Goal: Task Accomplishment & Management: Manage account settings

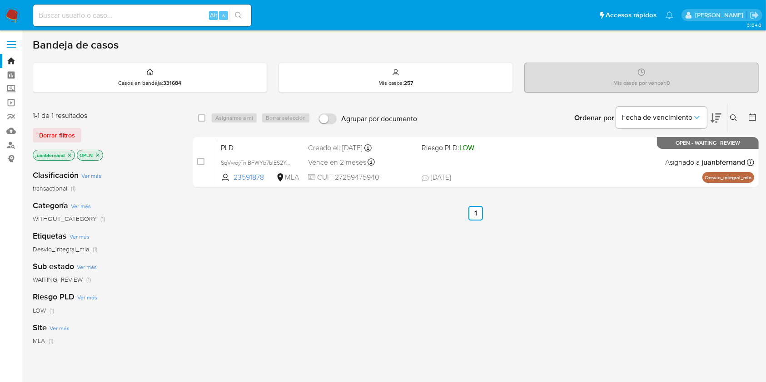
click at [730, 116] on icon at bounding box center [733, 117] width 7 height 7
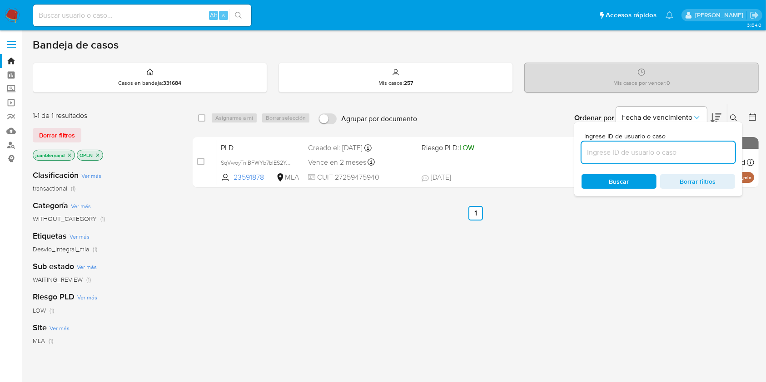
click at [690, 157] on input at bounding box center [658, 153] width 154 height 12
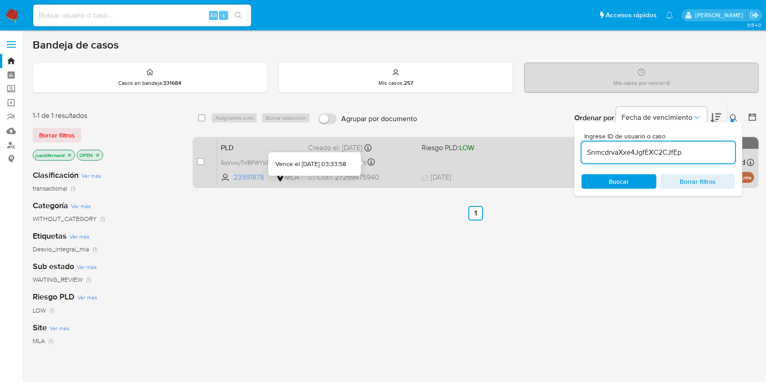
type input "SnmcdrvaXxe4JgfEXC2CJfEp"
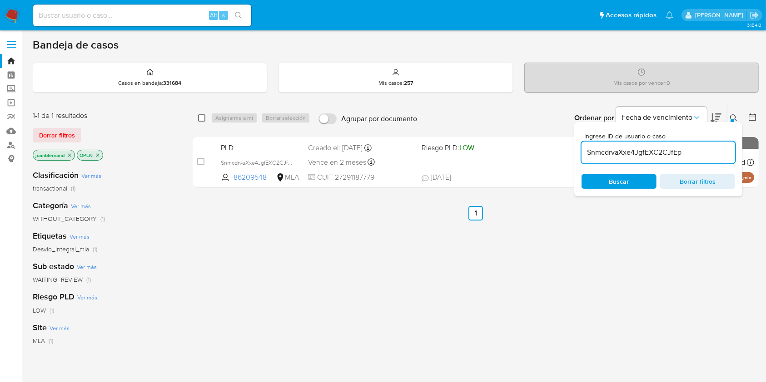
click at [199, 115] on input "checkbox" at bounding box center [201, 117] width 7 height 7
checkbox input "true"
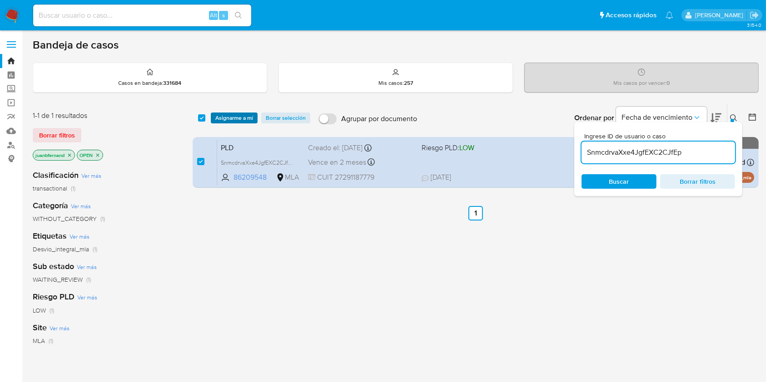
click at [212, 118] on button "Asignarme a mí" at bounding box center [234, 118] width 47 height 11
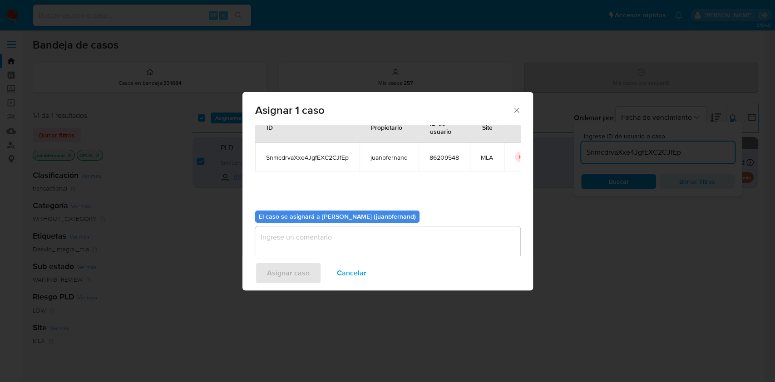
scroll to position [46, 0]
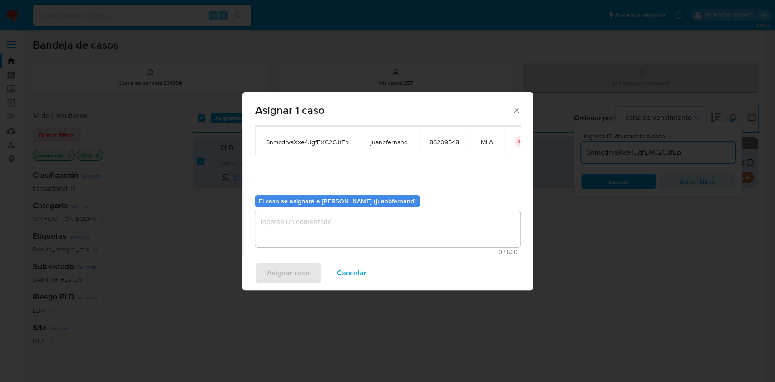
drag, startPoint x: 304, startPoint y: 208, endPoint x: 304, endPoint y: 217, distance: 9.1
click at [305, 208] on div "El caso se asignará a Juan Bautista Fernandez (juanbfernand) 0 / 500 500 caract…" at bounding box center [387, 222] width 265 height 68
click at [302, 228] on textarea "assign-modal" at bounding box center [387, 229] width 265 height 36
click at [296, 272] on span "Asignar caso" at bounding box center [288, 273] width 43 height 20
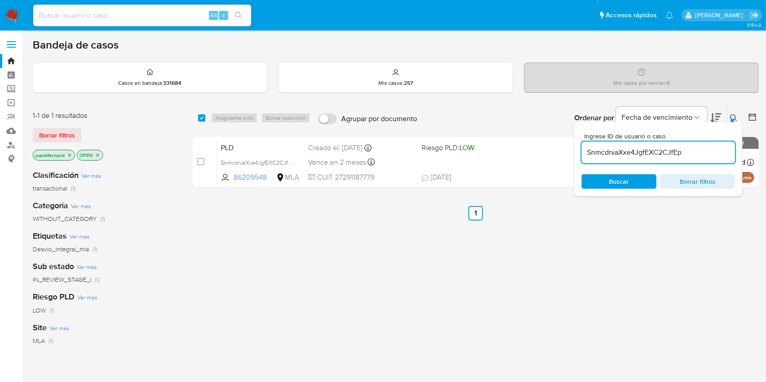
click at [706, 153] on input "SnmcdrvaXxe4JgfEXC2CJfEp" at bounding box center [658, 153] width 154 height 12
click at [204, 117] on input "checkbox" at bounding box center [201, 117] width 7 height 7
checkbox input "true"
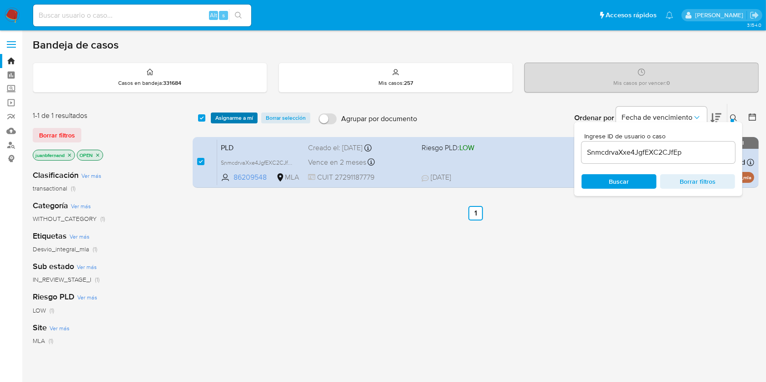
click at [221, 118] on span "Asignarme a mí" at bounding box center [234, 118] width 38 height 9
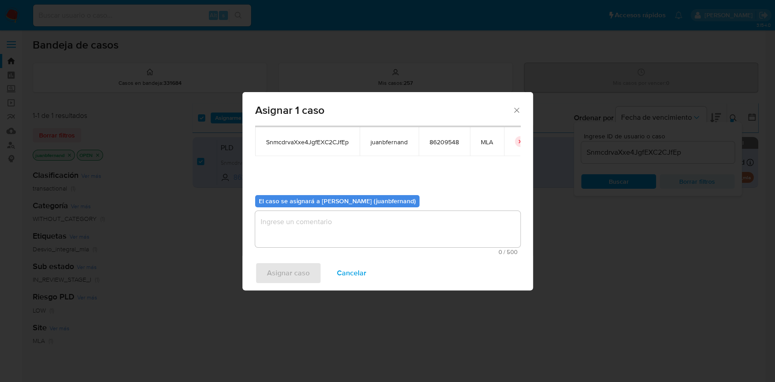
click at [312, 218] on textarea "assign-modal" at bounding box center [387, 229] width 265 height 36
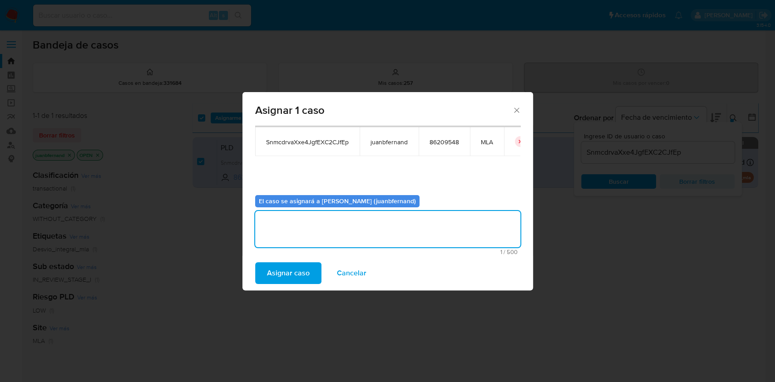
click at [286, 277] on span "Asignar caso" at bounding box center [288, 273] width 43 height 20
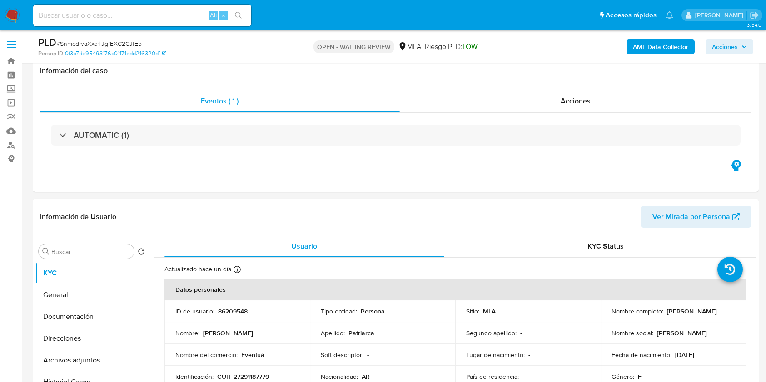
select select "10"
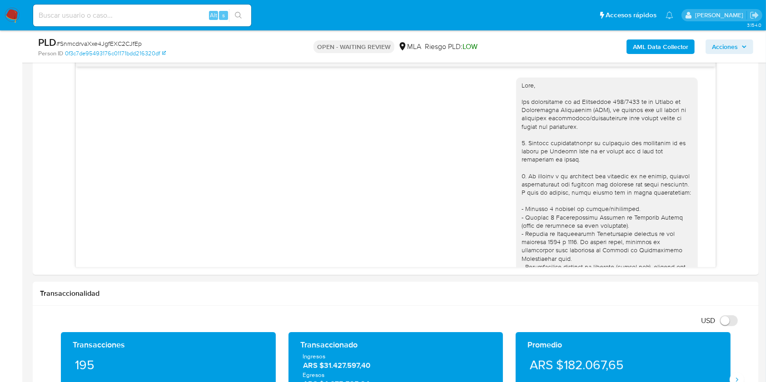
scroll to position [484, 0]
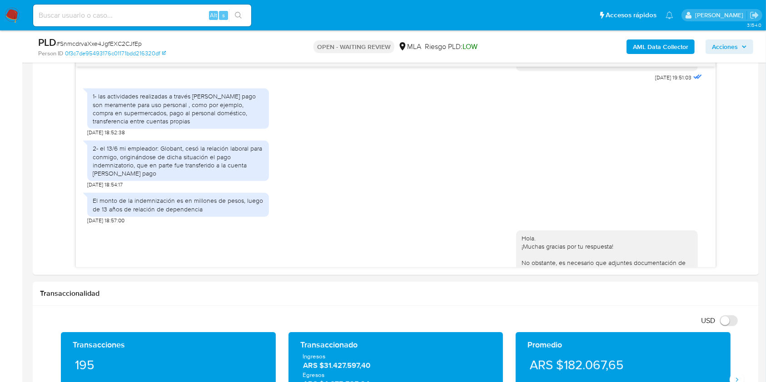
click at [129, 48] on span "# SnmcdrvaXxe4JgfEXC2CJfEp" at bounding box center [98, 43] width 85 height 9
copy span "SnmcdrvaXxe4JgfEXC2CJfEp"
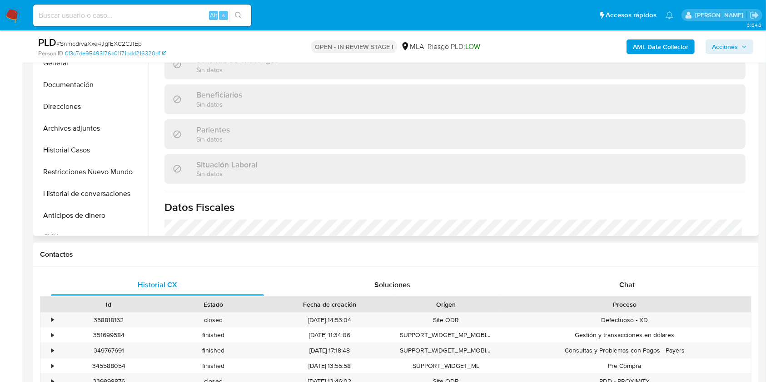
scroll to position [242, 0]
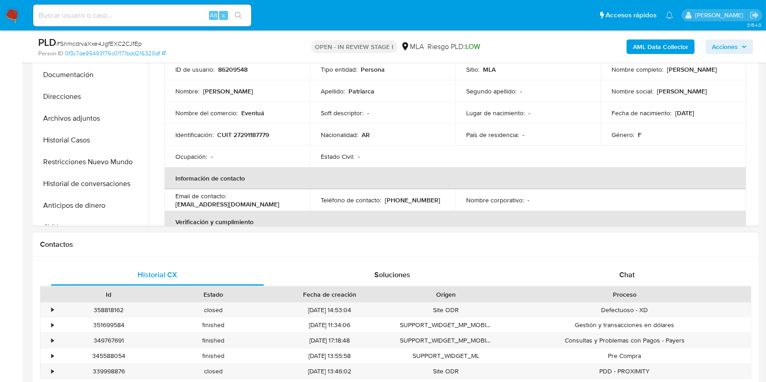
select select "10"
click at [664, 278] on div "Chat" at bounding box center [627, 275] width 213 height 22
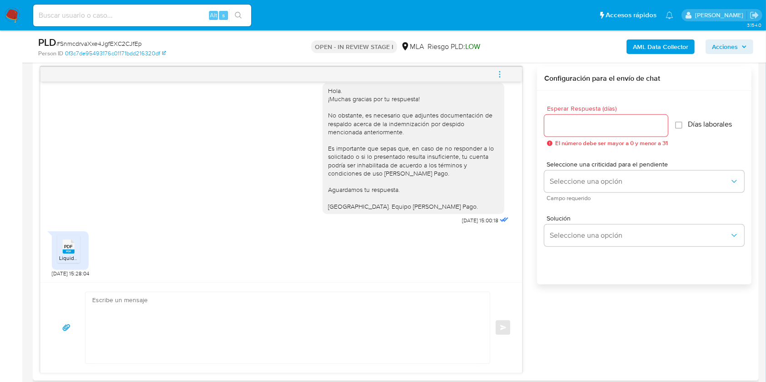
scroll to position [484, 0]
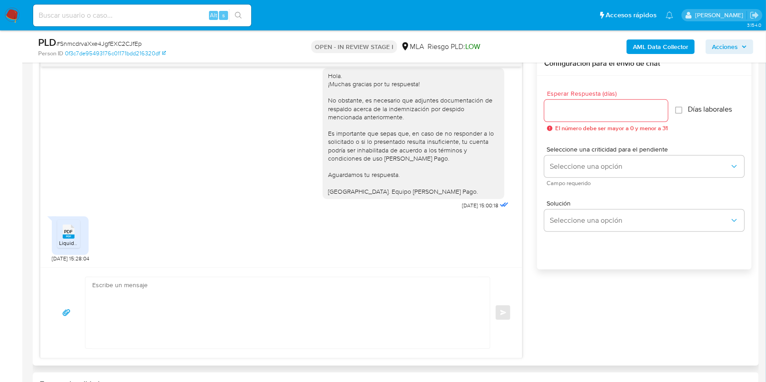
click at [273, 293] on textarea at bounding box center [285, 313] width 386 height 71
click at [132, 43] on span "# SnmcdrvaXxe4JgfEXC2CJfEp" at bounding box center [98, 43] width 85 height 9
copy span "SnmcdrvaXxe4JgfEXC2CJfEp"
click at [181, 309] on textarea at bounding box center [285, 313] width 386 height 71
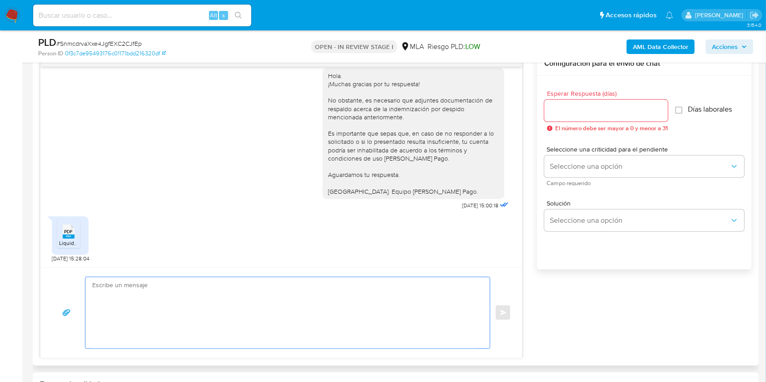
paste textarea "Hola. ¡Muchas gracias por tu respuesta! Confirmamos la recepción de la document…"
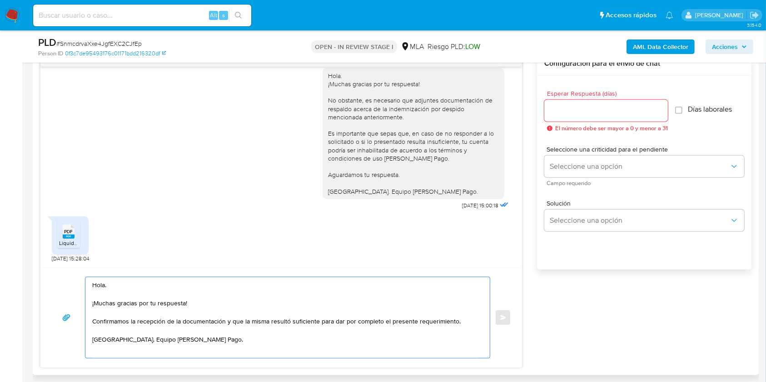
type textarea "Hola. ¡Muchas gracias por tu respuesta! Confirmamos la recepción de la document…"
click at [599, 116] on div at bounding box center [606, 111] width 124 height 22
click at [609, 112] on input "Esperar Respuesta (días)" at bounding box center [606, 111] width 124 height 12
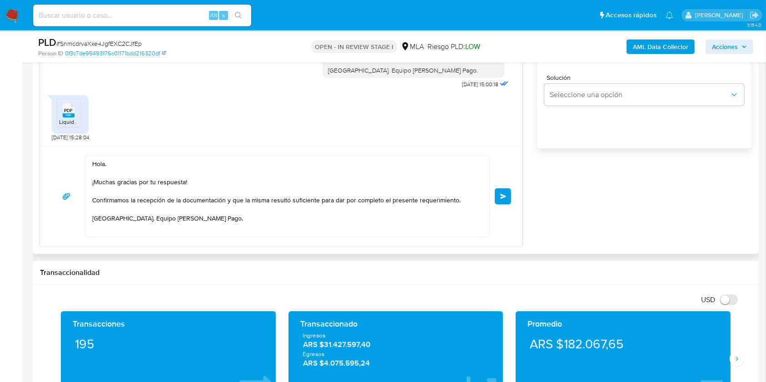
type input "0"
click at [287, 222] on textarea "Hola. ¡Muchas gracias por tu respuesta! Confirmamos la recepción de la document…" at bounding box center [285, 196] width 386 height 81
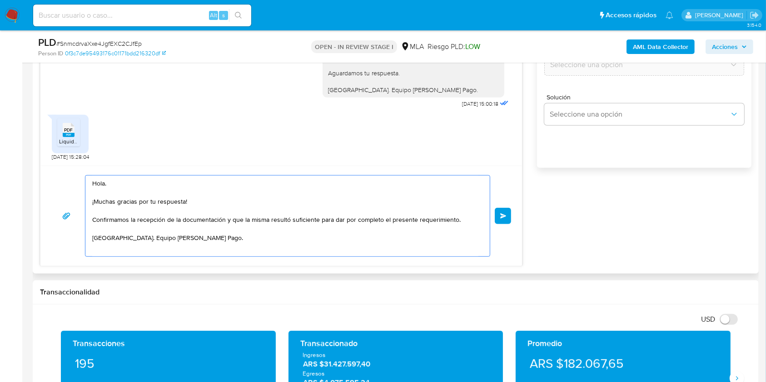
scroll to position [606, 0]
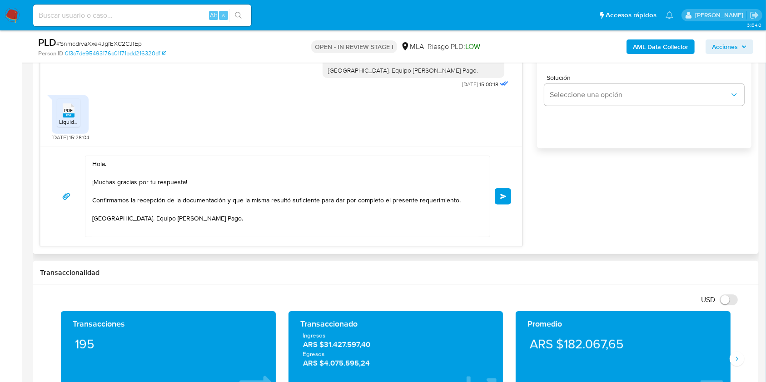
click at [505, 194] on span "Enviar" at bounding box center [503, 196] width 6 height 5
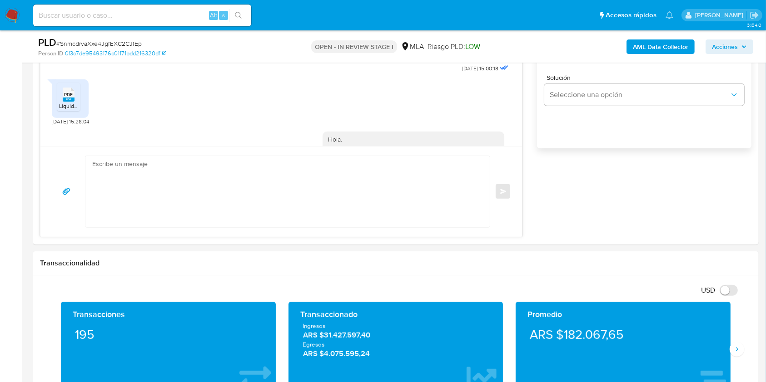
scroll to position [764, 0]
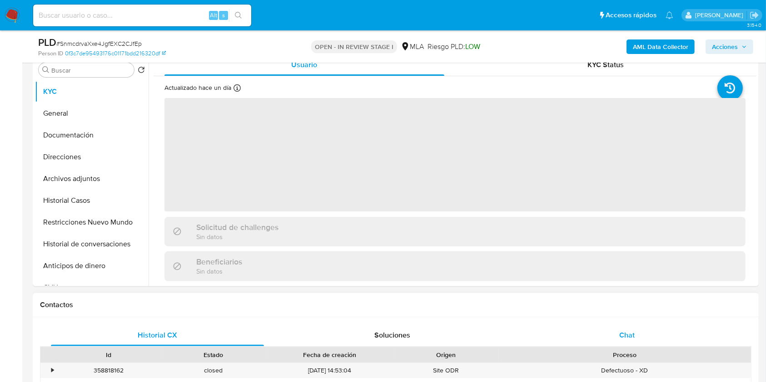
click at [640, 333] on div "Chat" at bounding box center [627, 336] width 213 height 22
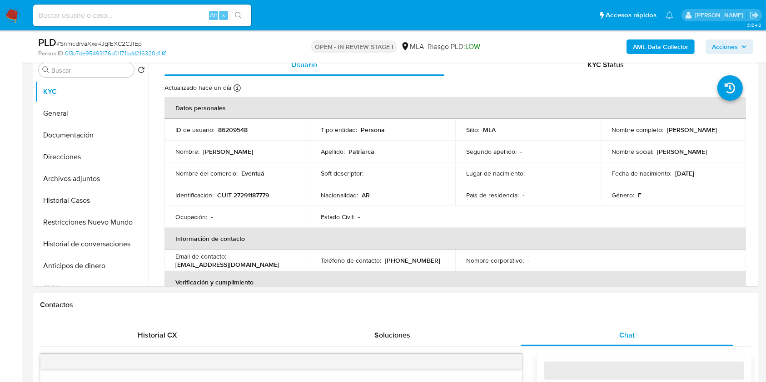
scroll to position [363, 0]
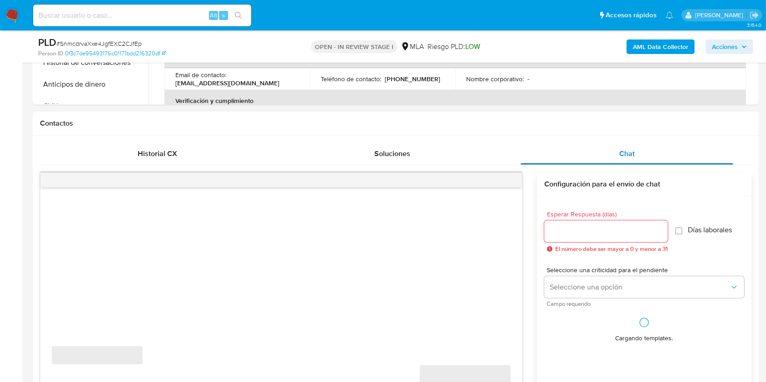
select select "10"
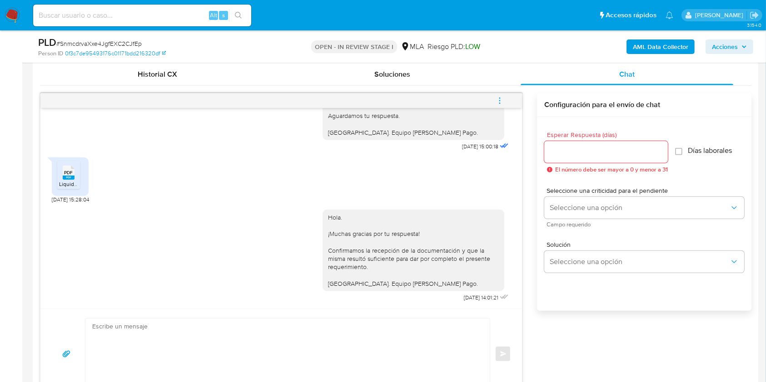
scroll to position [424, 0]
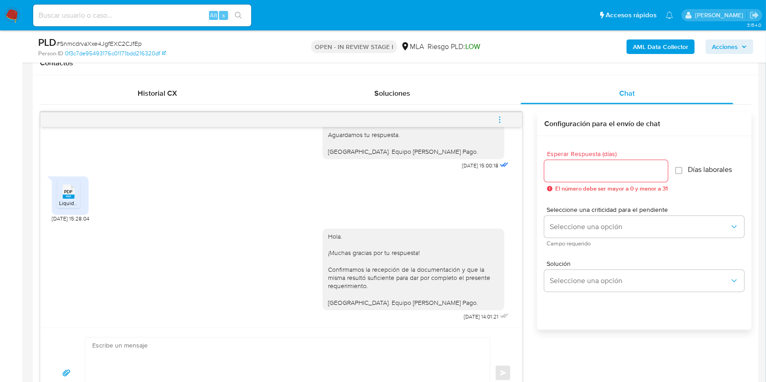
click at [501, 114] on span "menu-action" at bounding box center [500, 120] width 8 height 22
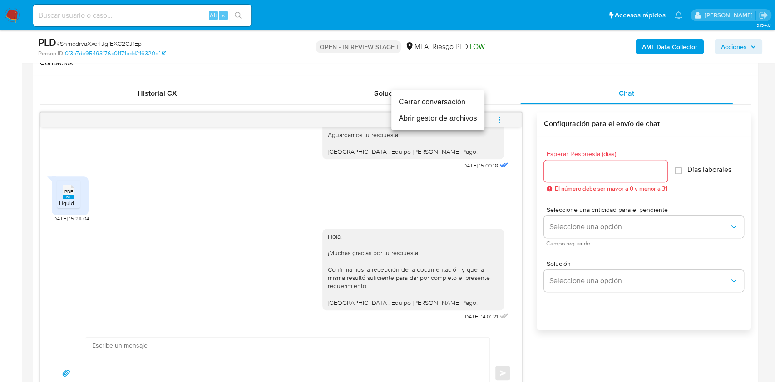
click at [429, 105] on li "Cerrar conversación" at bounding box center [438, 102] width 93 height 16
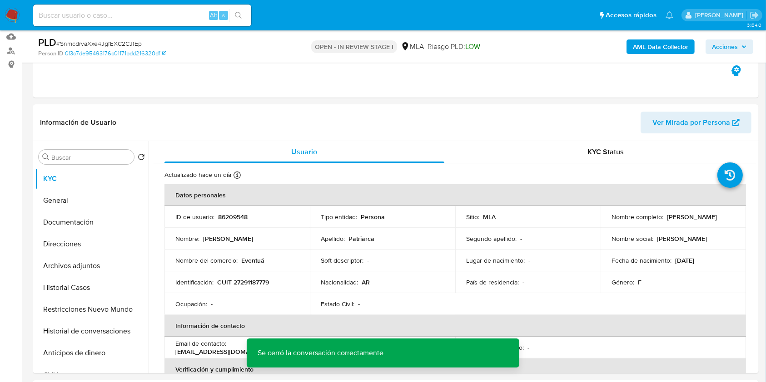
scroll to position [60, 0]
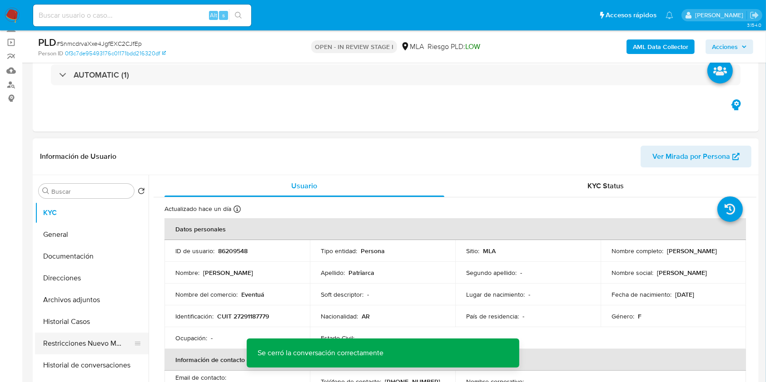
click at [83, 340] on button "Restricciones Nuevo Mundo" at bounding box center [88, 344] width 106 height 22
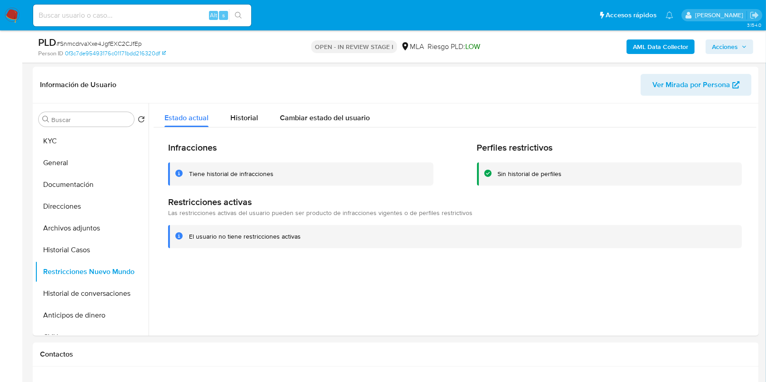
scroll to position [121, 0]
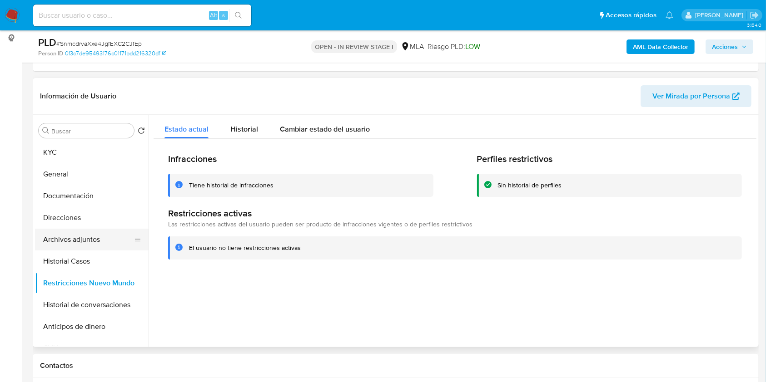
click at [78, 243] on button "Archivos adjuntos" at bounding box center [88, 240] width 106 height 22
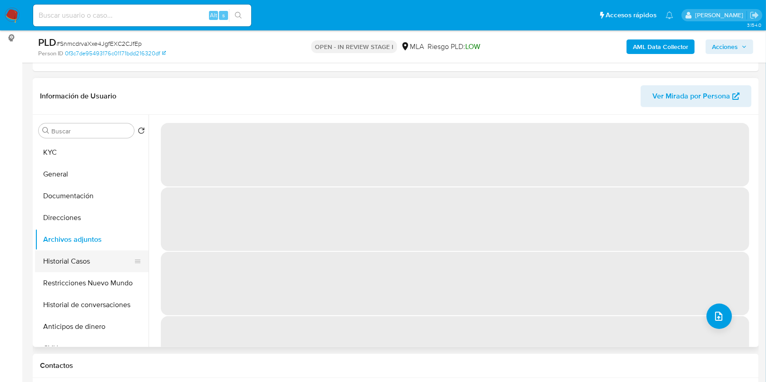
click at [73, 264] on button "Historial Casos" at bounding box center [88, 262] width 106 height 22
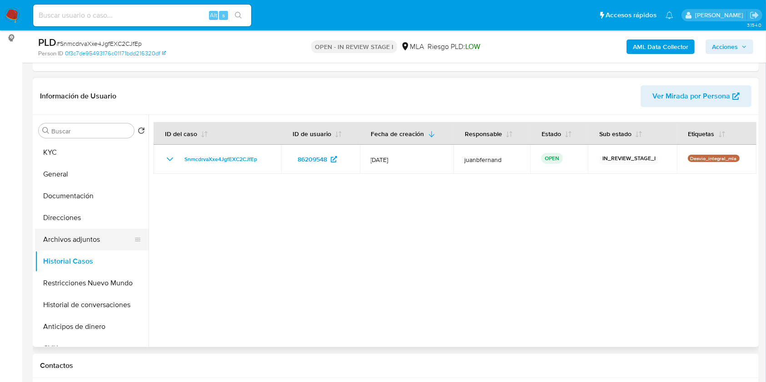
click at [86, 241] on button "Archivos adjuntos" at bounding box center [88, 240] width 106 height 22
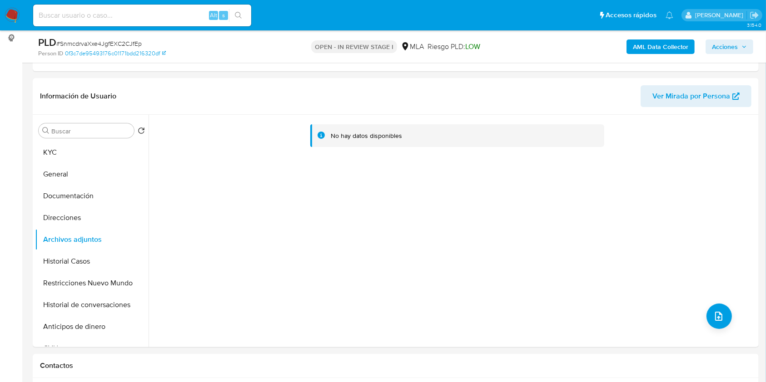
click at [662, 41] on b "AML Data Collector" at bounding box center [660, 47] width 55 height 15
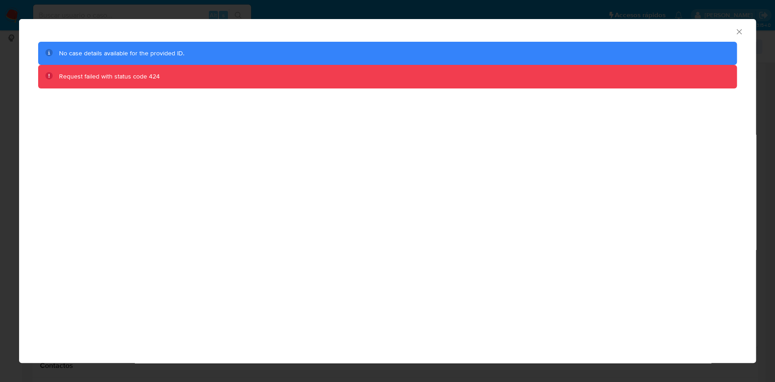
click at [741, 30] on icon "Cerrar ventana" at bounding box center [739, 31] width 9 height 9
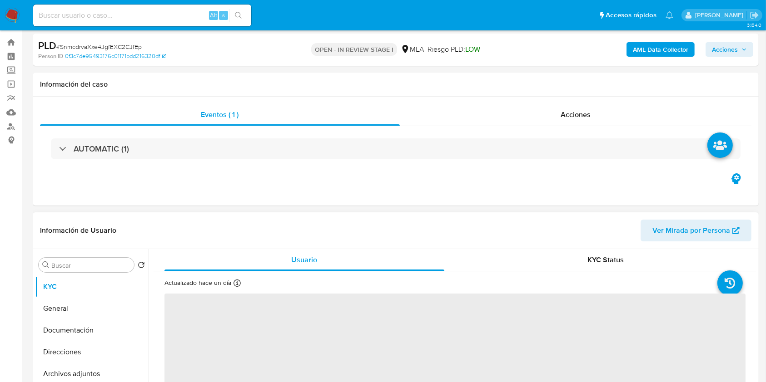
scroll to position [182, 0]
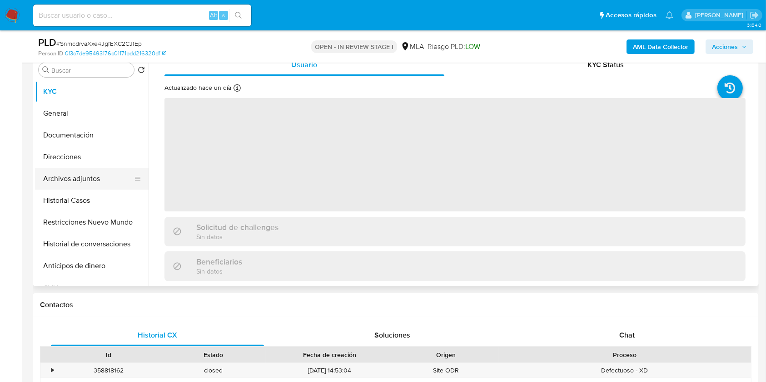
select select "10"
click at [74, 180] on button "Archivos adjuntos" at bounding box center [88, 179] width 106 height 22
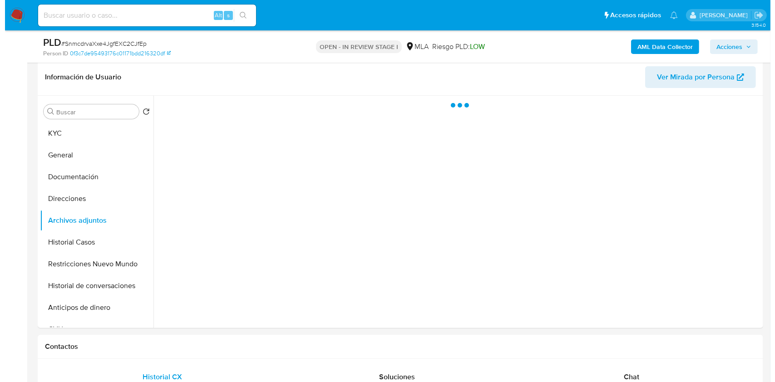
scroll to position [121, 0]
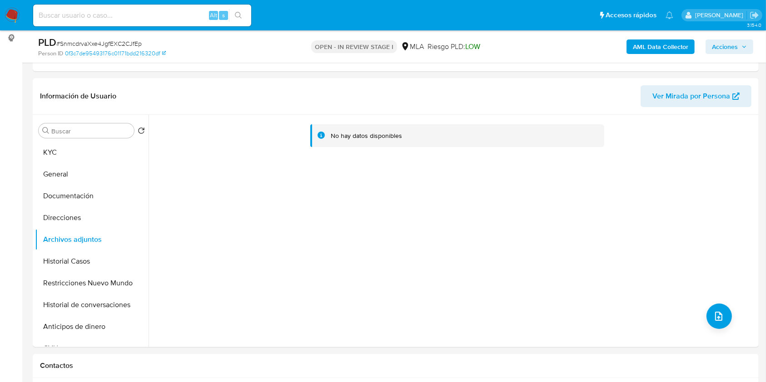
click at [672, 46] on b "AML Data Collector" at bounding box center [660, 47] width 55 height 15
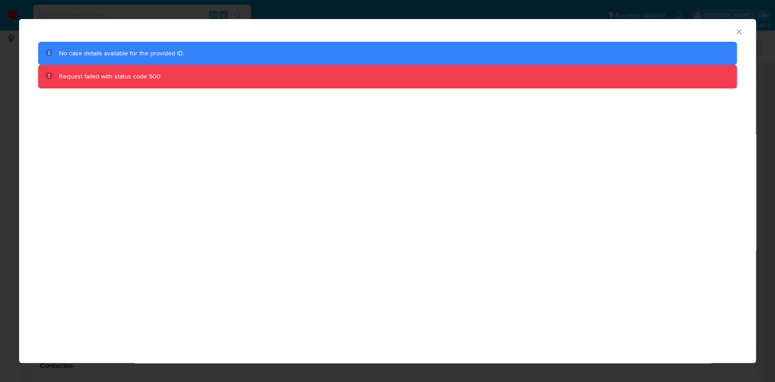
click at [739, 32] on icon "Cerrar ventana" at bounding box center [739, 31] width 9 height 9
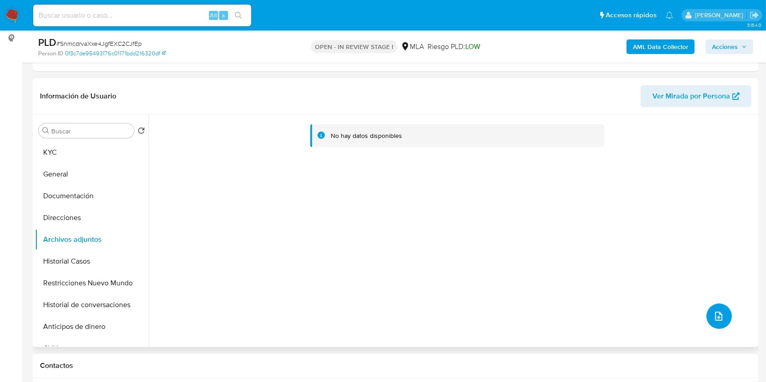
click at [719, 311] on span "upload-file" at bounding box center [718, 316] width 11 height 11
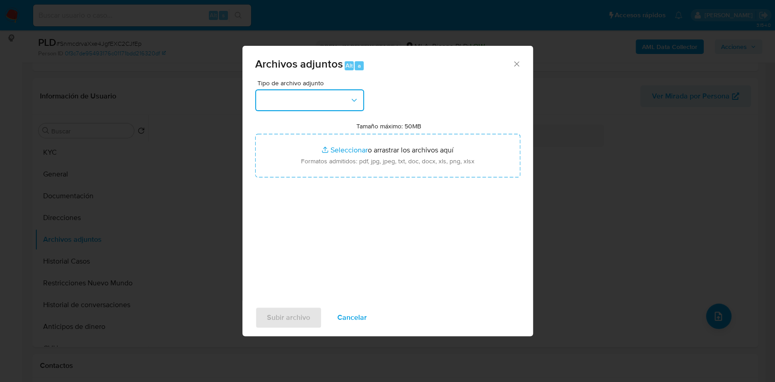
click at [302, 107] on button "button" at bounding box center [309, 100] width 109 height 22
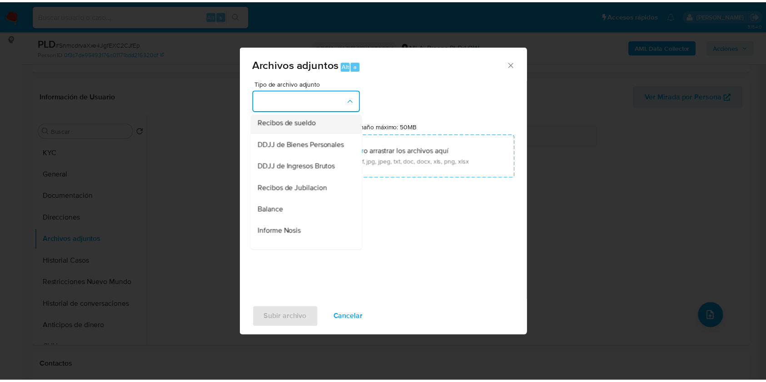
scroll to position [182, 0]
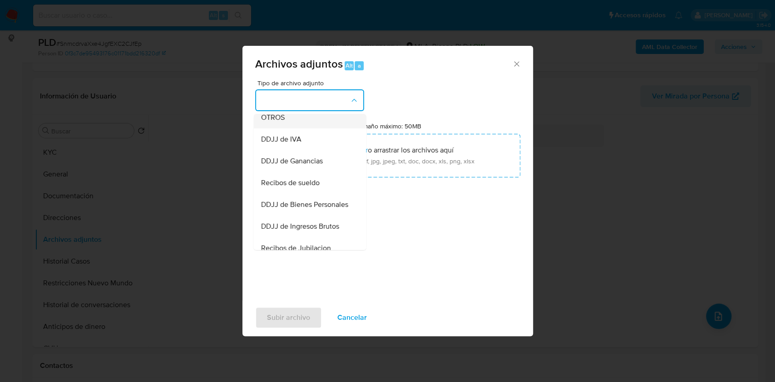
click at [309, 129] on div "OTROS" at bounding box center [307, 118] width 93 height 22
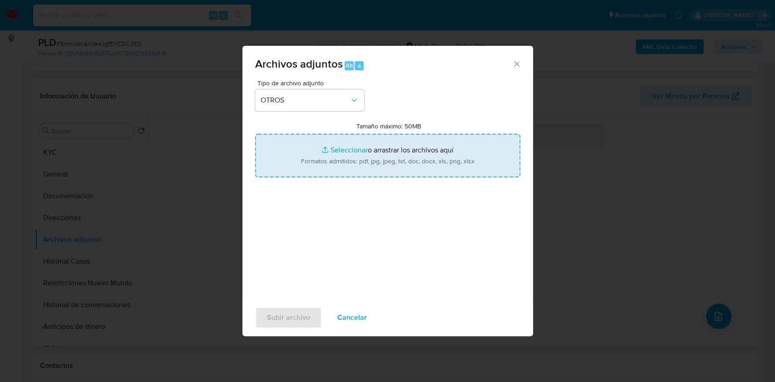
type input "C:\fakepath\Caselog SnmcdrvaXxe4JgfEXC2CJfEp_2025_07_17_18_36_50.docx"
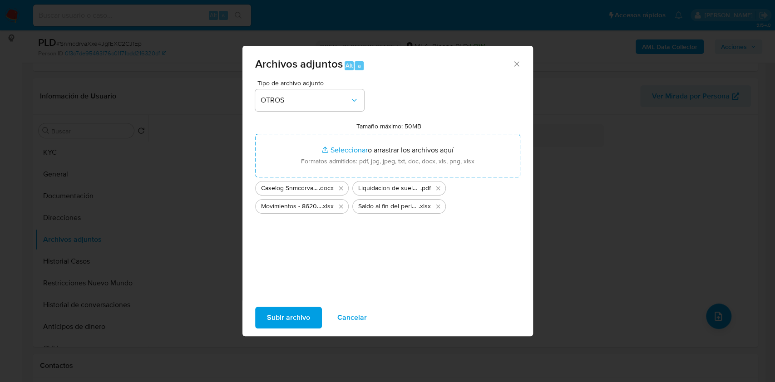
click at [280, 313] on span "Subir archivo" at bounding box center [288, 318] width 43 height 20
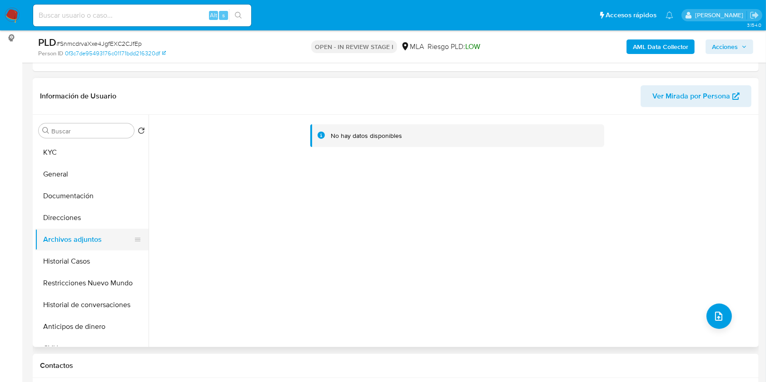
drag, startPoint x: 69, startPoint y: 261, endPoint x: 84, endPoint y: 238, distance: 27.7
click at [68, 262] on button "Historial Casos" at bounding box center [92, 262] width 114 height 22
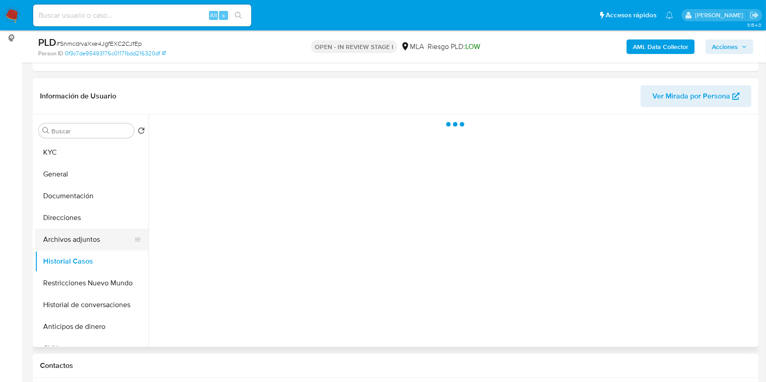
click at [87, 233] on button "Archivos adjuntos" at bounding box center [88, 240] width 106 height 22
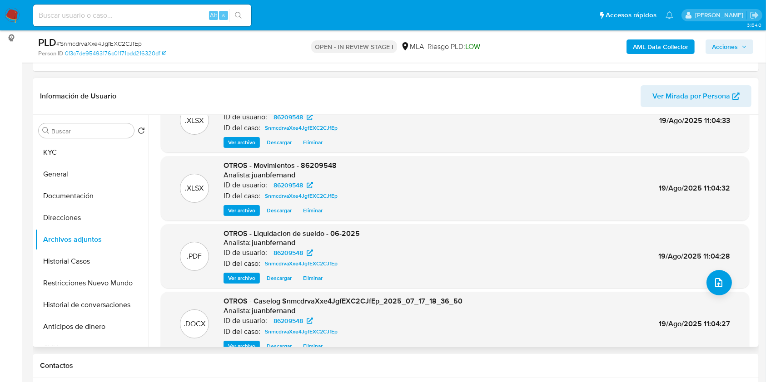
scroll to position [51, 0]
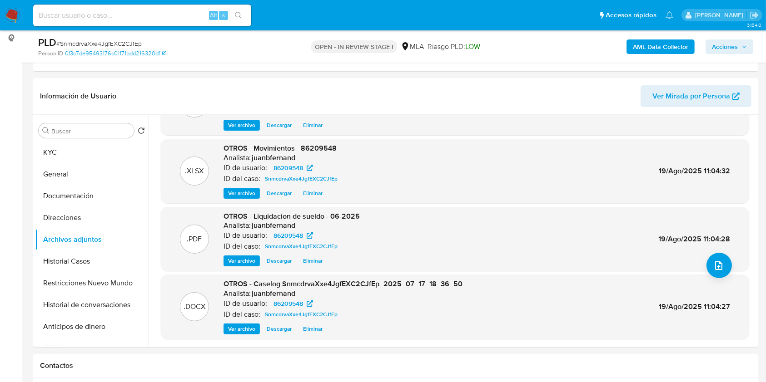
click at [652, 41] on b "AML Data Collector" at bounding box center [660, 47] width 55 height 15
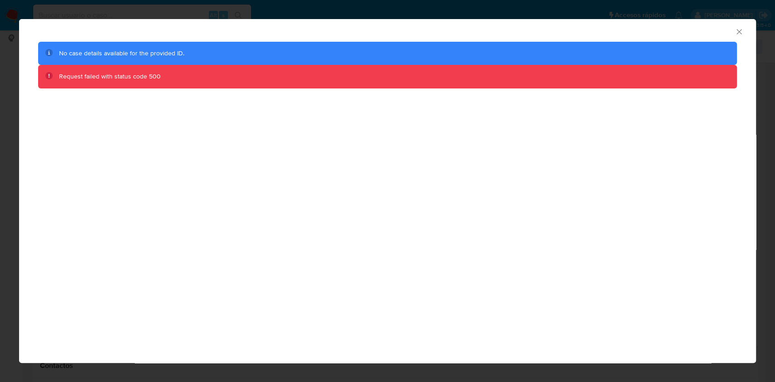
click at [737, 28] on icon "Cerrar ventana" at bounding box center [739, 31] width 9 height 9
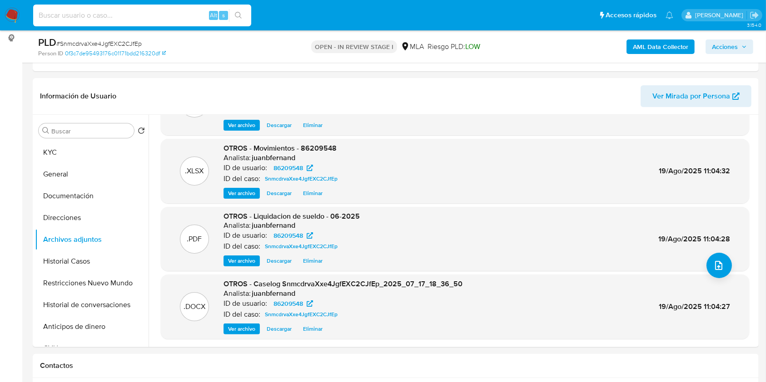
click at [174, 17] on input at bounding box center [142, 16] width 218 height 12
click at [167, 16] on input at bounding box center [142, 16] width 218 height 12
paste input "RNqJtoyFyrOenD3Zxja0XKnL"
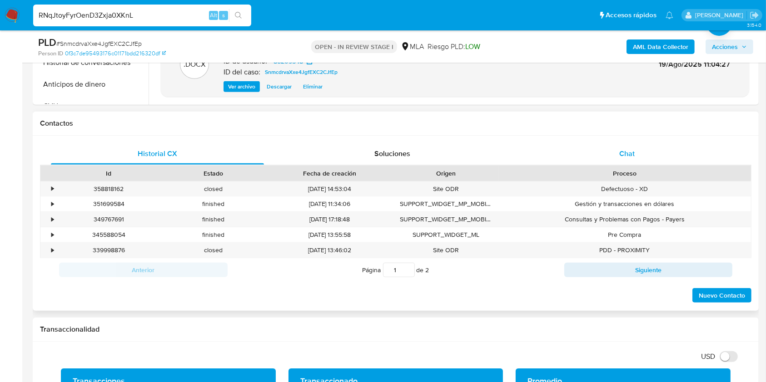
type input "RNqJtoyFyrOenD3Zxja0XKnL"
click at [663, 152] on div "Chat" at bounding box center [627, 154] width 213 height 22
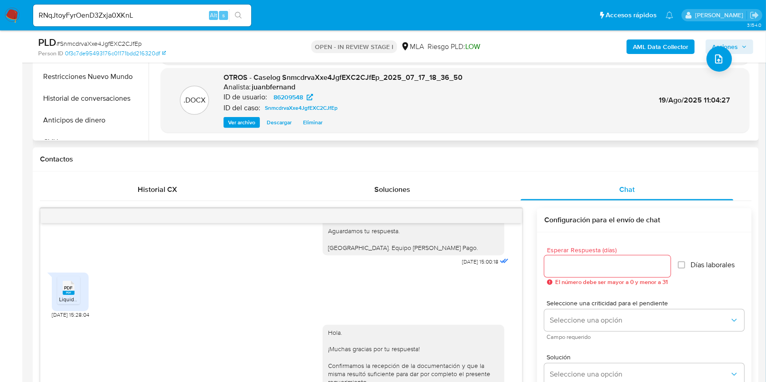
scroll to position [303, 0]
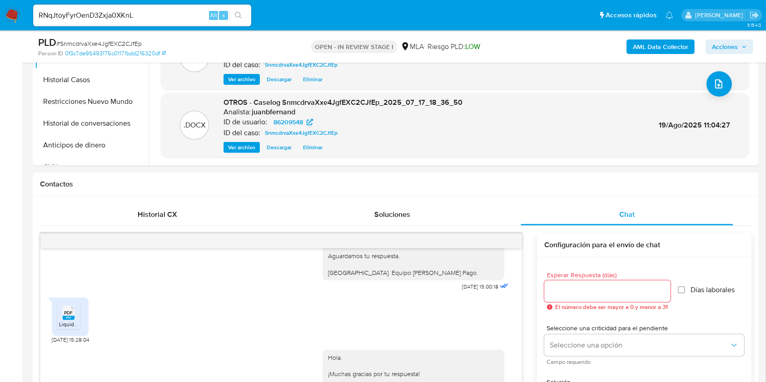
click at [243, 13] on button "search-icon" at bounding box center [238, 15] width 19 height 13
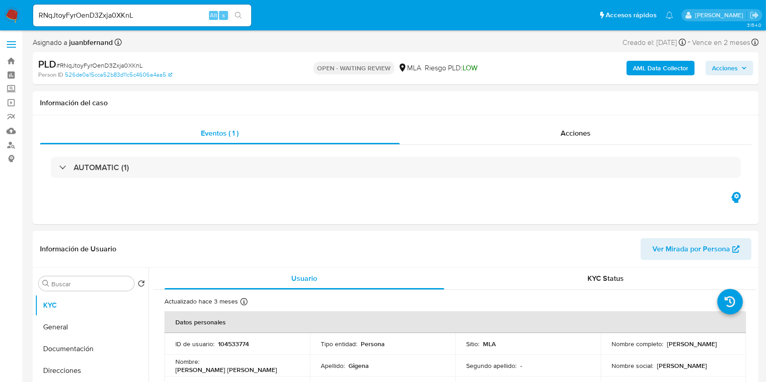
select select "10"
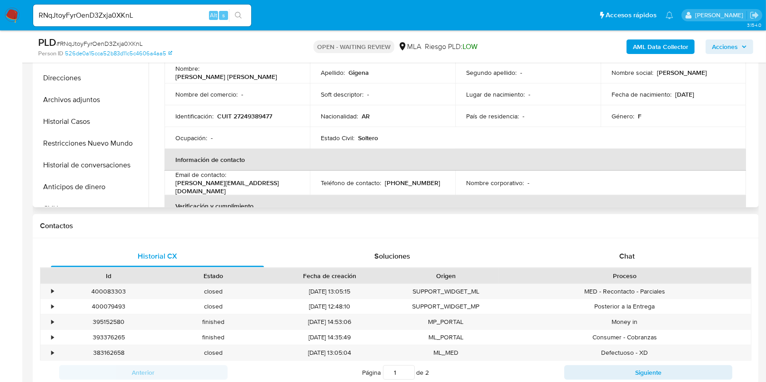
scroll to position [242, 0]
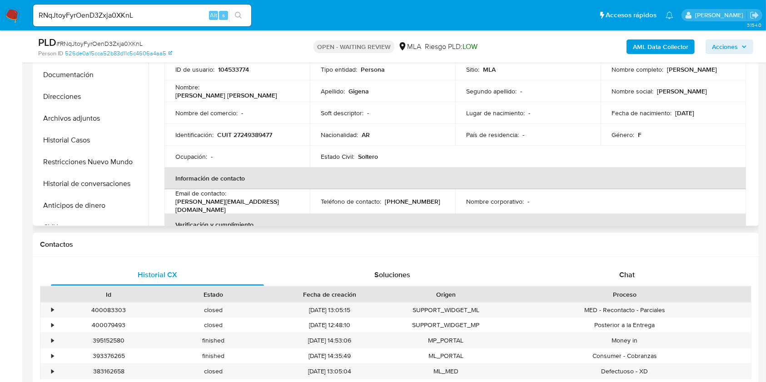
click at [253, 203] on p "claudia_gigena@hotmail.com" at bounding box center [235, 206] width 120 height 16
drag, startPoint x: 253, startPoint y: 203, endPoint x: 191, endPoint y: 204, distance: 62.7
click at [191, 204] on p "claudia_gigena@hotmail.com" at bounding box center [235, 206] width 120 height 16
copy p "claudia_gigena@hotmail.com"
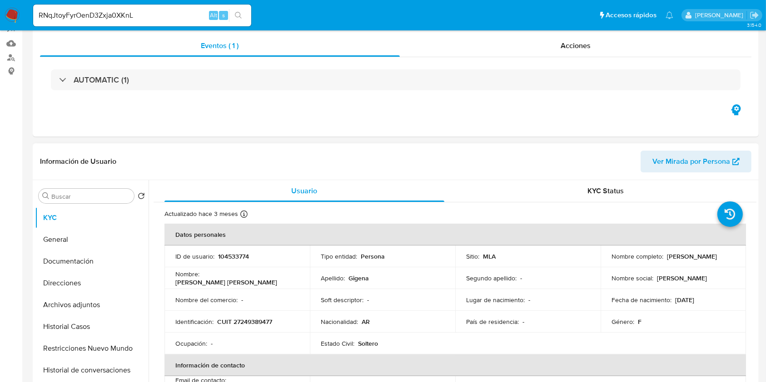
scroll to position [121, 0]
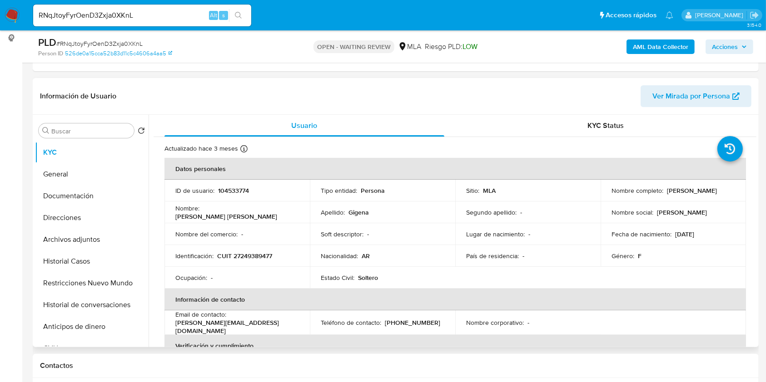
click at [667, 195] on p "Claudia Elizabeth Gigena" at bounding box center [692, 191] width 50 height 8
drag, startPoint x: 618, startPoint y: 195, endPoint x: 675, endPoint y: 198, distance: 56.4
click at [675, 195] on p "Claudia Elizabeth Gigena" at bounding box center [692, 191] width 50 height 8
copy p "Claudia Elizabeth Gigena"
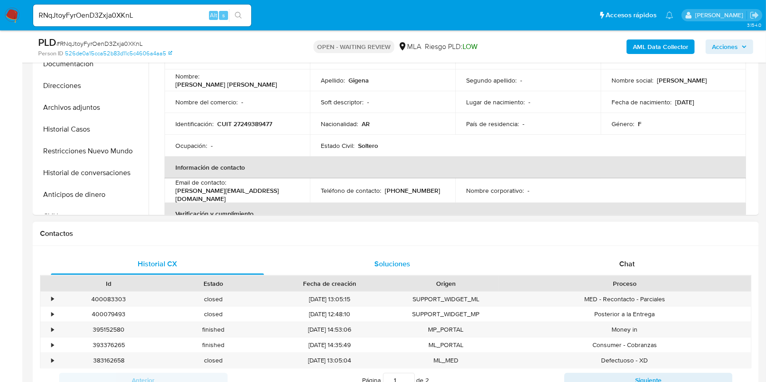
scroll to position [363, 0]
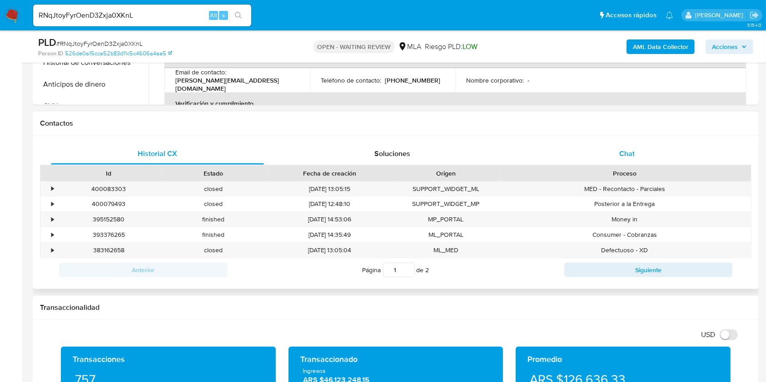
click at [643, 150] on div "Chat" at bounding box center [627, 154] width 213 height 22
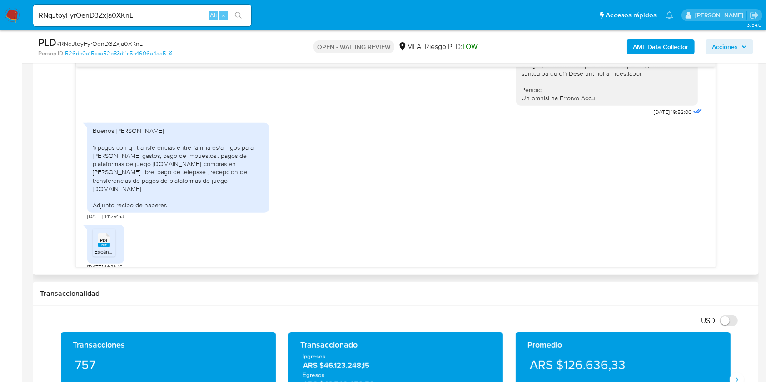
scroll to position [506, 0]
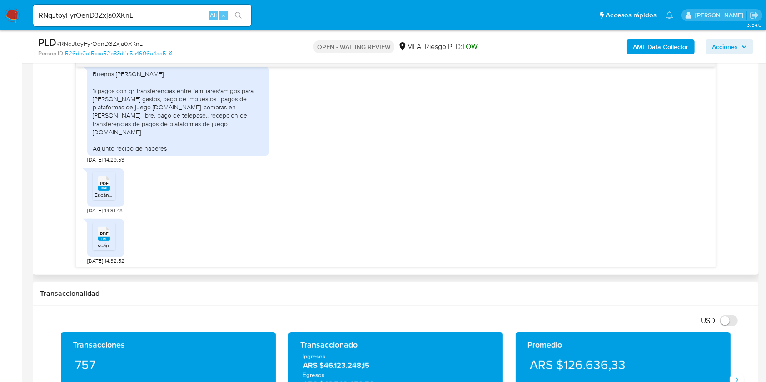
click at [89, 214] on span "18/07/2025 14:31:48" at bounding box center [104, 210] width 35 height 7
drag, startPoint x: 89, startPoint y: 217, endPoint x: 105, endPoint y: 218, distance: 16.8
click at [105, 214] on span "18/07/2025 14:31:48" at bounding box center [104, 210] width 35 height 7
copy span "18/07/2025"
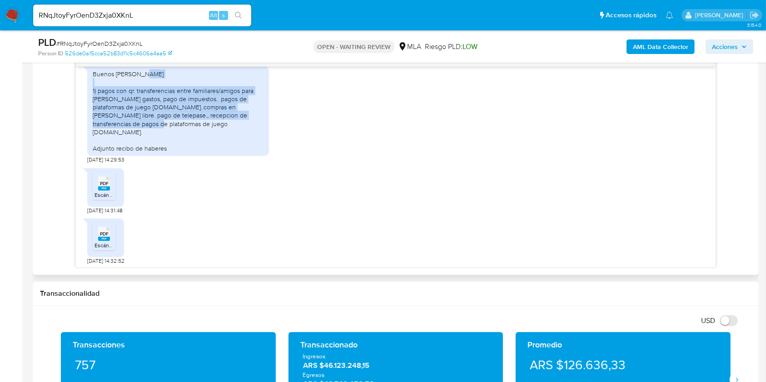
drag, startPoint x: 131, startPoint y: 140, endPoint x: 98, endPoint y: 105, distance: 48.2
click at [98, 105] on div "Buenos dias 1) pagos con qr. transferencias entre familiares/amigos para divir …" at bounding box center [178, 111] width 171 height 83
click at [105, 106] on div "Buenos dias 1) pagos con qr. transferencias entre familiares/amigos para divir …" at bounding box center [178, 111] width 171 height 83
drag, startPoint x: 105, startPoint y: 106, endPoint x: 133, endPoint y: 140, distance: 43.3
click at [133, 140] on div "Buenos dias 1) pagos con qr. transferencias entre familiares/amigos para divir …" at bounding box center [178, 111] width 171 height 83
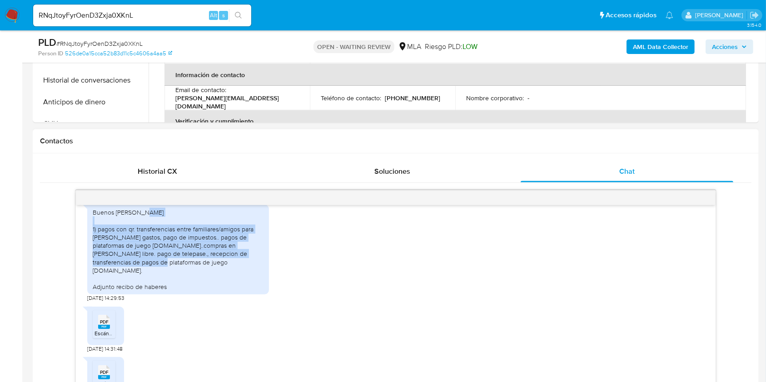
scroll to position [242, 0]
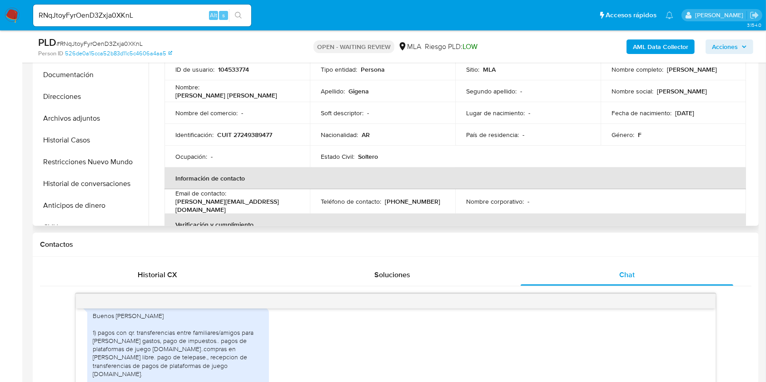
click at [247, 136] on p "CUIT 27249389477" at bounding box center [244, 135] width 55 height 8
copy p "27249389477"
click at [167, 16] on input "RNqJtoyFyrOenD3Zxja0XKnL" at bounding box center [142, 16] width 218 height 12
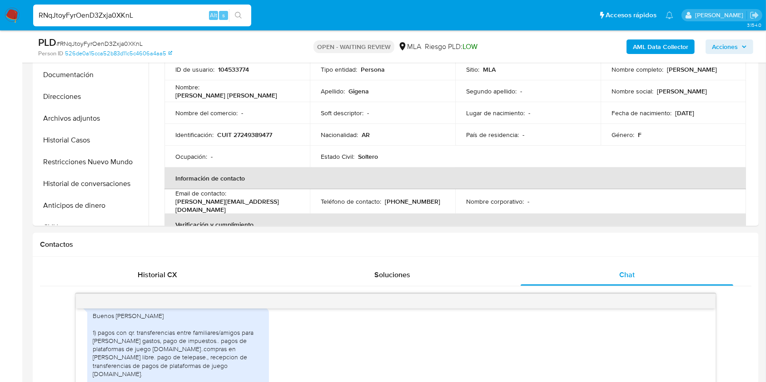
paste input "M4TUMgDWrFsRrpRFowkD2Az4"
type input "M4TUMgDWrFsRrpRFowkD2Az4"
click at [243, 18] on button "search-icon" at bounding box center [238, 15] width 19 height 13
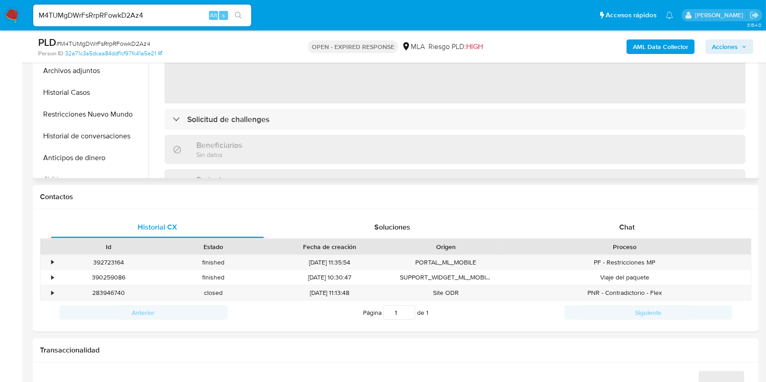
scroll to position [303, 0]
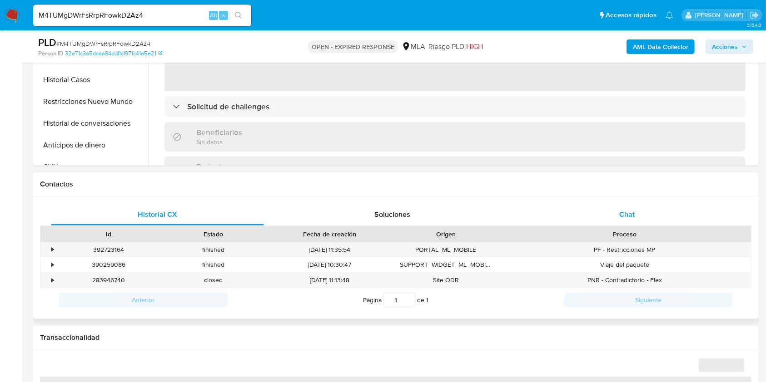
click at [632, 218] on span "Chat" at bounding box center [626, 214] width 15 height 10
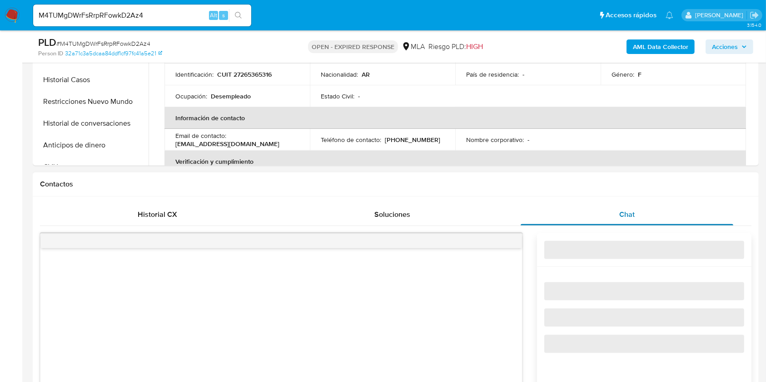
select select "10"
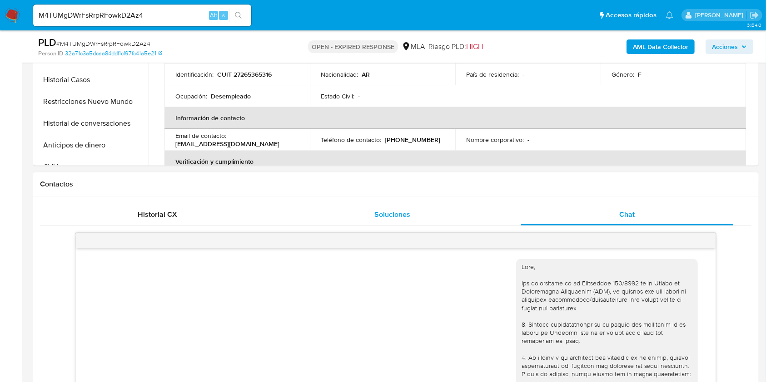
drag, startPoint x: 156, startPoint y: 220, endPoint x: 420, endPoint y: 215, distance: 263.5
click at [156, 219] on div "Historial CX" at bounding box center [157, 215] width 213 height 22
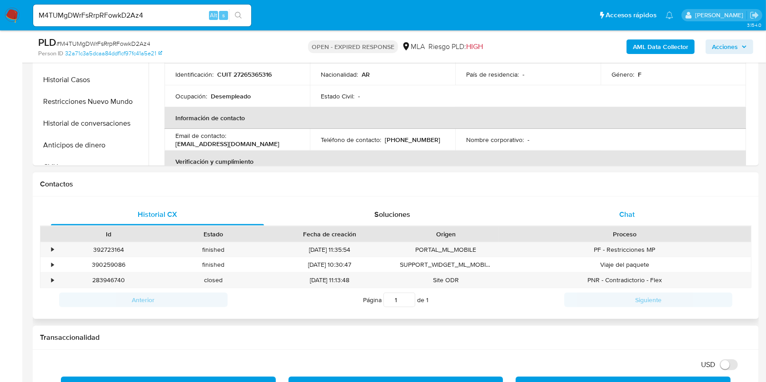
click at [635, 215] on div "Chat" at bounding box center [627, 215] width 213 height 22
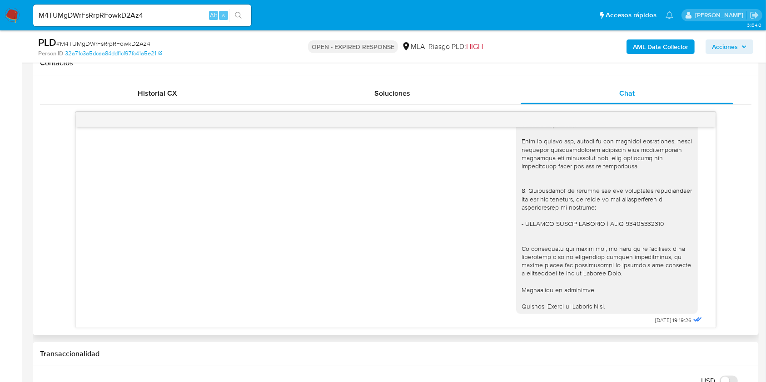
scroll to position [1019, 0]
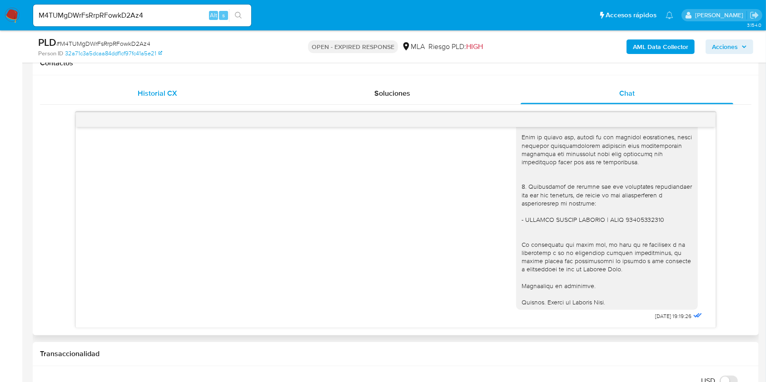
click at [171, 96] on span "Historial CX" at bounding box center [158, 93] width 40 height 10
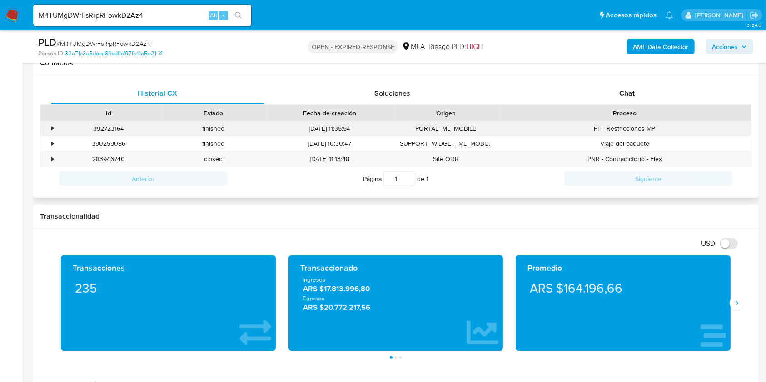
click at [116, 126] on div "392723164" at bounding box center [108, 128] width 105 height 15
copy div "392723164"
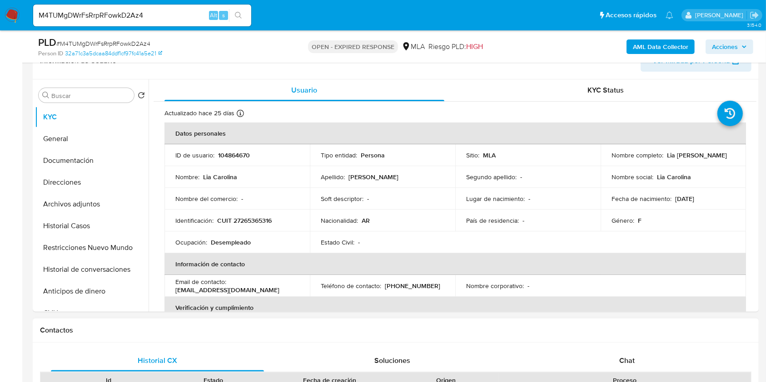
scroll to position [242, 0]
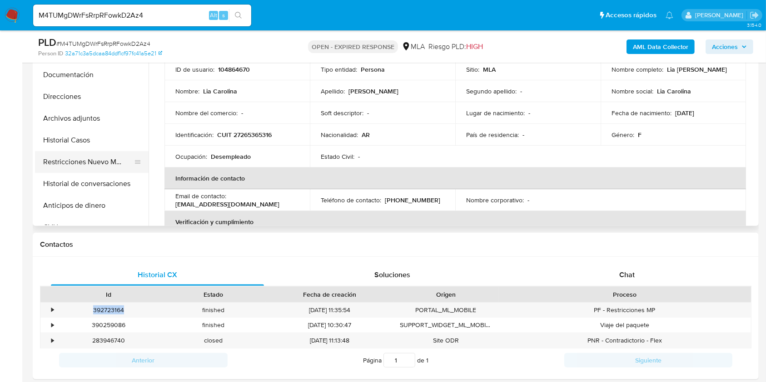
click at [109, 164] on button "Restricciones Nuevo Mundo" at bounding box center [88, 162] width 106 height 22
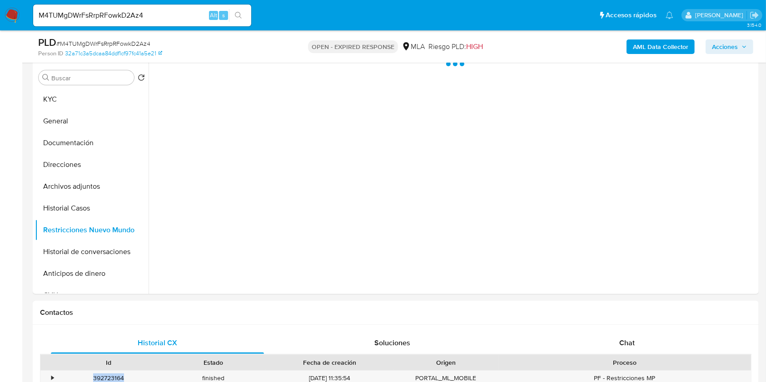
scroll to position [121, 0]
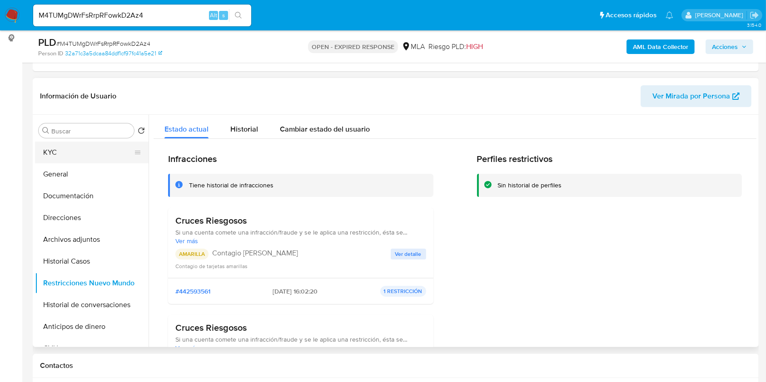
click at [54, 156] on button "KYC" at bounding box center [88, 153] width 106 height 22
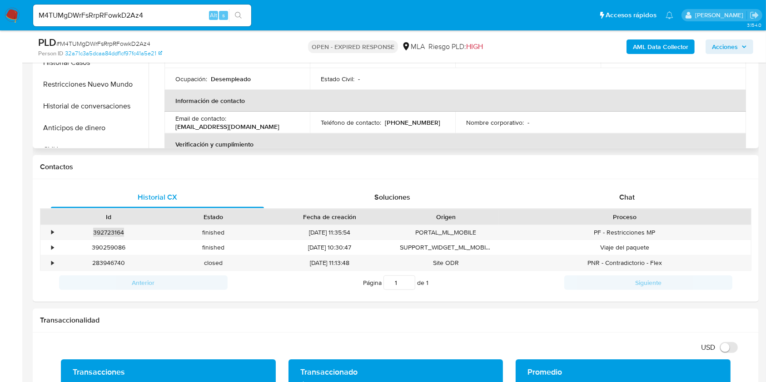
scroll to position [303, 0]
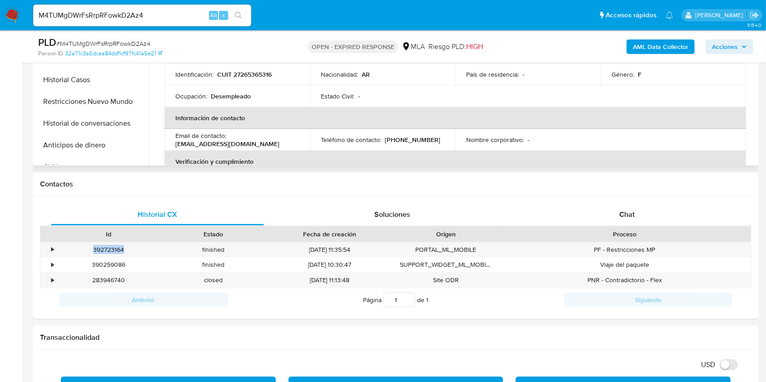
click at [240, 144] on p "lovevajilla@hotmail.com" at bounding box center [227, 144] width 104 height 8
drag, startPoint x: 240, startPoint y: 144, endPoint x: 165, endPoint y: 144, distance: 74.5
click at [165, 144] on td "Email de contacto : lovevajilla@hotmail.com" at bounding box center [236, 140] width 145 height 22
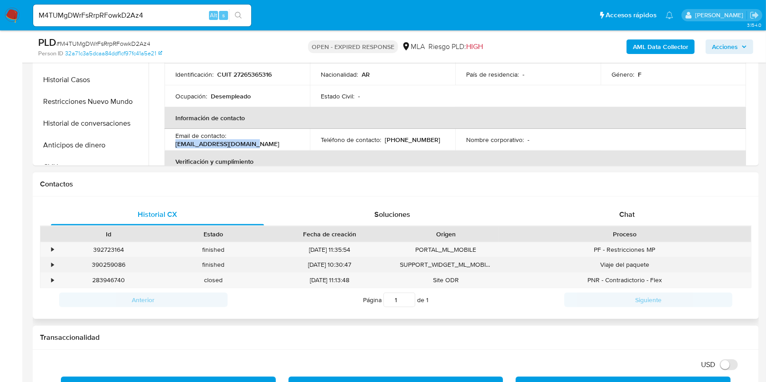
copy p "lovevajilla@hotmail.com"
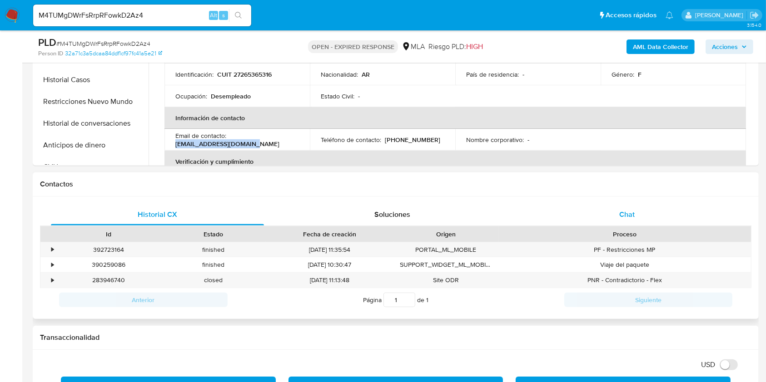
drag, startPoint x: 663, startPoint y: 212, endPoint x: 654, endPoint y: 210, distance: 8.8
click at [662, 212] on div "Chat" at bounding box center [627, 215] width 213 height 22
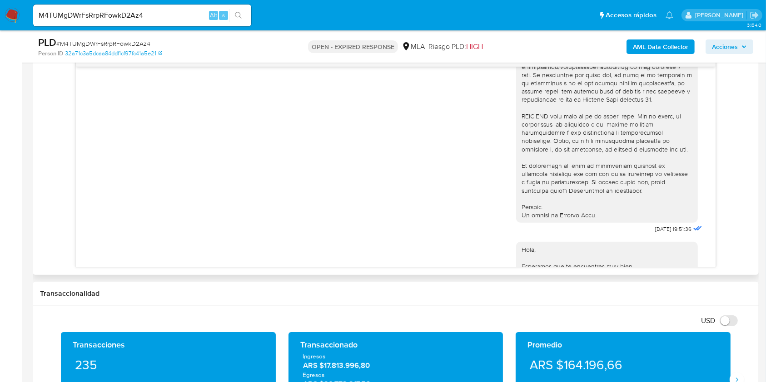
scroll to position [424, 0]
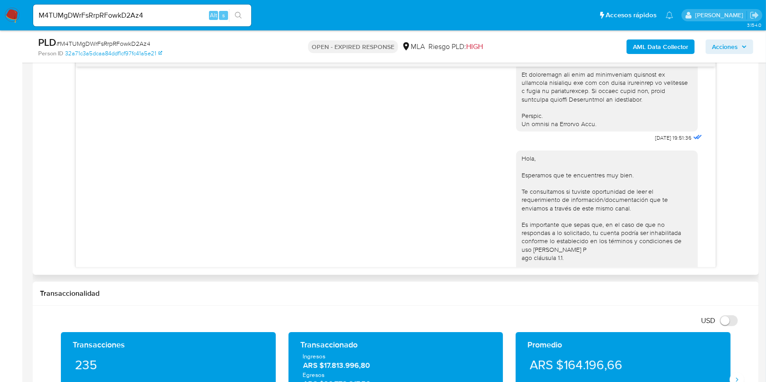
click at [655, 142] on span "17/07/2025 19:51:36" at bounding box center [673, 137] width 36 height 7
drag, startPoint x: 636, startPoint y: 155, endPoint x: 654, endPoint y: 156, distance: 18.2
click at [655, 142] on span "17/07/2025 19:51:36" at bounding box center [673, 137] width 36 height 7
copy span "17/07/2025"
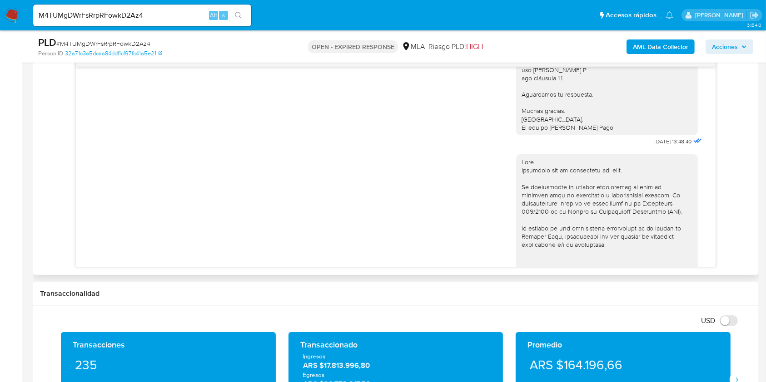
scroll to position [606, 0]
click at [655, 144] on span "21/07/2025 13:48:40" at bounding box center [673, 139] width 37 height 7
drag, startPoint x: 636, startPoint y: 164, endPoint x: 653, endPoint y: 166, distance: 16.9
click at [655, 144] on span "21/07/2025 13:48:40" at bounding box center [673, 139] width 37 height 7
copy span "21/07/2025"
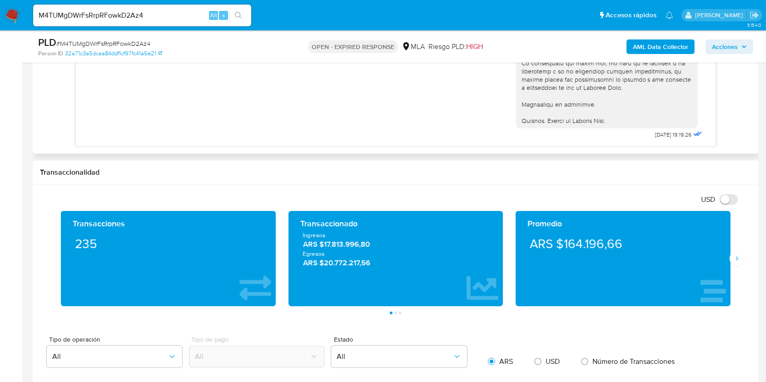
click at [655, 135] on span "14/08/2025 19:19:26" at bounding box center [673, 134] width 36 height 7
drag, startPoint x: 637, startPoint y: 135, endPoint x: 652, endPoint y: 135, distance: 15.0
click at [655, 135] on span "14/08/2025 19:19:26" at bounding box center [673, 134] width 36 height 7
copy span "14/08/2025"
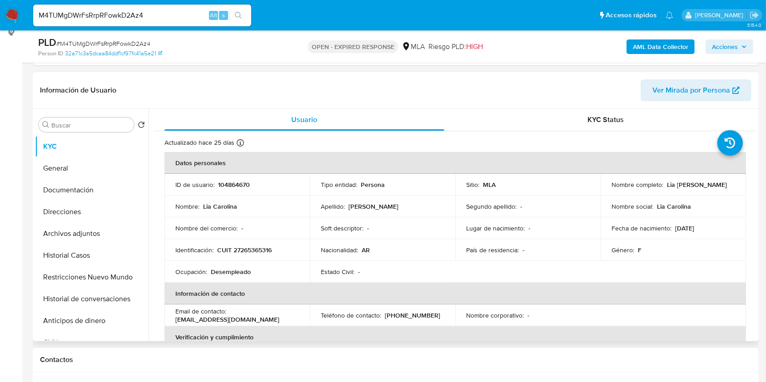
scroll to position [121, 0]
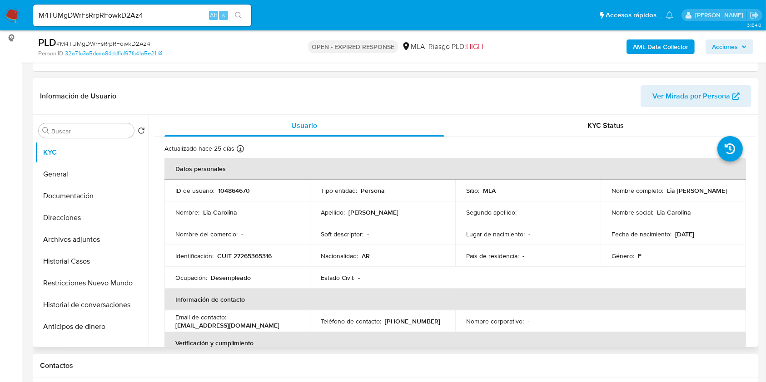
click at [250, 254] on p "CUIT 27265365316" at bounding box center [244, 256] width 55 height 8
copy p "27265365316"
click at [158, 10] on input "M4TUMgDWrFsRrpRFowkD2Az4" at bounding box center [142, 16] width 218 height 12
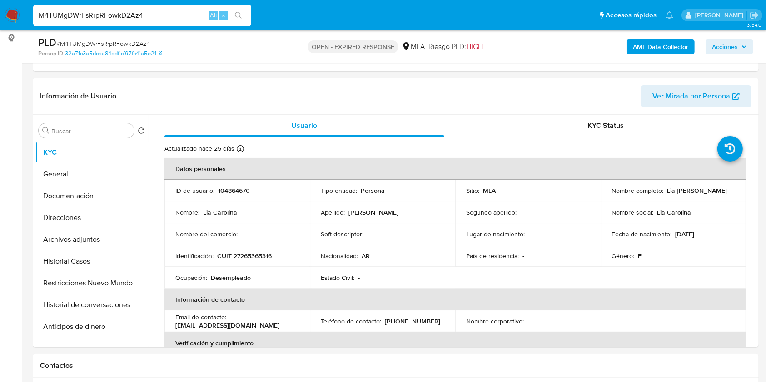
paste input "oRgOuLYn38IpZqjSj55Ukkd7"
type input "oRgOuLYn38IpZqjSj55Ukkd7"
click at [241, 18] on icon "search-icon" at bounding box center [238, 15] width 7 height 7
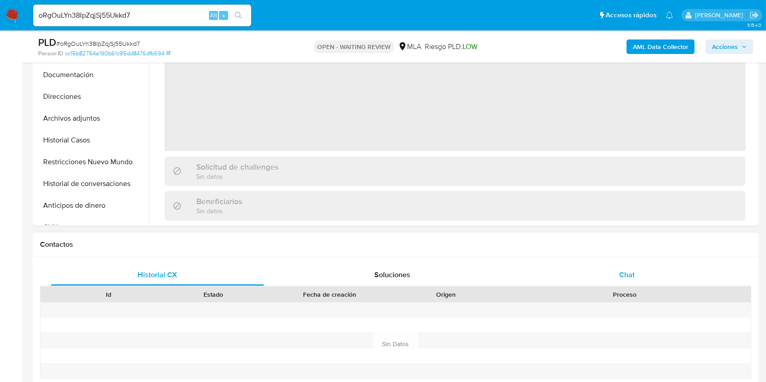
click at [634, 272] on span "Chat" at bounding box center [626, 275] width 15 height 10
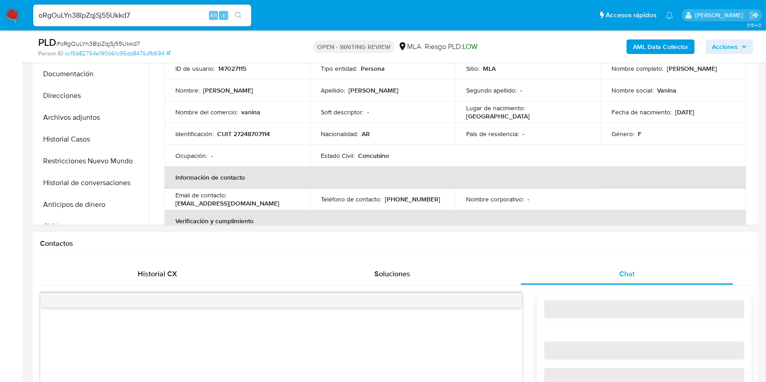
select select "10"
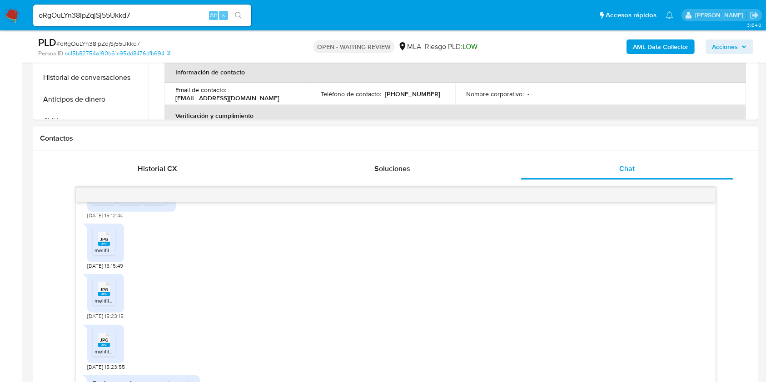
scroll to position [303, 0]
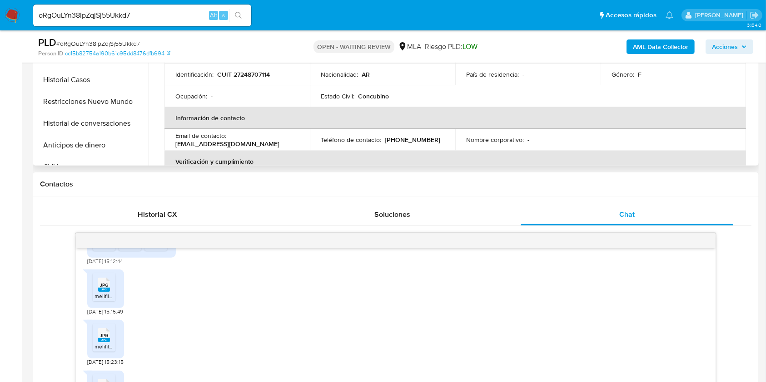
click at [279, 140] on p "vani14vl@gmail.com" at bounding box center [227, 144] width 104 height 8
drag, startPoint x: 279, startPoint y: 139, endPoint x: 237, endPoint y: 140, distance: 41.8
click at [237, 140] on p "vani14vl@gmail.com" at bounding box center [227, 144] width 104 height 8
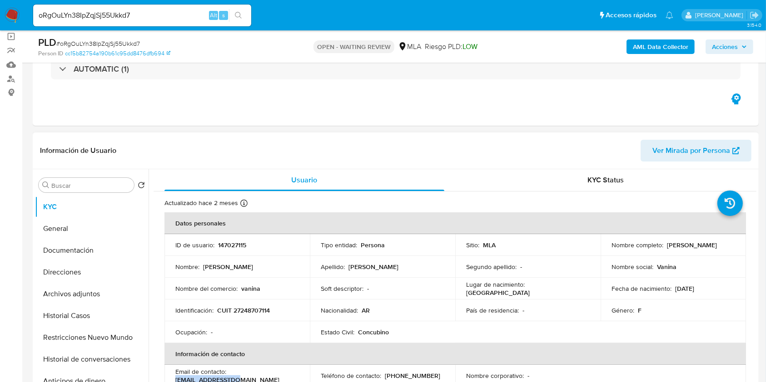
scroll to position [60, 0]
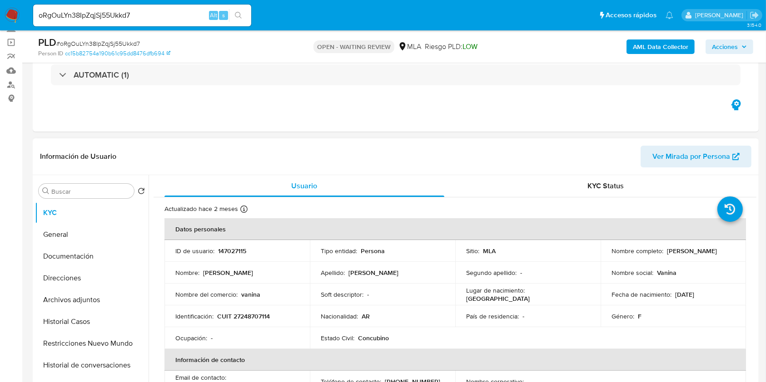
click at [249, 315] on p "CUIT 27248707114" at bounding box center [243, 317] width 53 height 8
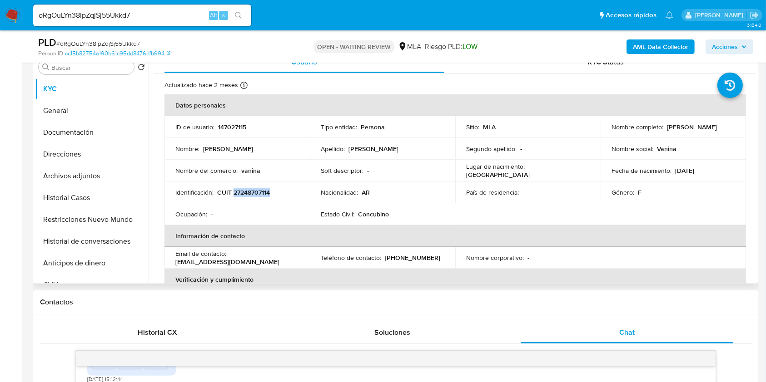
scroll to position [182, 0]
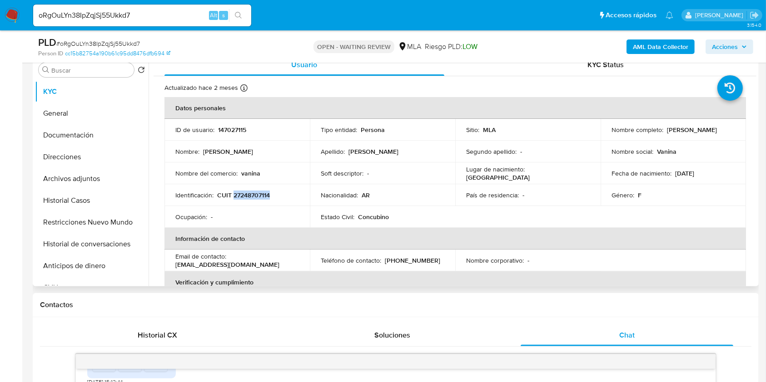
click at [263, 196] on p "CUIT 27248707114" at bounding box center [243, 195] width 53 height 8
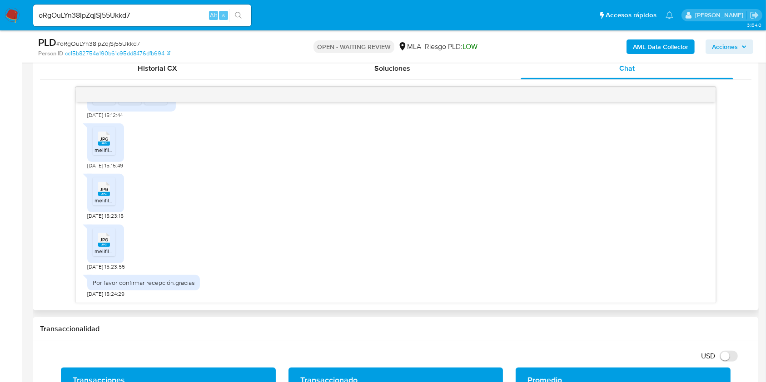
scroll to position [484, 0]
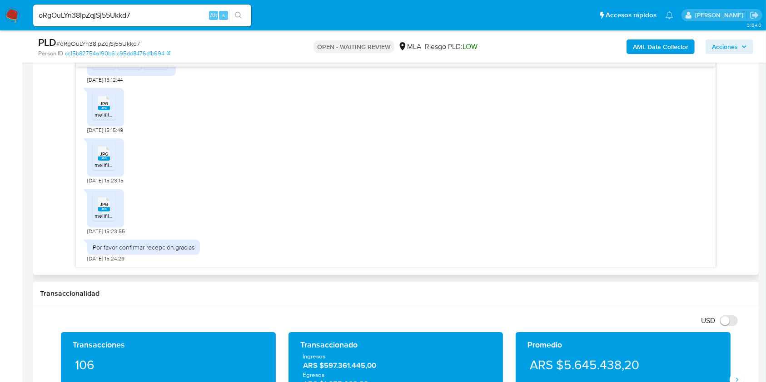
click at [91, 231] on span "19/07/2025 15:23:55" at bounding box center [106, 231] width 38 height 7
drag, startPoint x: 91, startPoint y: 231, endPoint x: 99, endPoint y: 231, distance: 7.7
click at [99, 231] on span "19/07/2025 15:23:55" at bounding box center [106, 231] width 38 height 7
click at [104, 231] on span "19/07/2025 15:23:55" at bounding box center [106, 231] width 38 height 7
drag, startPoint x: 104, startPoint y: 231, endPoint x: 84, endPoint y: 233, distance: 20.1
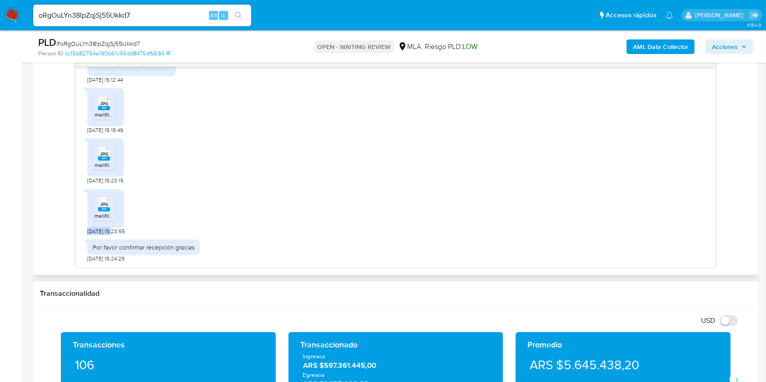
click at [84, 233] on div "17/07/2025 19:52:01 Hola 19/07/2025 02:14:25 JPG JPG melifile757566205841403836…" at bounding box center [395, 167] width 639 height 201
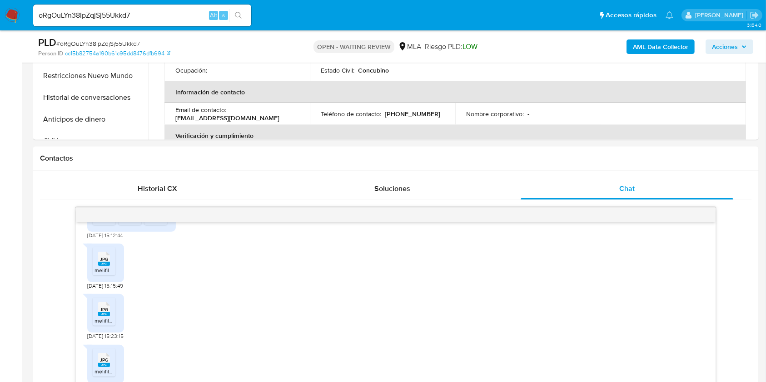
scroll to position [242, 0]
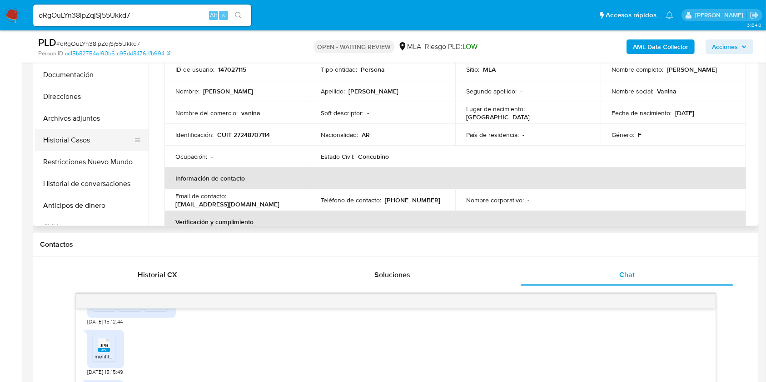
click at [73, 134] on button "Historial Casos" at bounding box center [88, 140] width 106 height 22
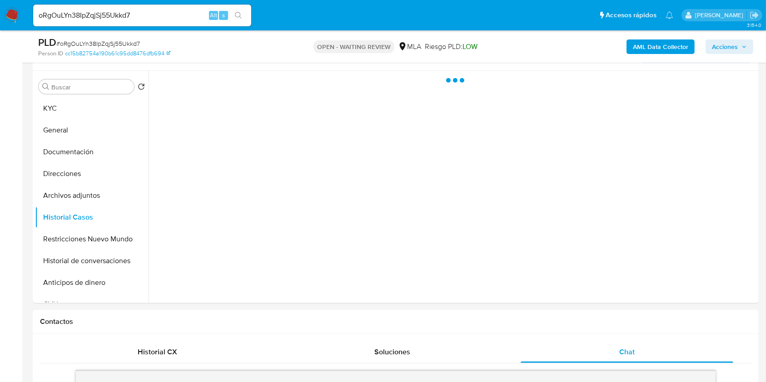
scroll to position [121, 0]
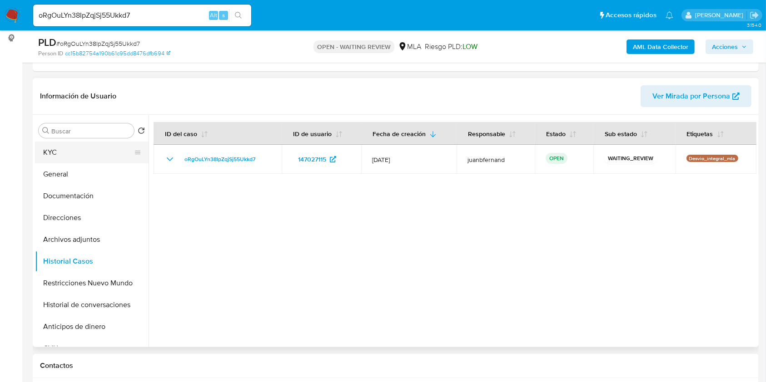
click at [73, 150] on button "KYC" at bounding box center [88, 153] width 106 height 22
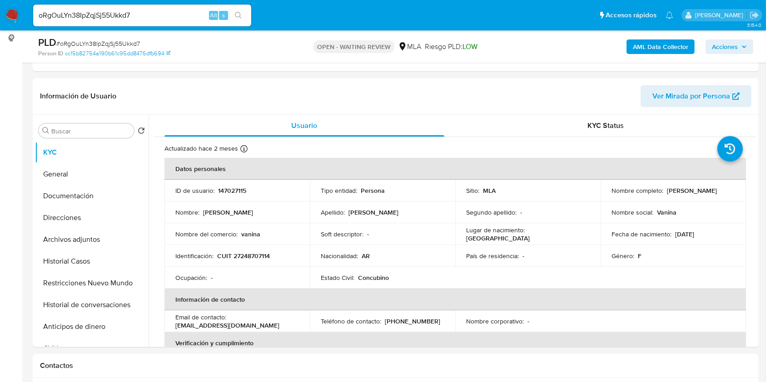
click at [635, 45] on b "AML Data Collector" at bounding box center [660, 47] width 55 height 15
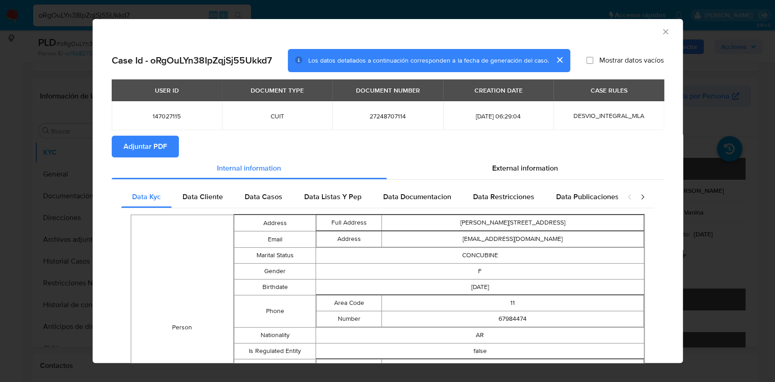
click at [155, 142] on span "Adjuntar PDF" at bounding box center [146, 147] width 44 height 20
click at [661, 30] on icon "Cerrar ventana" at bounding box center [665, 31] width 9 height 9
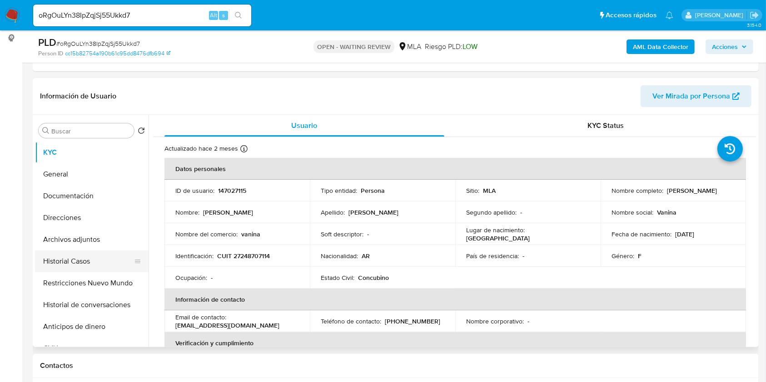
click at [124, 263] on button "Historial Casos" at bounding box center [88, 262] width 106 height 22
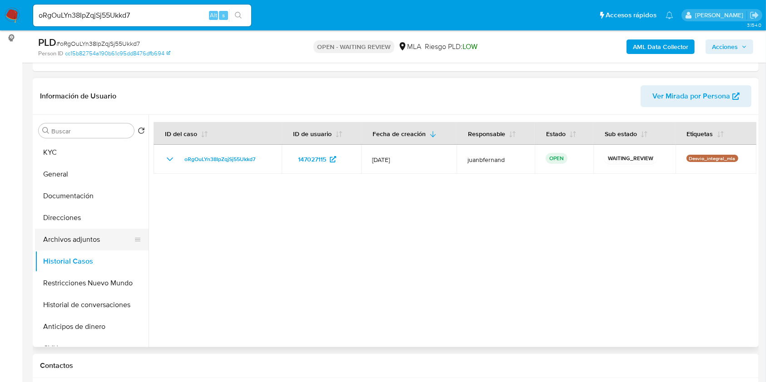
click at [71, 239] on button "Archivos adjuntos" at bounding box center [88, 240] width 106 height 22
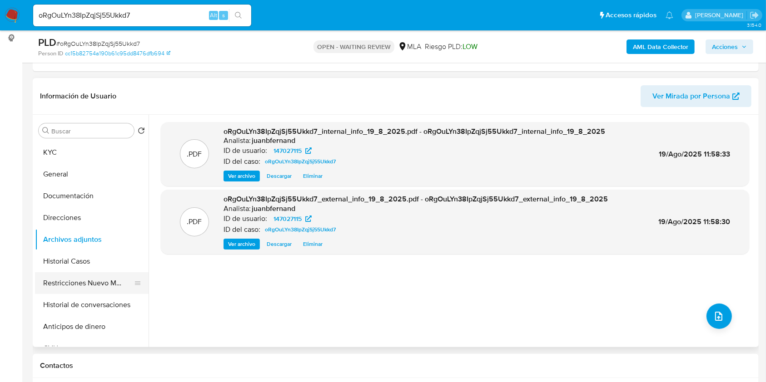
click at [98, 276] on button "Restricciones Nuevo Mundo" at bounding box center [88, 284] width 106 height 22
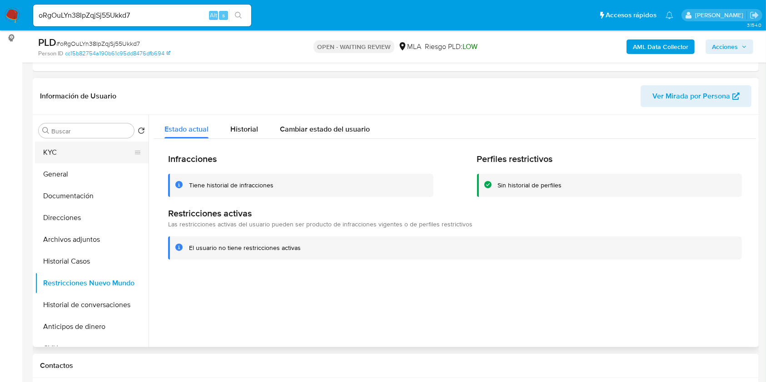
click at [79, 154] on button "KYC" at bounding box center [88, 153] width 106 height 22
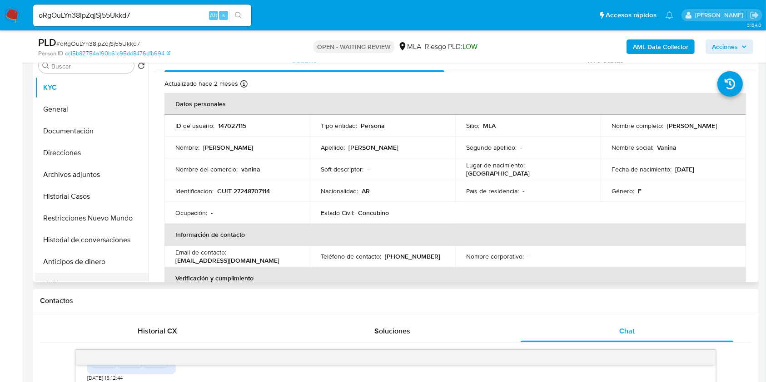
scroll to position [303, 0]
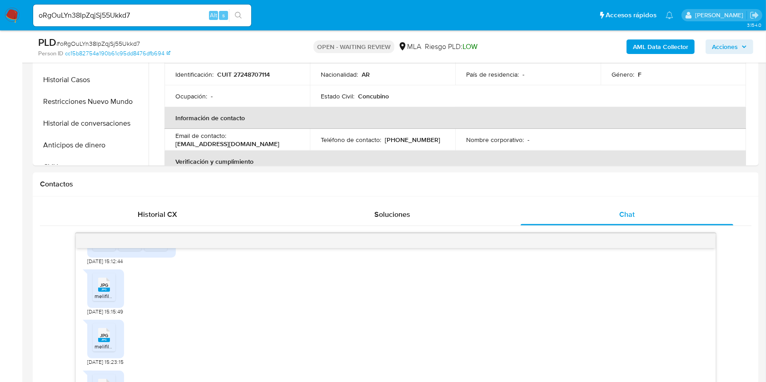
click at [164, 20] on input "oRgOuLYn38IpZqjSj55Ukkd7" at bounding box center [142, 16] width 218 height 12
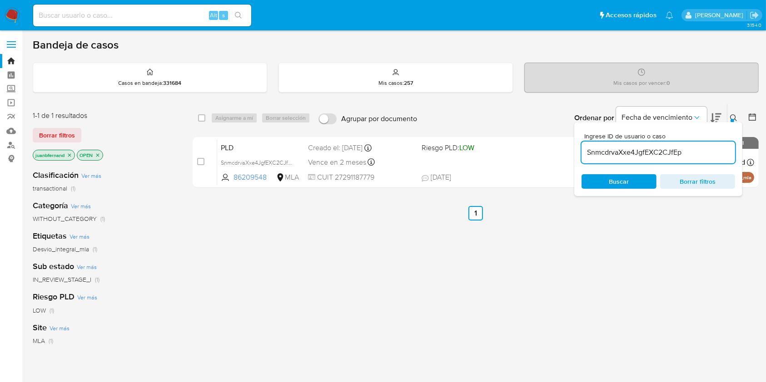
click at [679, 151] on input "SnmcdrvaXxe4JgfEXC2CJfEp" at bounding box center [658, 153] width 154 height 12
paste input "oRgOuLYn38IpZqjSj55Ukkd7"
type input "oRgOuLYn38IpZqjSj55Ukkd7"
click at [200, 118] on input "checkbox" at bounding box center [201, 117] width 7 height 7
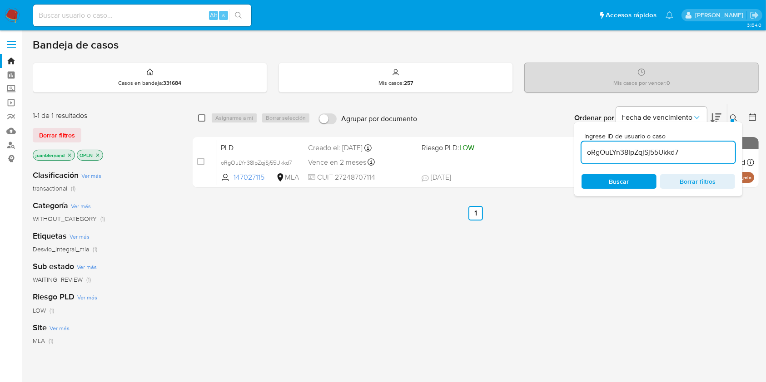
checkbox input "true"
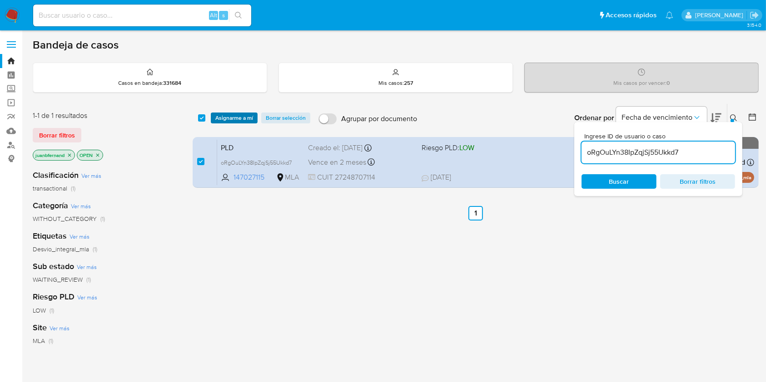
click at [221, 118] on span "Asignarme a mí" at bounding box center [234, 118] width 38 height 9
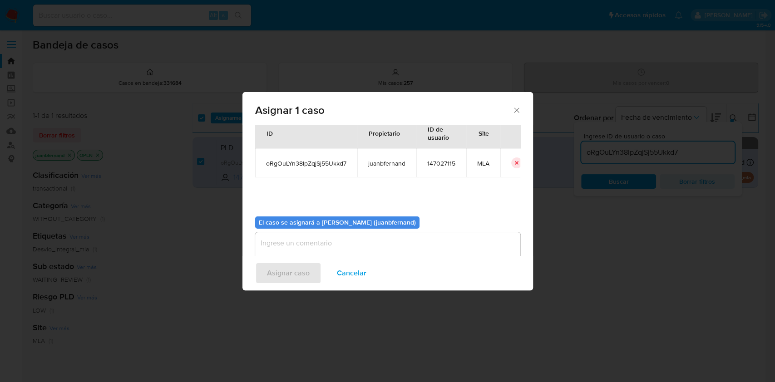
scroll to position [46, 0]
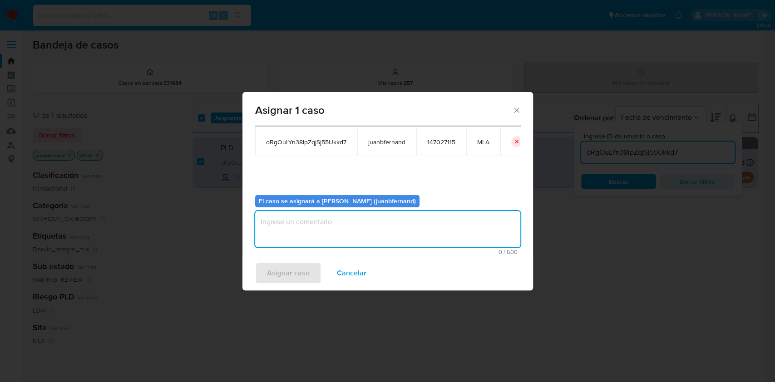
drag, startPoint x: 330, startPoint y: 223, endPoint x: 318, endPoint y: 256, distance: 34.6
click at [329, 224] on textarea "assign-modal" at bounding box center [387, 229] width 265 height 36
click at [309, 267] on button "Asignar caso" at bounding box center [288, 274] width 66 height 22
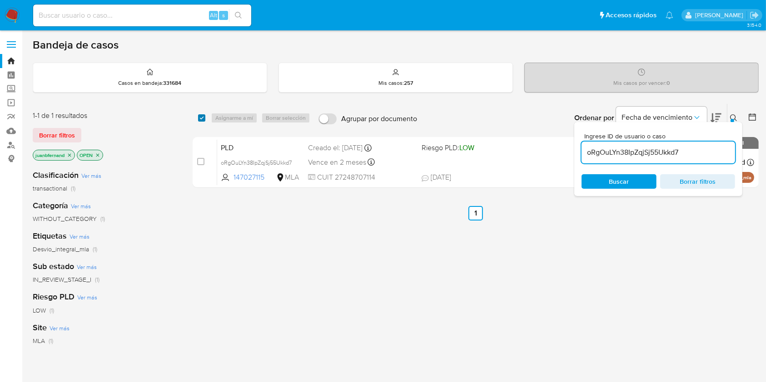
click at [204, 120] on input "checkbox" at bounding box center [201, 117] width 7 height 7
checkbox input "true"
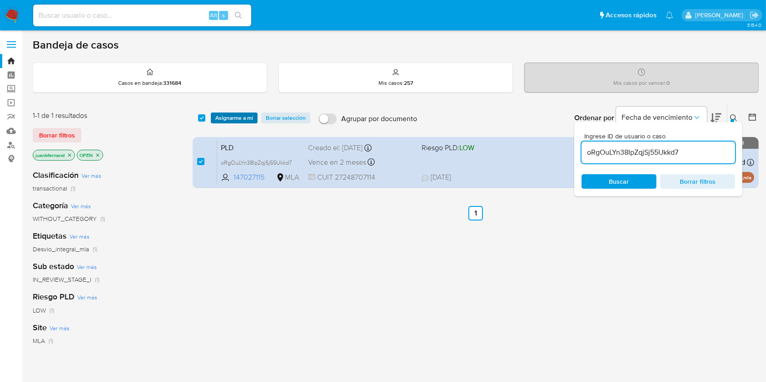
click at [241, 119] on span "Asignarme a mí" at bounding box center [234, 118] width 38 height 9
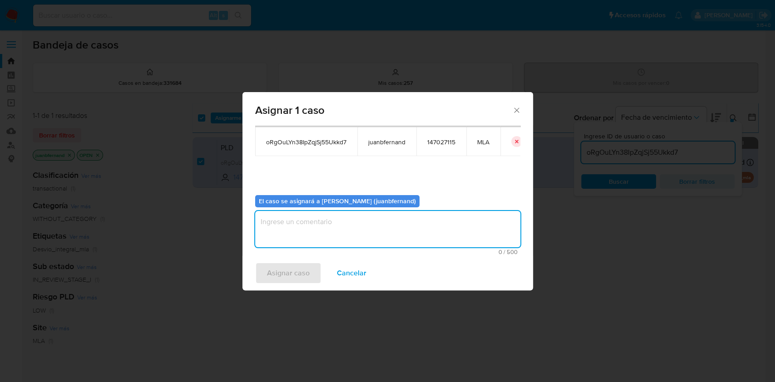
click at [313, 228] on textarea "assign-modal" at bounding box center [387, 229] width 265 height 36
click at [269, 274] on span "Asignar caso" at bounding box center [288, 273] width 43 height 20
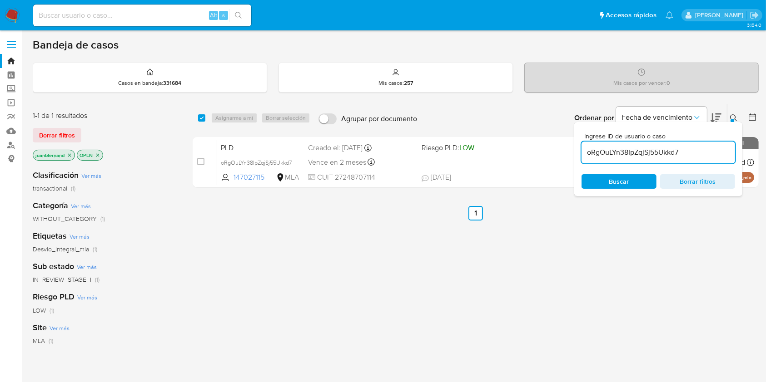
click at [680, 154] on input "oRgOuLYn38IpZqjSj55Ukkd7" at bounding box center [658, 153] width 154 height 12
paste input "M4TUMgDWrFsRrpRFowkD2Az4"
type input "M4TUMgDWrFsRrpRFowkD2Az4"
click at [200, 118] on input "checkbox" at bounding box center [201, 117] width 7 height 7
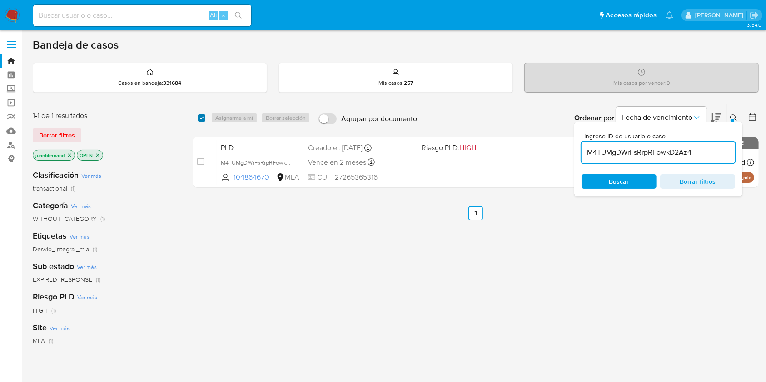
checkbox input "true"
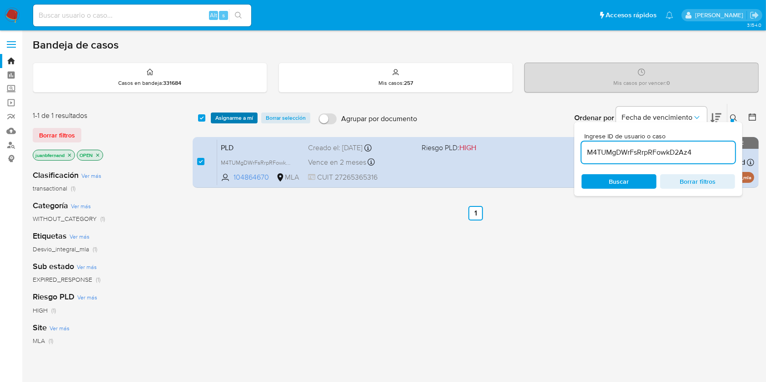
click at [225, 115] on span "Asignarme a mí" at bounding box center [234, 118] width 38 height 9
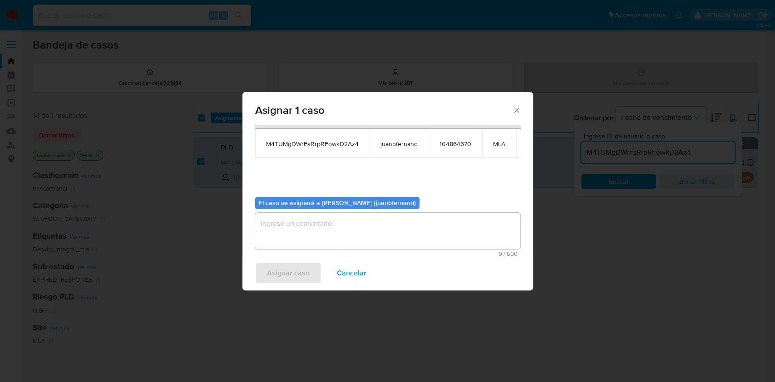
scroll to position [55, 0]
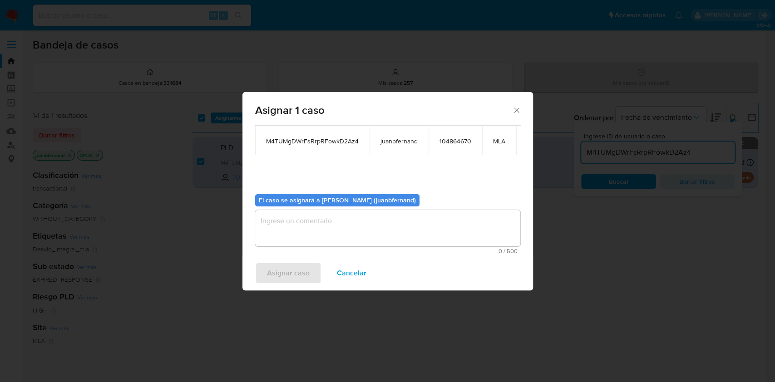
click at [280, 216] on textarea "assign-modal" at bounding box center [387, 228] width 265 height 36
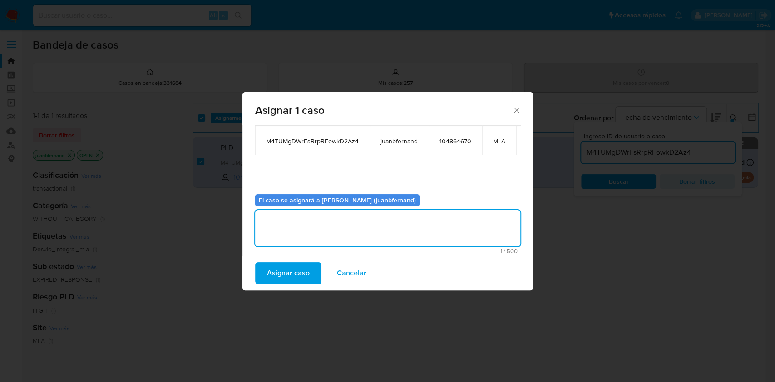
click at [287, 274] on span "Asignar caso" at bounding box center [288, 273] width 43 height 20
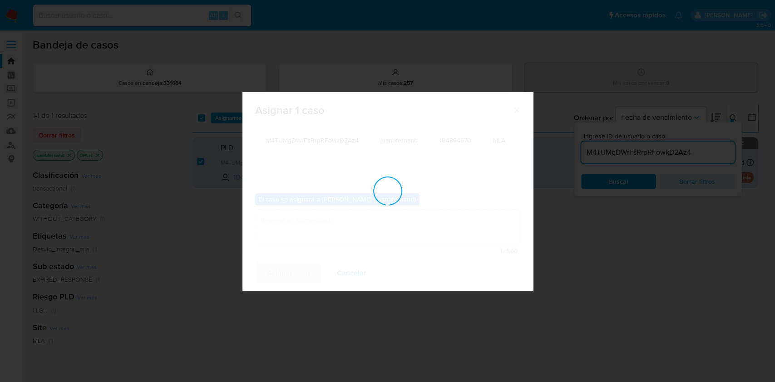
scroll to position [55, 0]
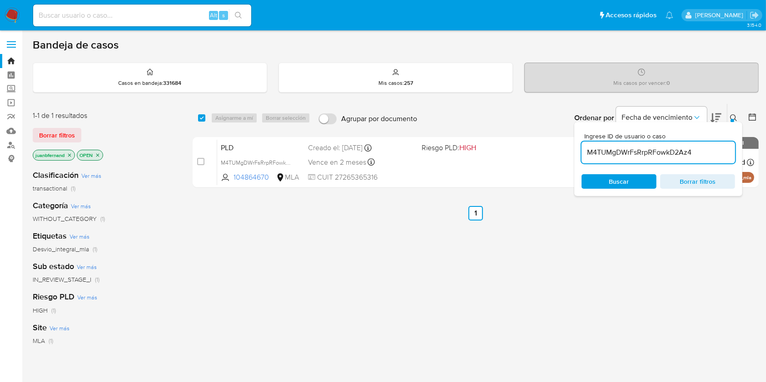
click at [711, 158] on input "M4TUMgDWrFsRrpRFowkD2Az4" at bounding box center [658, 153] width 154 height 12
paste input "RNqJtoyFyrOenD3Zxja0XKnL"
type input "RNqJtoyFyrOenD3Zxja0XKnL"
click at [202, 118] on input "checkbox" at bounding box center [201, 117] width 7 height 7
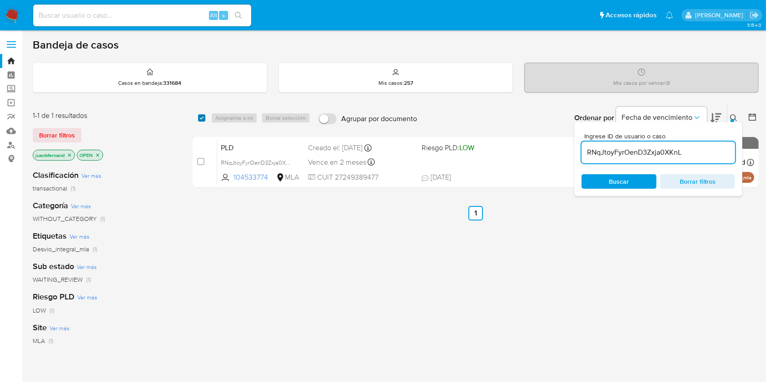
checkbox input "true"
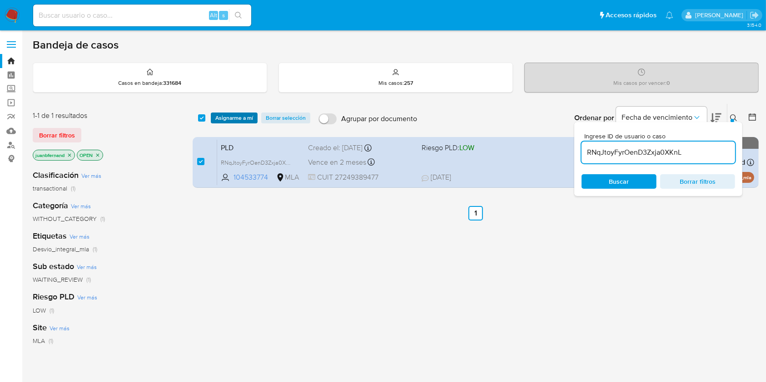
click at [227, 118] on span "Asignarme a mí" at bounding box center [234, 118] width 38 height 9
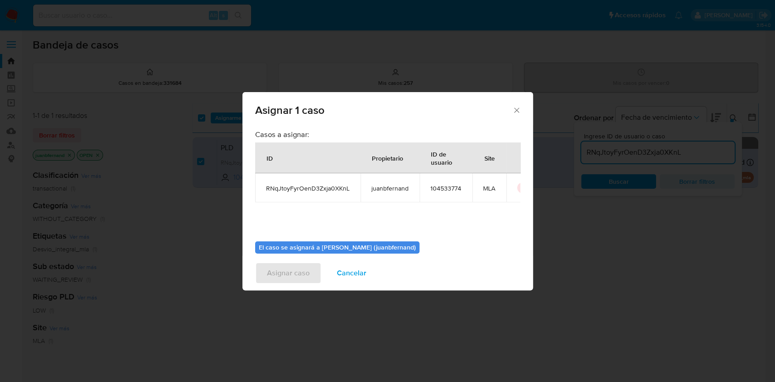
scroll to position [46, 0]
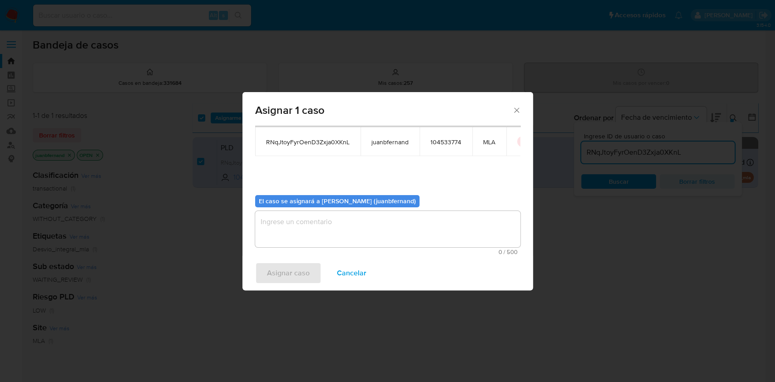
click at [363, 213] on textarea "assign-modal" at bounding box center [387, 229] width 265 height 36
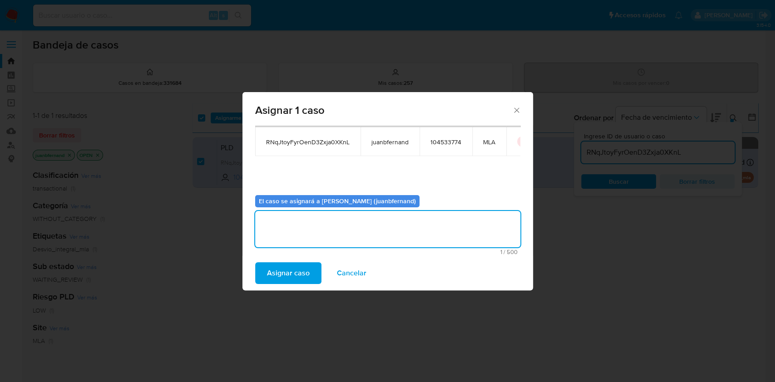
click at [276, 273] on span "Asignar caso" at bounding box center [288, 273] width 43 height 20
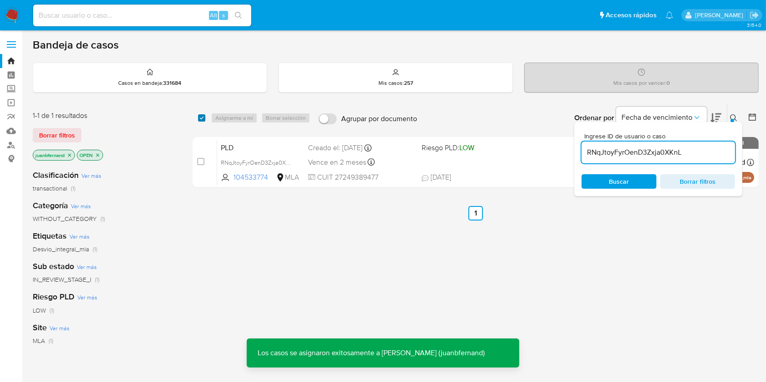
click at [205, 119] on input "checkbox" at bounding box center [201, 117] width 7 height 7
checkbox input "true"
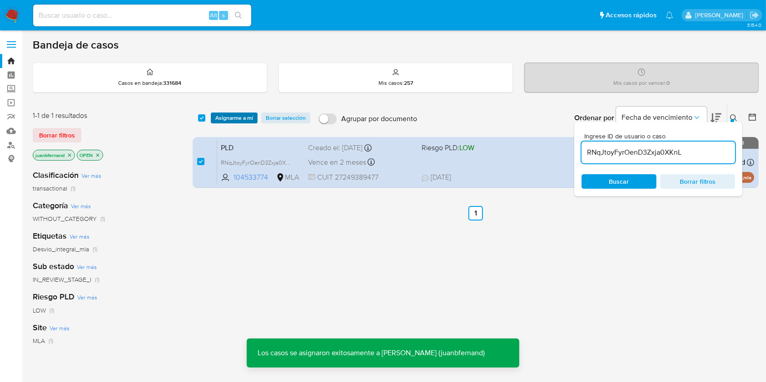
click at [228, 117] on span "Asignarme a mí" at bounding box center [234, 118] width 38 height 9
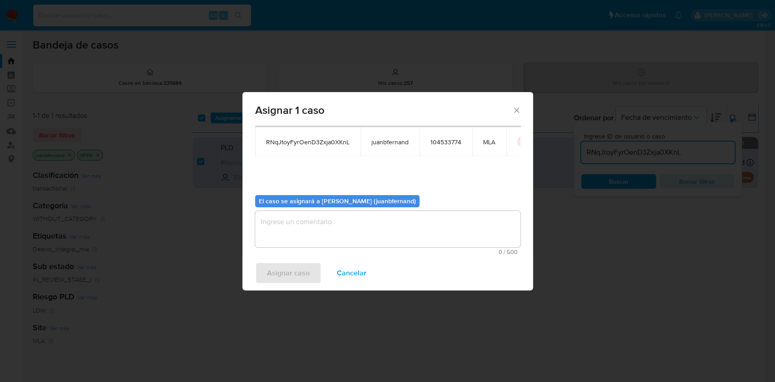
click at [344, 220] on textarea "assign-modal" at bounding box center [387, 229] width 265 height 36
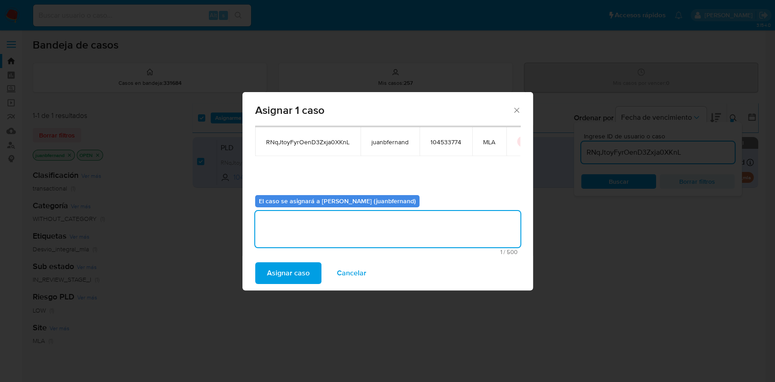
click at [307, 268] on span "Asignar caso" at bounding box center [288, 273] width 43 height 20
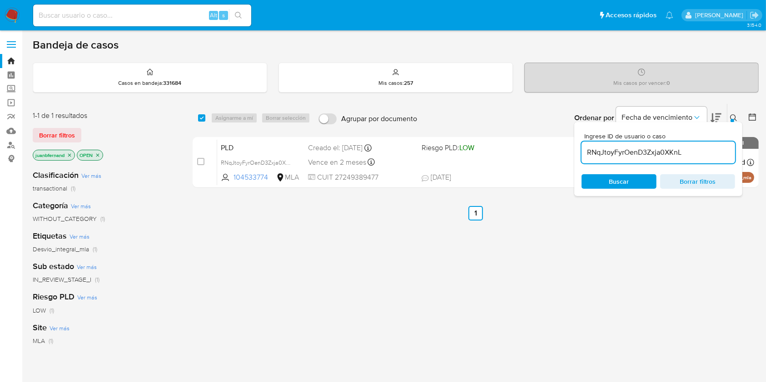
click at [711, 156] on input "RNqJtoyFyrOenD3Zxja0XKnL" at bounding box center [658, 153] width 154 height 12
paste input "52KqGHR6XepQ7jWHr74UGh9V"
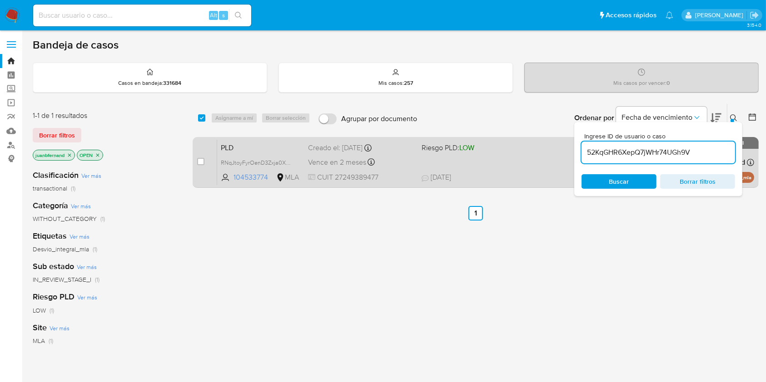
type input "52KqGHR6XepQ7jWHr74UGh9V"
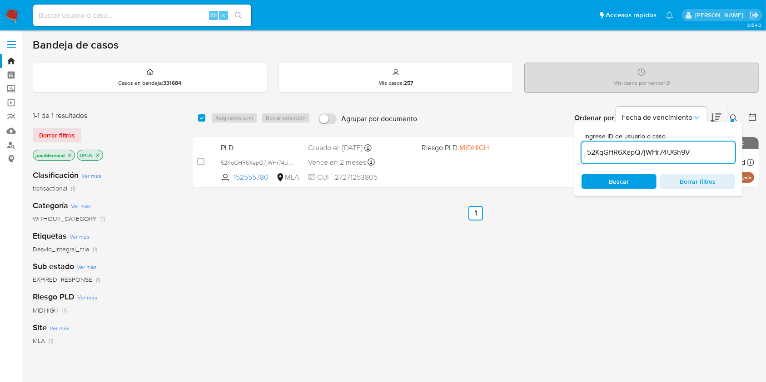
click at [194, 118] on div "select-all-cases-checkbox Asignarme a mí Borrar selección Agrupar por documento…" at bounding box center [476, 118] width 566 height 28
click at [206, 118] on div "select-all-cases-checkbox" at bounding box center [203, 118] width 11 height 11
click at [203, 118] on input "checkbox" at bounding box center [201, 117] width 7 height 7
checkbox input "true"
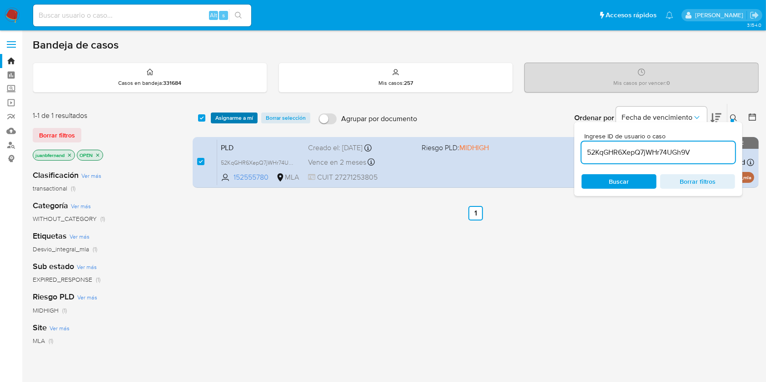
click at [235, 117] on span "Asignarme a mí" at bounding box center [234, 118] width 38 height 9
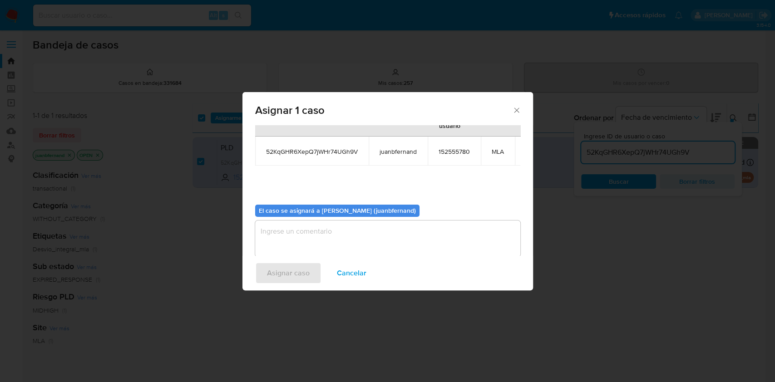
scroll to position [55, 0]
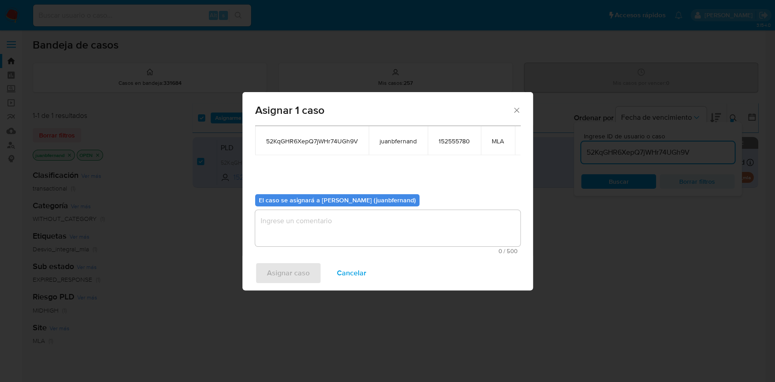
click at [373, 227] on textarea "assign-modal" at bounding box center [387, 228] width 265 height 36
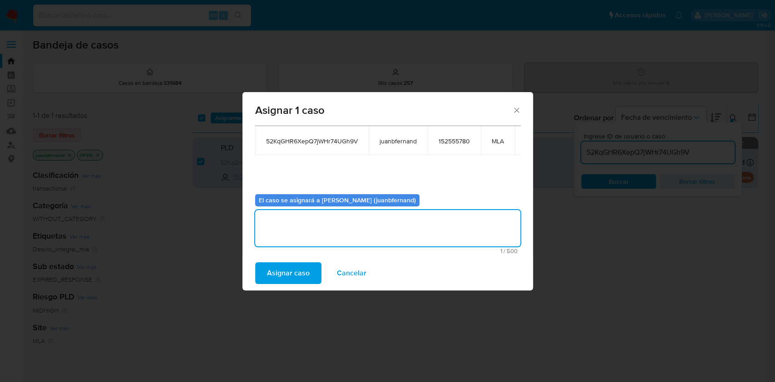
click at [293, 268] on span "Asignar caso" at bounding box center [288, 273] width 43 height 20
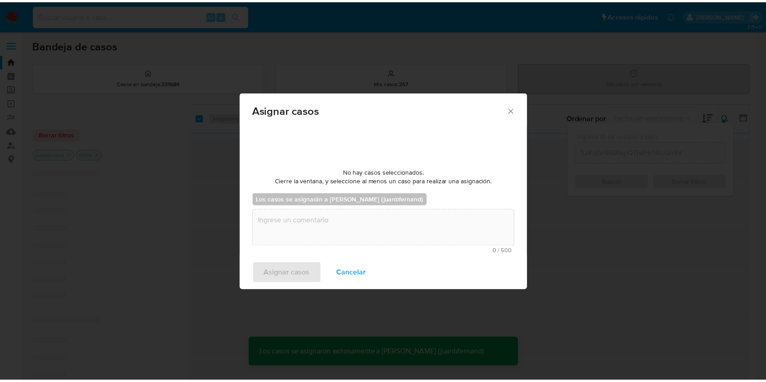
scroll to position [55, 0]
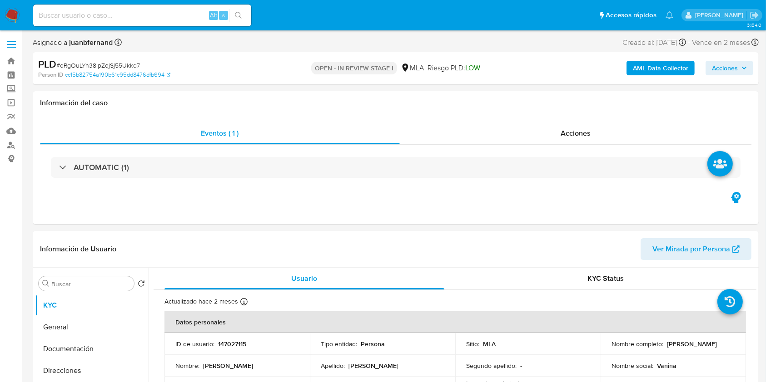
select select "10"
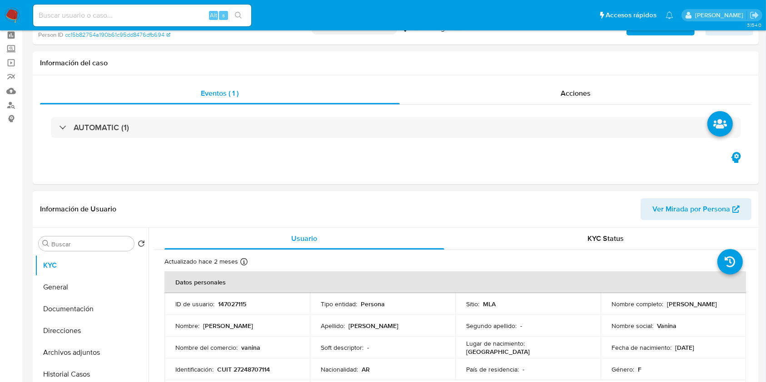
scroll to position [424, 0]
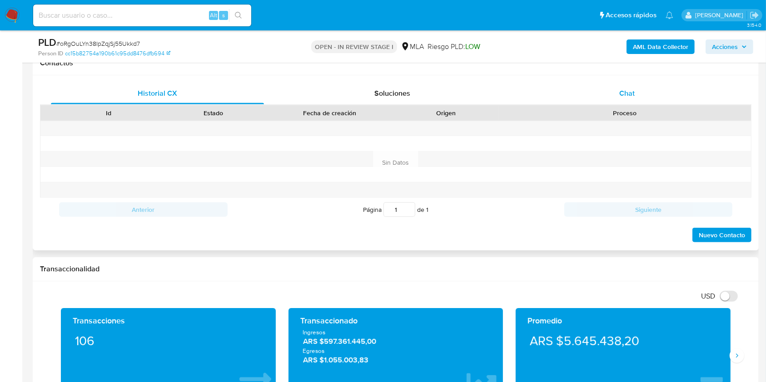
click at [596, 89] on div "Chat" at bounding box center [627, 94] width 213 height 22
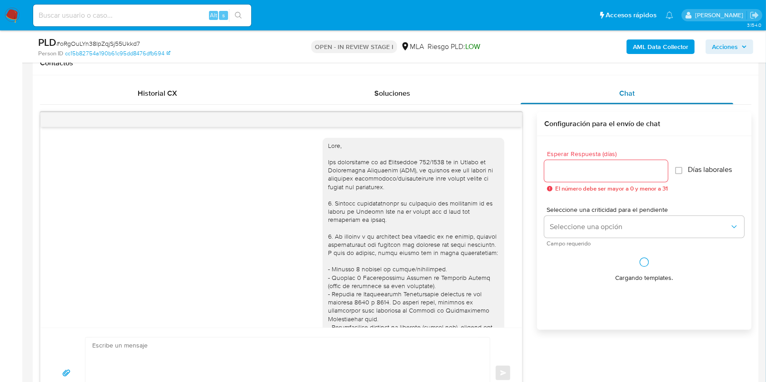
scroll to position [629, 0]
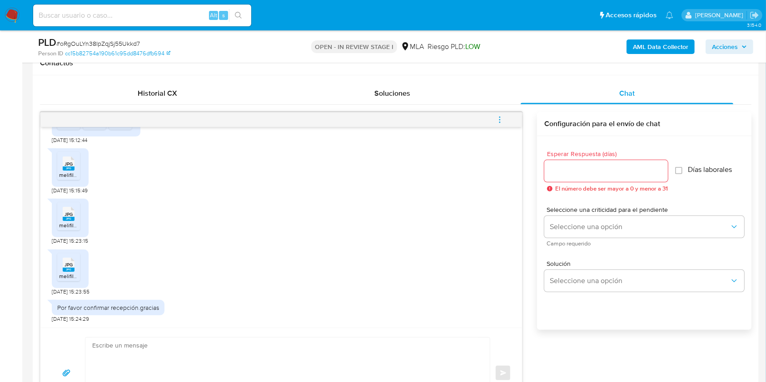
click at [164, 346] on textarea at bounding box center [285, 373] width 386 height 71
paste textarea "Hola. ¡Muchas gracias por tu respuesta! Confirmamos la recepción de la document…"
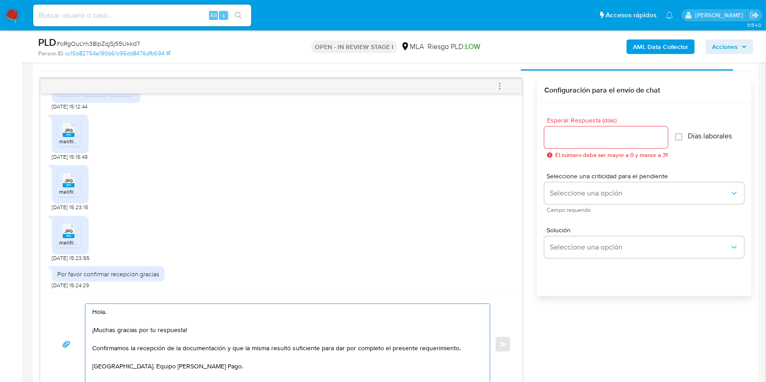
scroll to position [456, 0]
type textarea "Hola. ¡Muchas gracias por tu respuesta! Confirmamos la recepción de la document…"
click at [607, 139] on input "Esperar Respuesta (días)" at bounding box center [606, 139] width 124 height 12
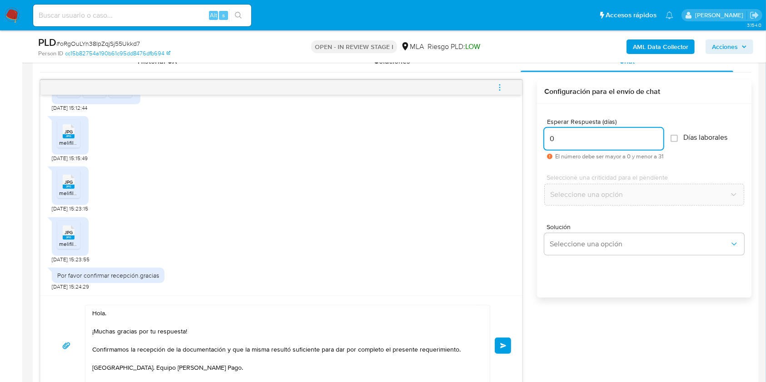
scroll to position [577, 0]
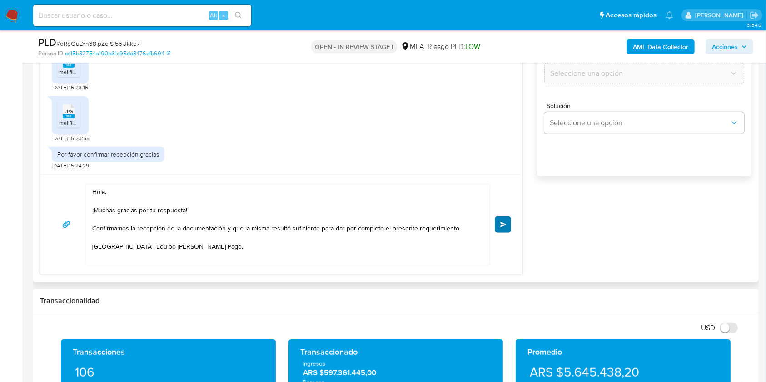
type input "0"
click at [501, 227] on button "Enviar" at bounding box center [503, 225] width 16 height 16
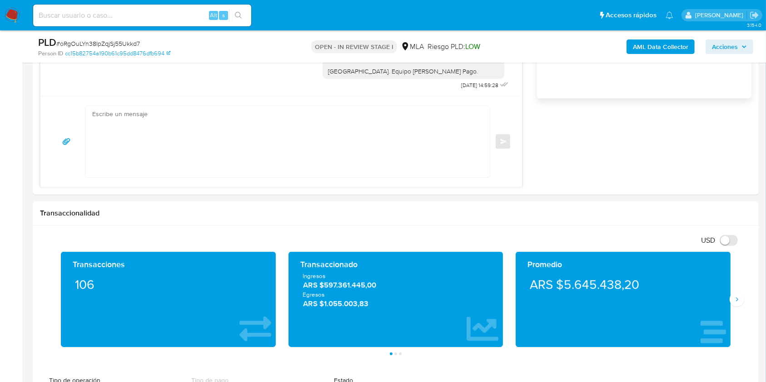
scroll to position [698, 0]
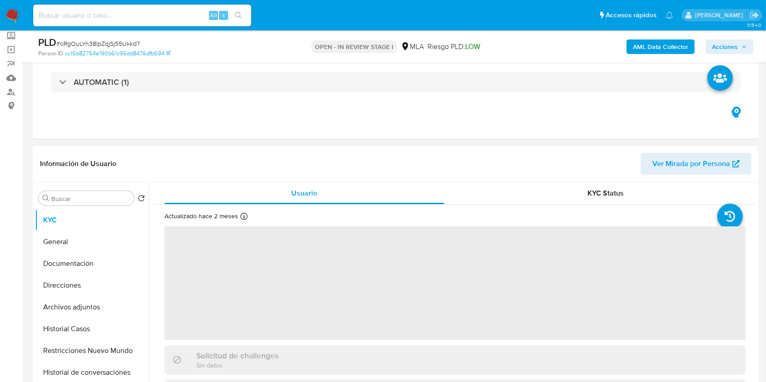
scroll to position [121, 0]
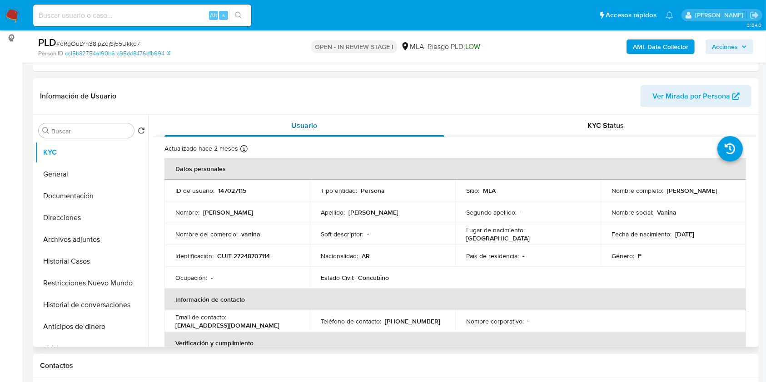
select select "10"
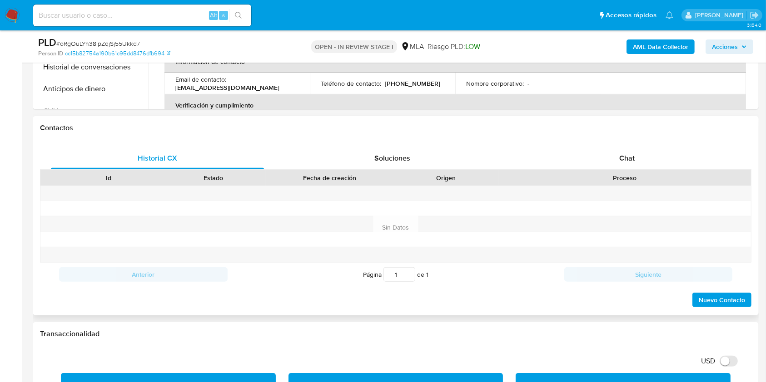
scroll to position [424, 0]
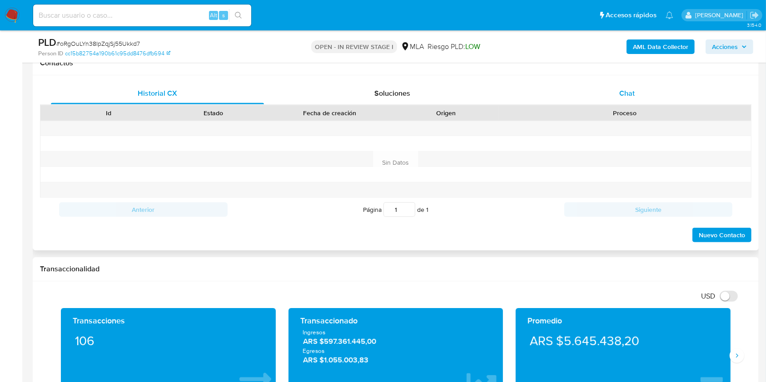
click at [672, 93] on div "Chat" at bounding box center [627, 94] width 213 height 22
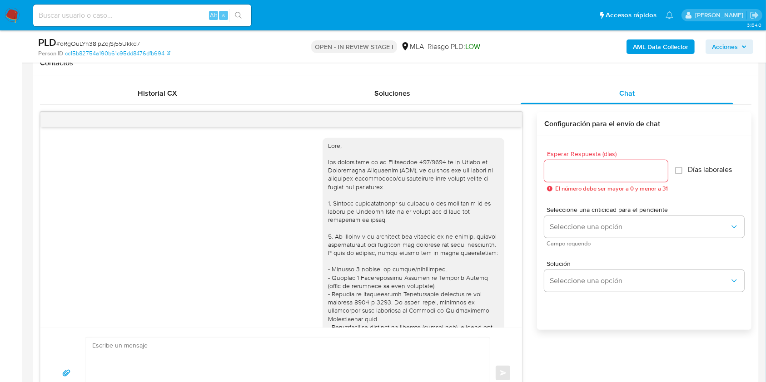
scroll to position [730, 0]
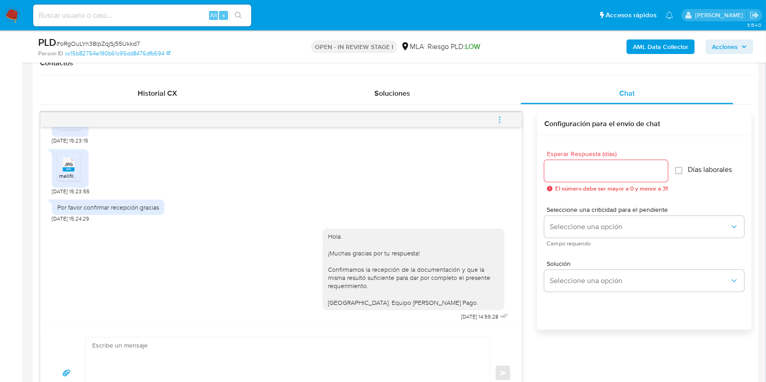
click at [502, 120] on icon "menu-action" at bounding box center [500, 120] width 8 height 8
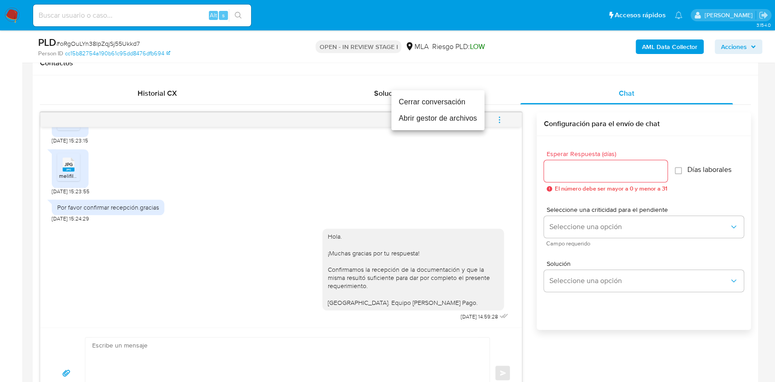
click at [432, 101] on li "Cerrar conversación" at bounding box center [438, 102] width 93 height 16
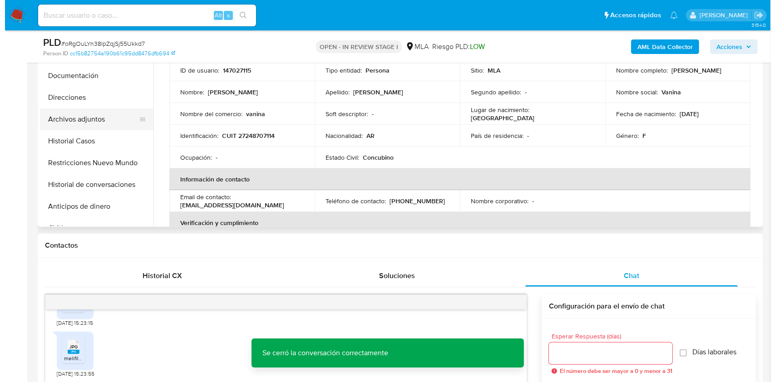
scroll to position [182, 0]
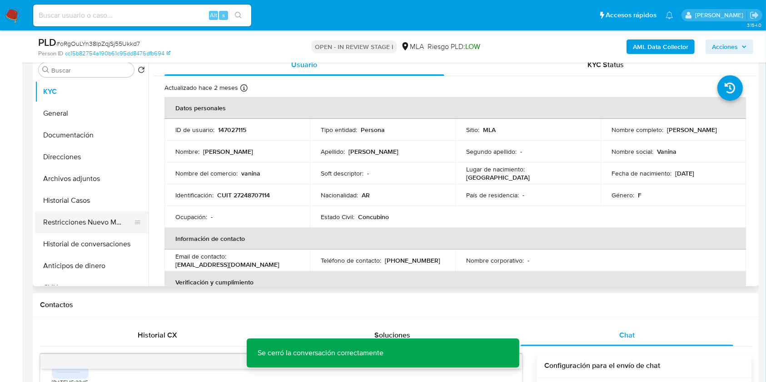
click at [79, 218] on button "Restricciones Nuevo Mundo" at bounding box center [88, 223] width 106 height 22
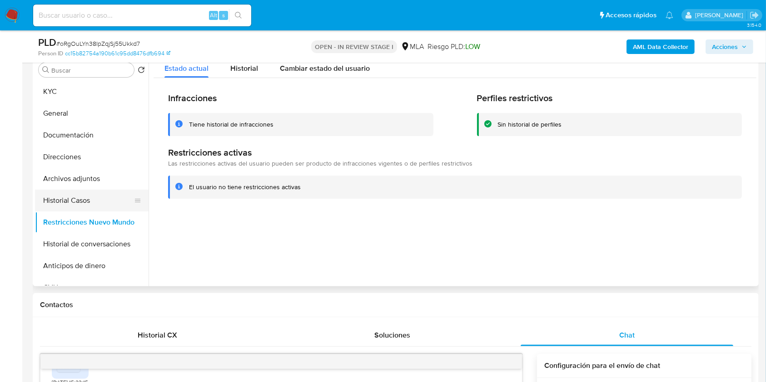
click at [74, 199] on button "Historial Casos" at bounding box center [88, 201] width 106 height 22
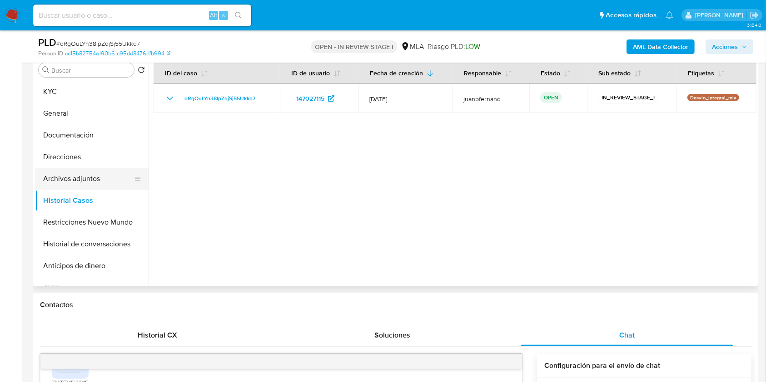
click at [76, 180] on button "Archivos adjuntos" at bounding box center [88, 179] width 106 height 22
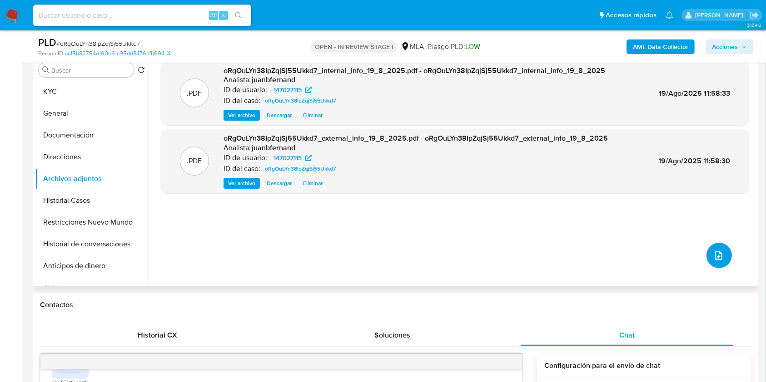
click at [717, 259] on icon "upload-file" at bounding box center [718, 255] width 11 height 11
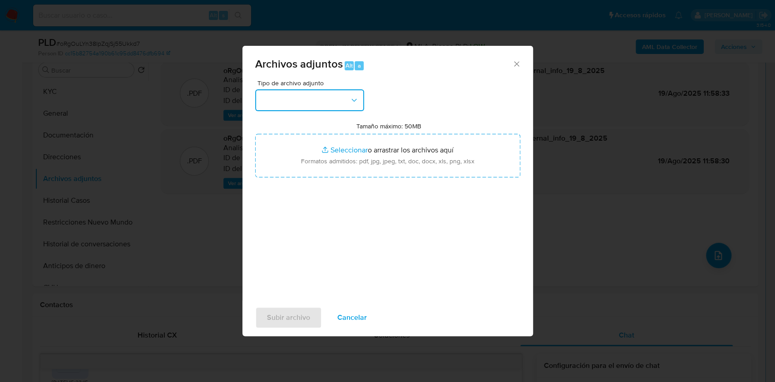
click at [280, 99] on button "button" at bounding box center [309, 100] width 109 height 22
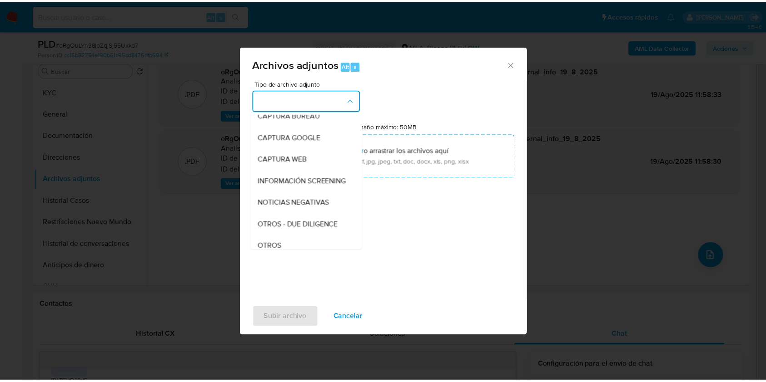
scroll to position [121, 0]
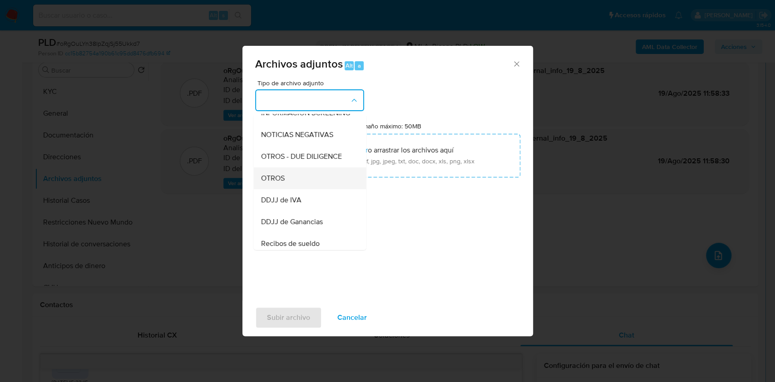
click at [287, 186] on div "OTROS" at bounding box center [307, 179] width 93 height 22
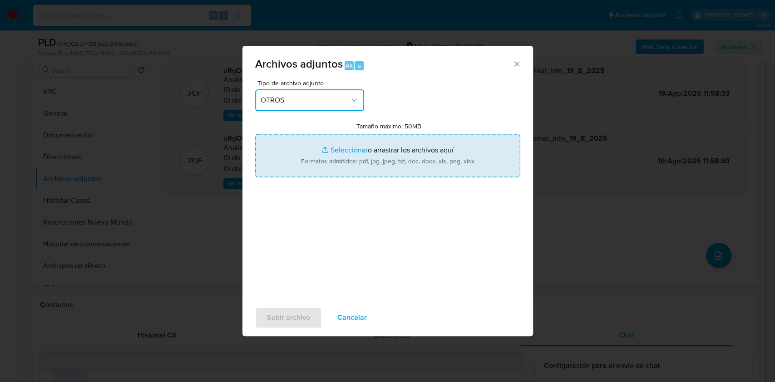
type input "C:\fakepath\Calculador de ingresos.xlsx"
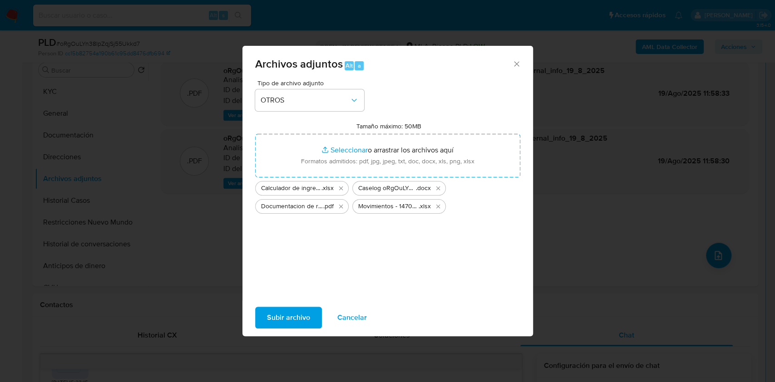
click at [293, 315] on span "Subir archivo" at bounding box center [288, 318] width 43 height 20
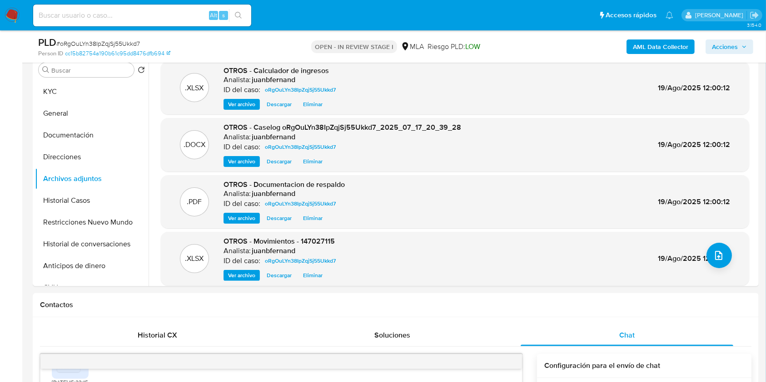
click at [725, 41] on span "Acciones" at bounding box center [725, 47] width 26 height 15
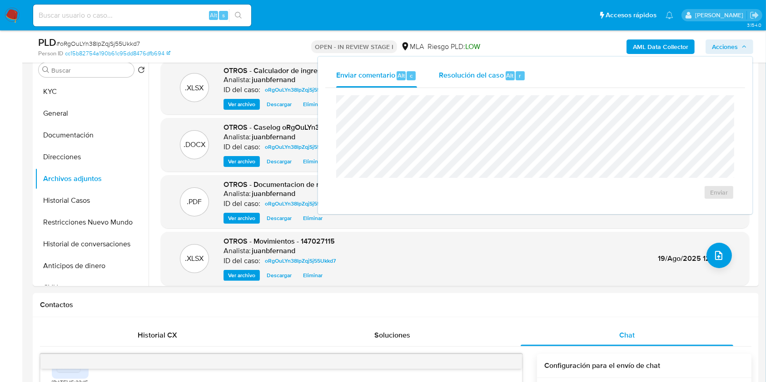
click at [512, 70] on div "Resolución del caso Alt r" at bounding box center [482, 76] width 87 height 24
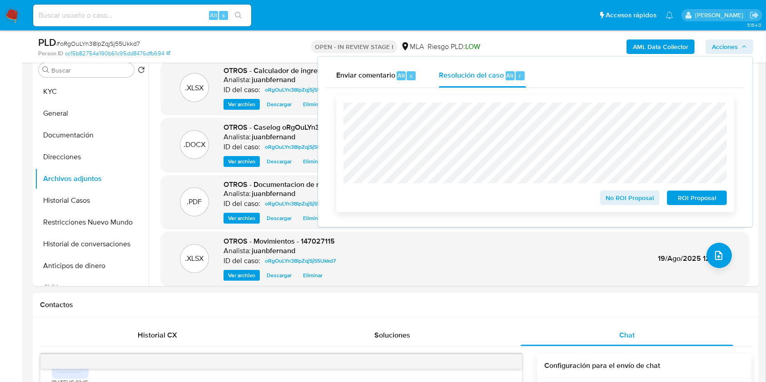
click at [645, 201] on span "No ROI Proposal" at bounding box center [629, 198] width 47 height 13
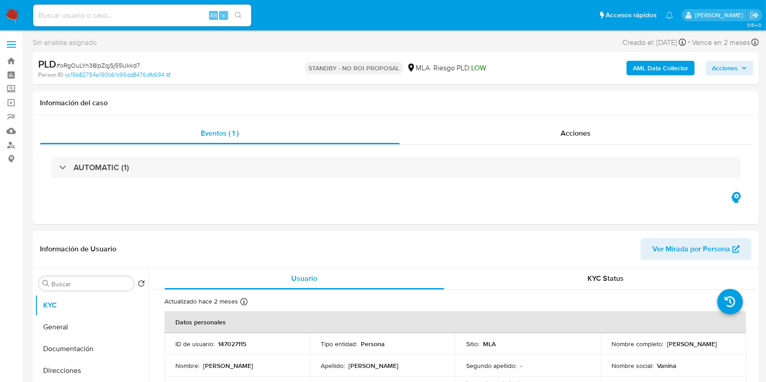
select select "10"
click at [162, 14] on input at bounding box center [142, 16] width 218 height 12
paste input "M4TUMgDWrFsRrpRFowkD2Az4"
type input "M4TUMgDWrFsRrpRFowkD2Az4"
click at [243, 17] on button "search-icon" at bounding box center [238, 15] width 19 height 13
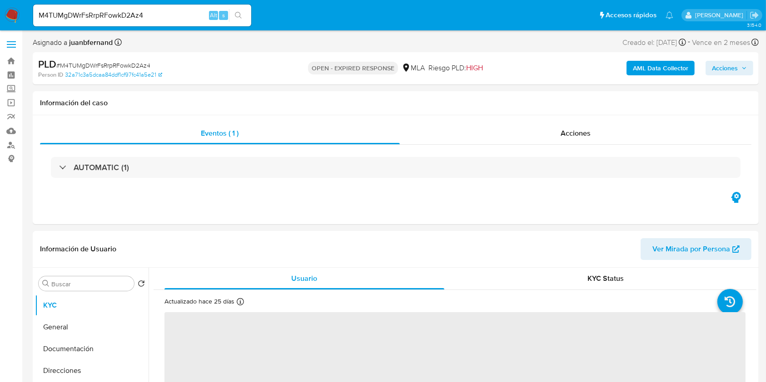
select select "10"
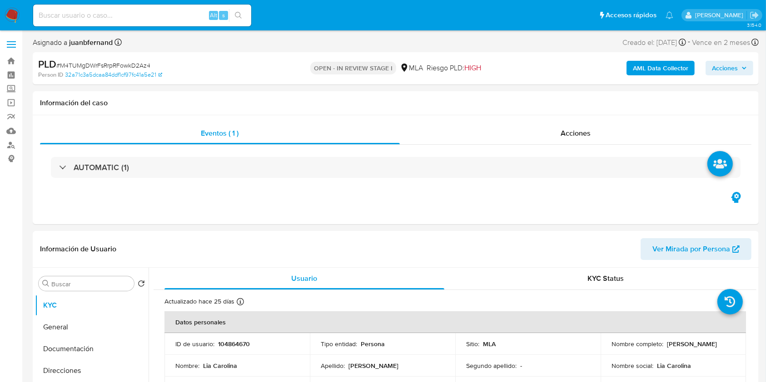
select select "10"
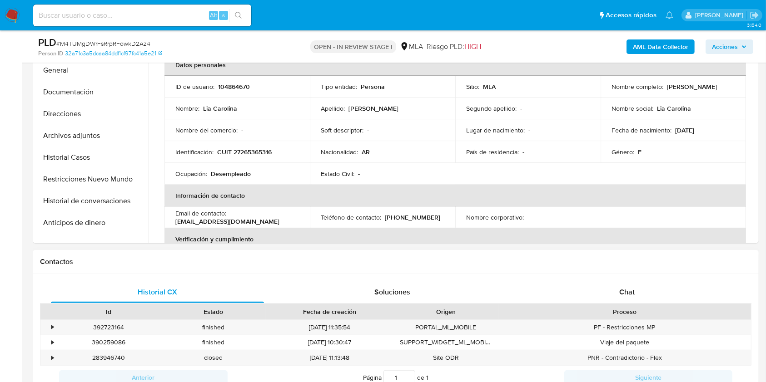
scroll to position [303, 0]
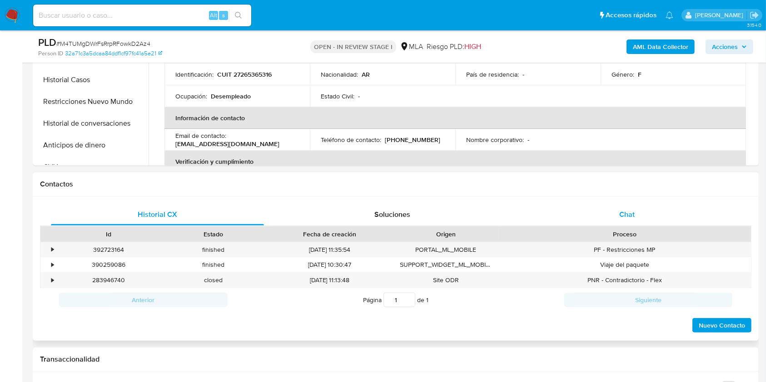
drag, startPoint x: 654, startPoint y: 215, endPoint x: 598, endPoint y: 218, distance: 55.9
click at [654, 215] on div "Chat" at bounding box center [627, 215] width 213 height 22
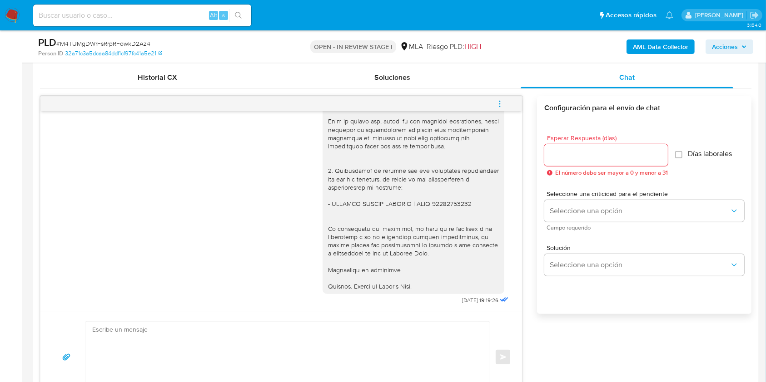
scroll to position [424, 0]
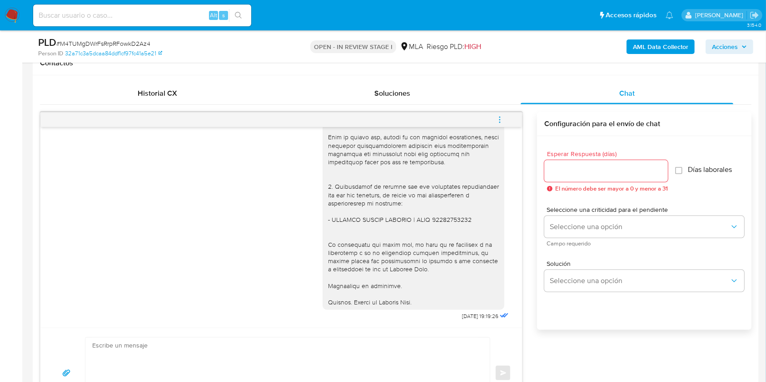
click at [489, 117] on button "menu-action" at bounding box center [500, 120] width 30 height 22
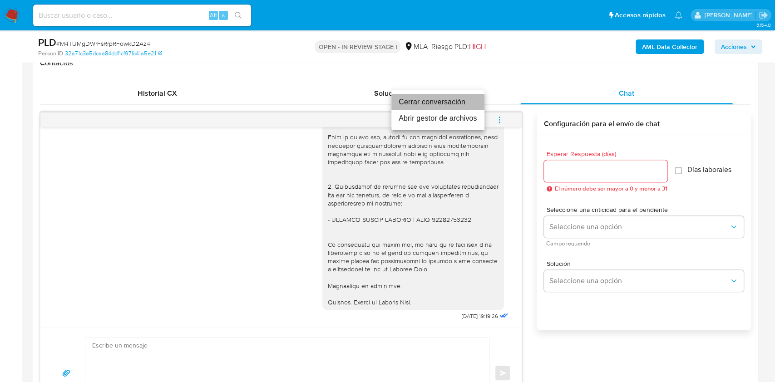
click at [432, 104] on li "Cerrar conversación" at bounding box center [438, 102] width 93 height 16
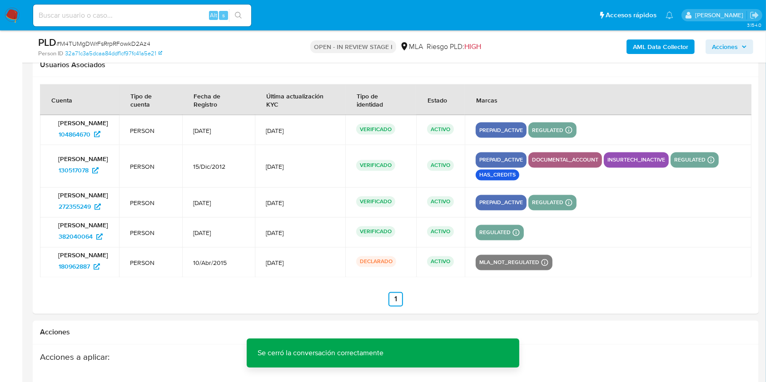
scroll to position [1574, 0]
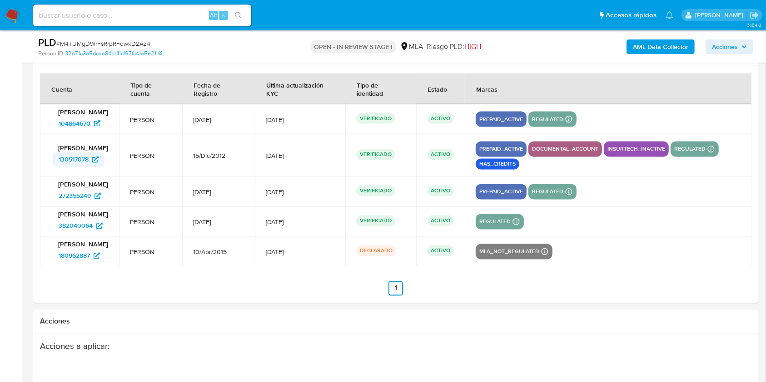
click at [85, 165] on span "130517078" at bounding box center [74, 160] width 30 height 15
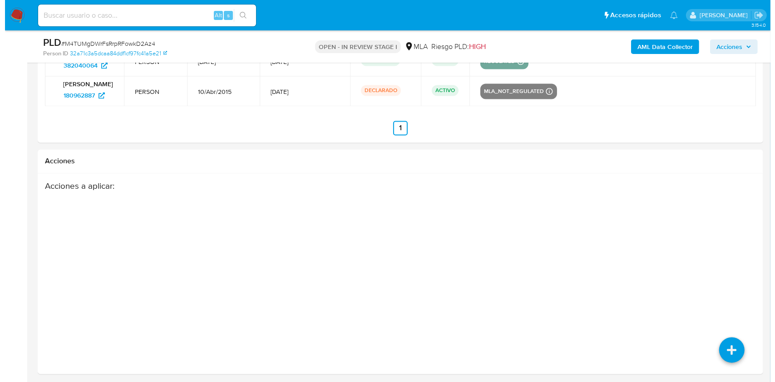
scroll to position [1742, 0]
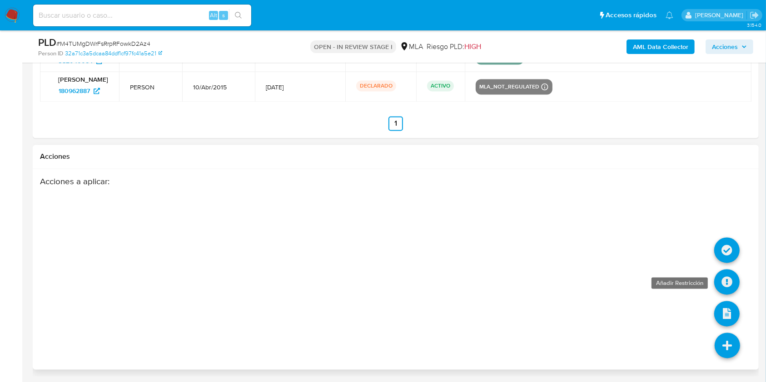
click at [728, 279] on icon at bounding box center [726, 281] width 25 height 25
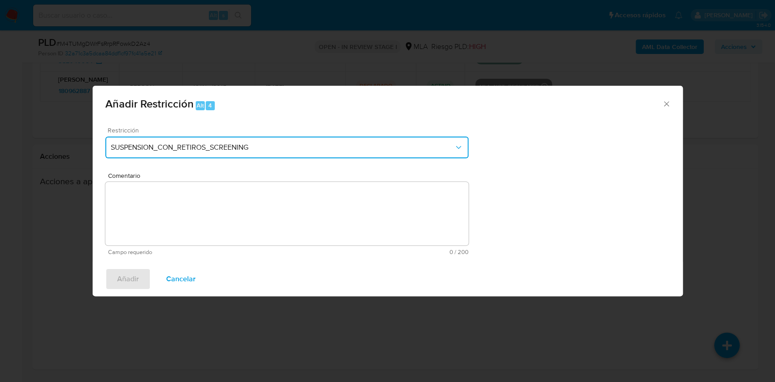
click at [272, 147] on span "SUSPENSION_CON_RETIROS_SCREENING" at bounding box center [282, 147] width 343 height 9
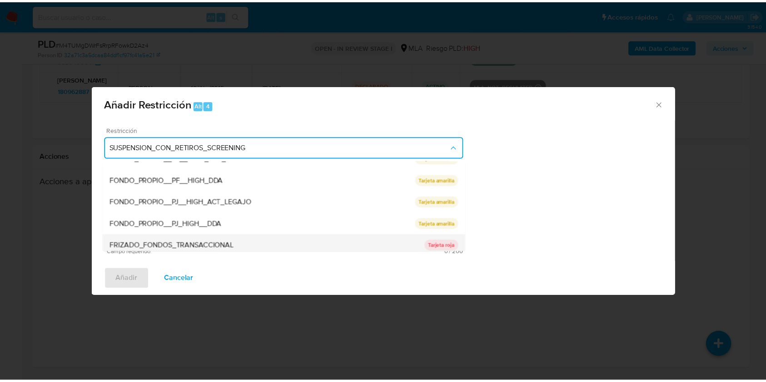
scroll to position [149, 0]
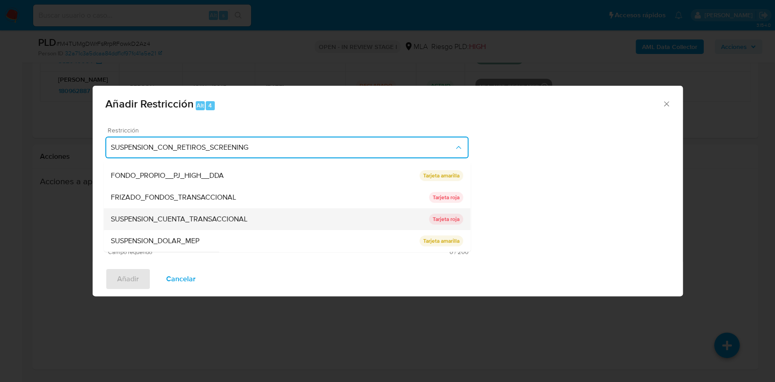
click at [188, 212] on div "SUSPENSION_CUENTA_TRANSACCIONAL" at bounding box center [270, 220] width 318 height 22
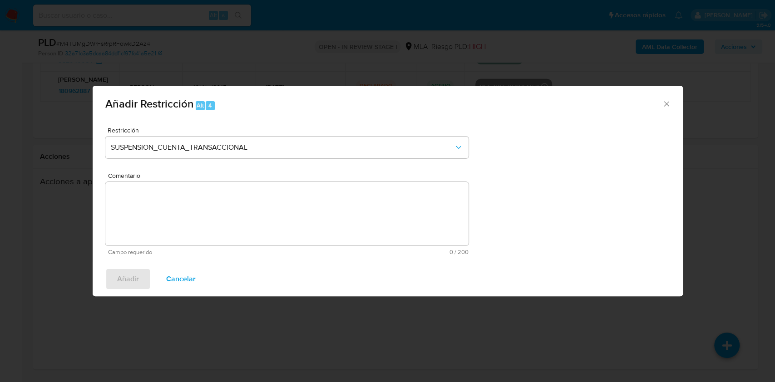
click at [193, 223] on textarea "Comentario" at bounding box center [286, 214] width 363 height 64
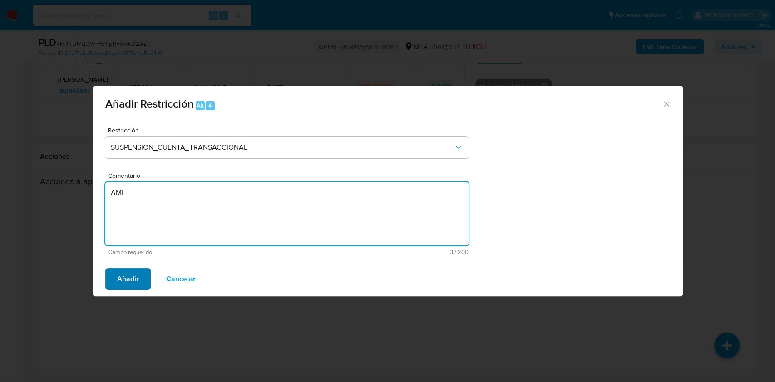
type textarea "AML"
click at [138, 277] on span "Añadir" at bounding box center [128, 279] width 22 height 20
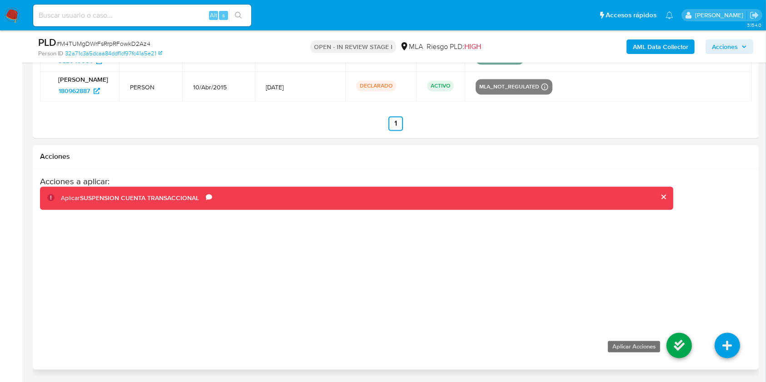
click at [672, 344] on icon at bounding box center [678, 345] width 25 height 25
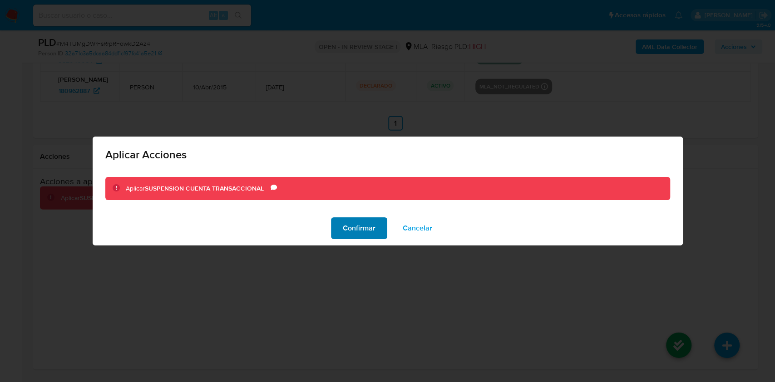
click at [367, 230] on span "Confirmar" at bounding box center [359, 228] width 33 height 20
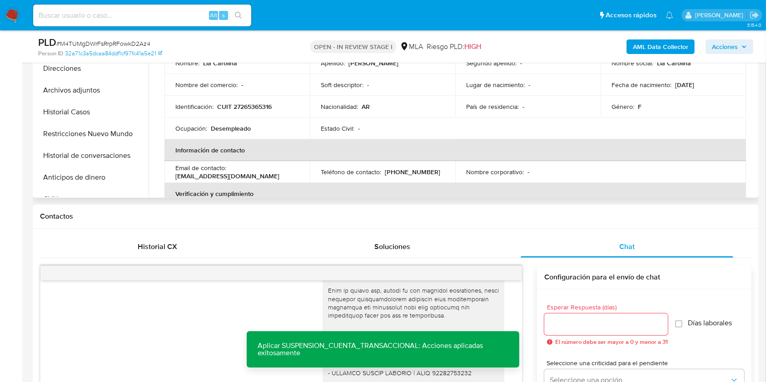
scroll to position [167, 0]
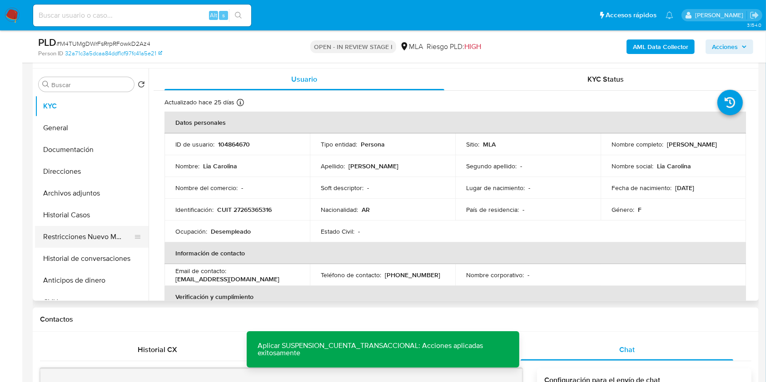
click at [74, 237] on button "Restricciones Nuevo Mundo" at bounding box center [88, 237] width 106 height 22
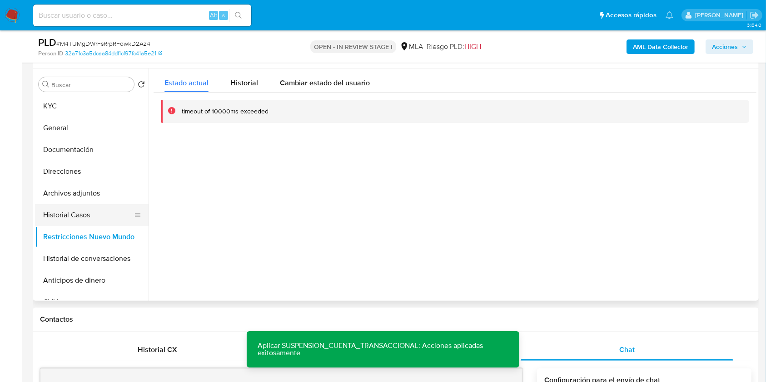
click at [85, 210] on button "Historial Casos" at bounding box center [88, 215] width 106 height 22
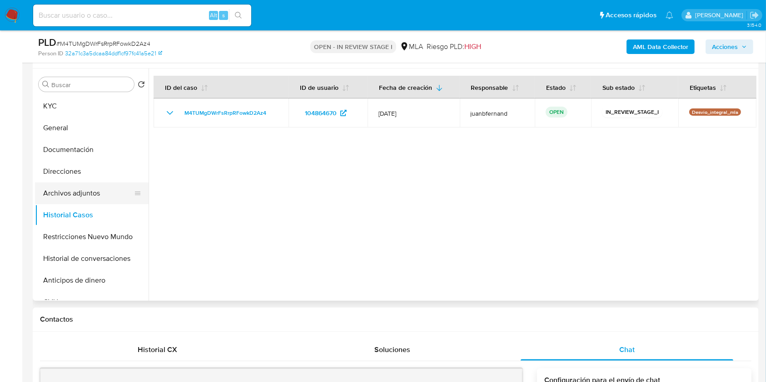
click at [87, 197] on button "Archivos adjuntos" at bounding box center [88, 194] width 106 height 22
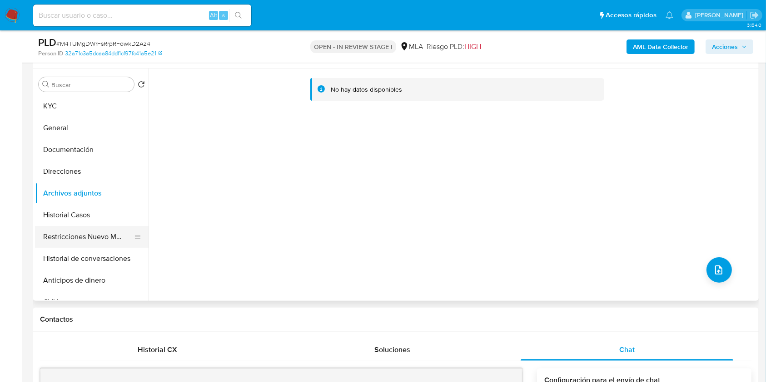
click at [88, 236] on button "Restricciones Nuevo Mundo" at bounding box center [88, 237] width 106 height 22
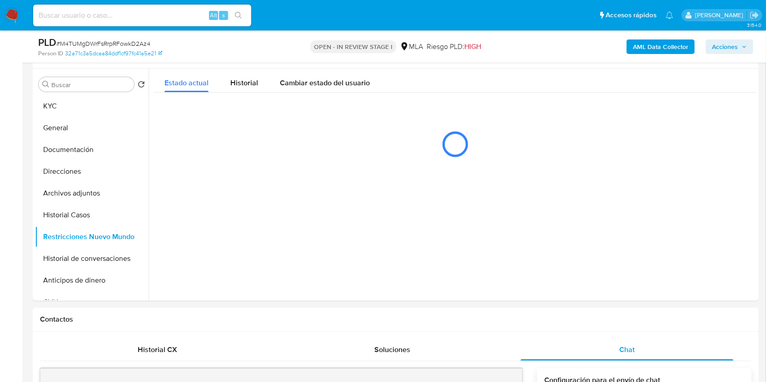
click at [639, 45] on b "AML Data Collector" at bounding box center [660, 47] width 55 height 15
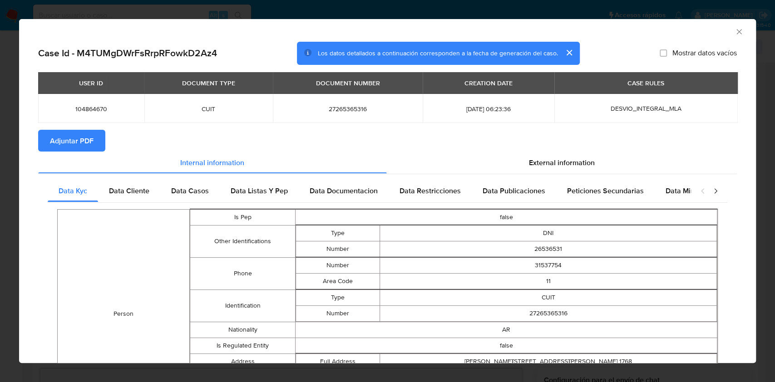
click at [57, 135] on span "Adjuntar PDF" at bounding box center [72, 141] width 44 height 20
click at [735, 33] on icon "Cerrar ventana" at bounding box center [739, 31] width 9 height 9
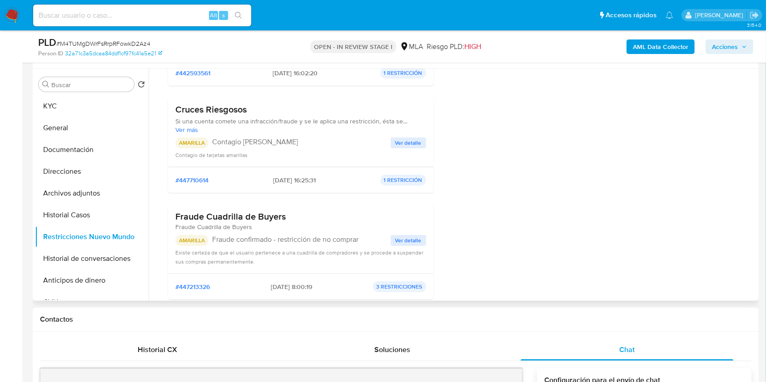
scroll to position [0, 0]
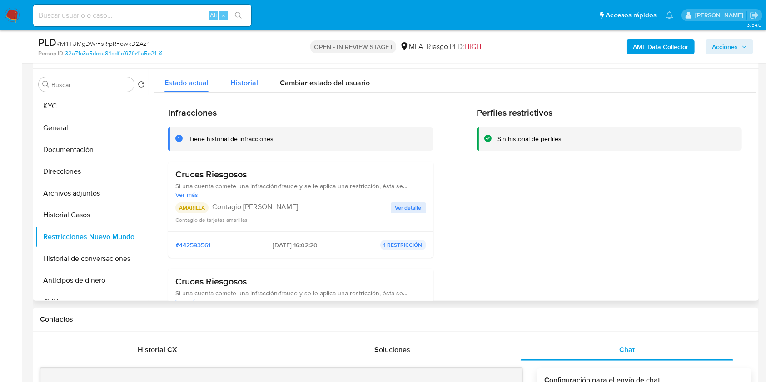
click at [251, 84] on span "Historial" at bounding box center [244, 83] width 28 height 10
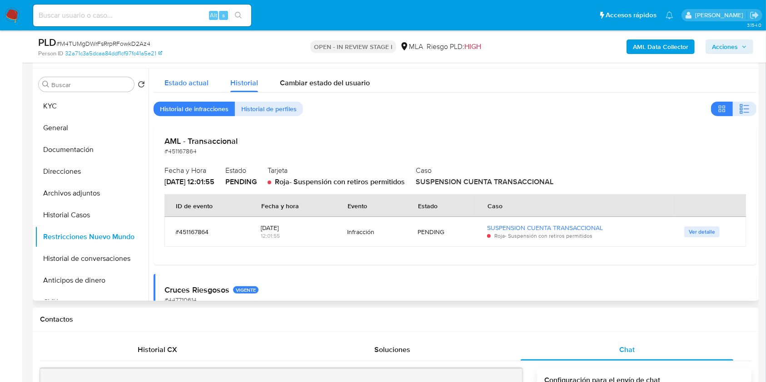
click at [200, 85] on span "Estado actual" at bounding box center [186, 83] width 44 height 10
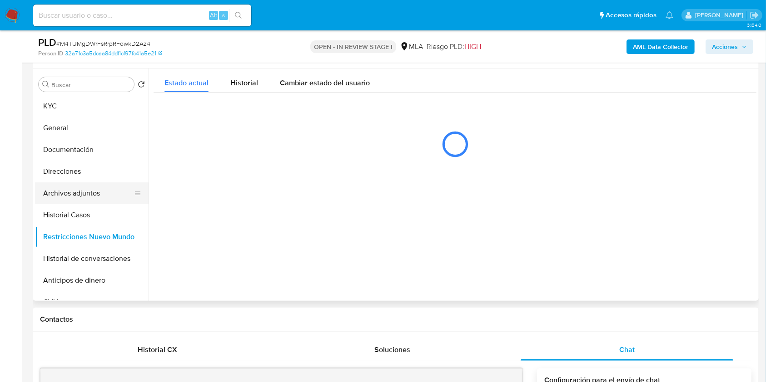
click at [86, 197] on button "Archivos adjuntos" at bounding box center [88, 194] width 106 height 22
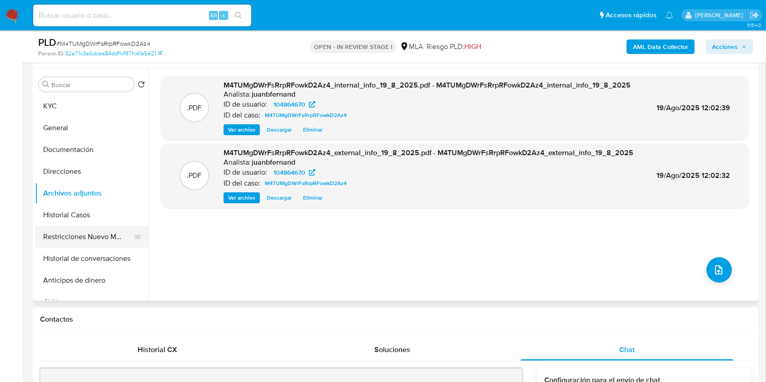
click at [71, 242] on button "Restricciones Nuevo Mundo" at bounding box center [88, 237] width 106 height 22
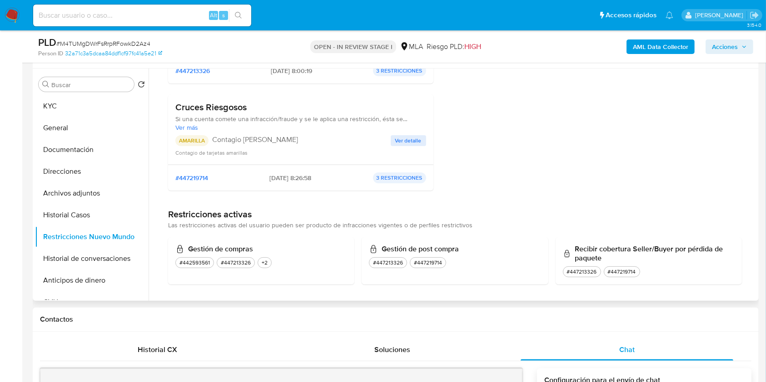
scroll to position [391, 0]
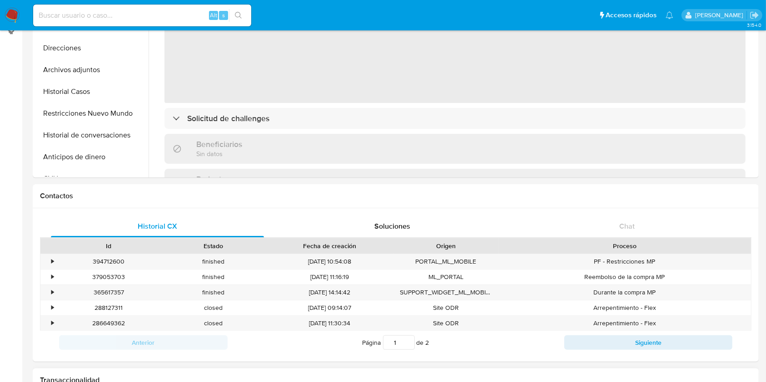
scroll to position [424, 0]
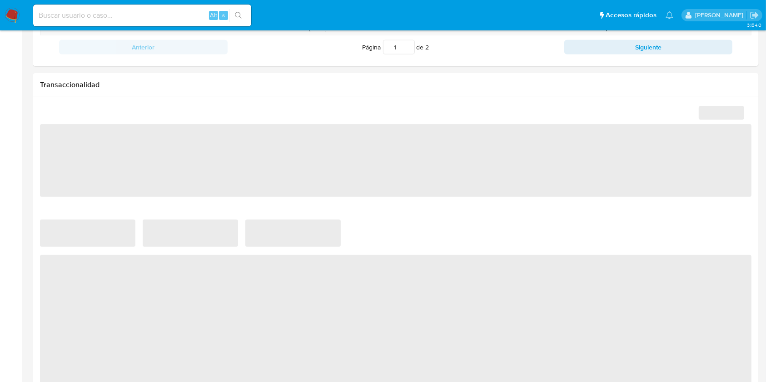
select select "10"
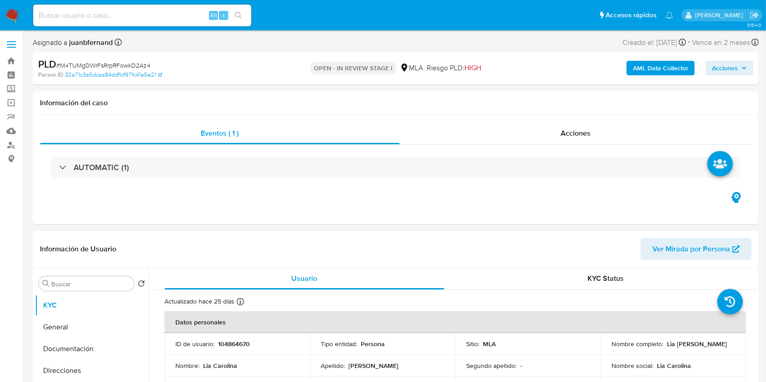
select select "10"
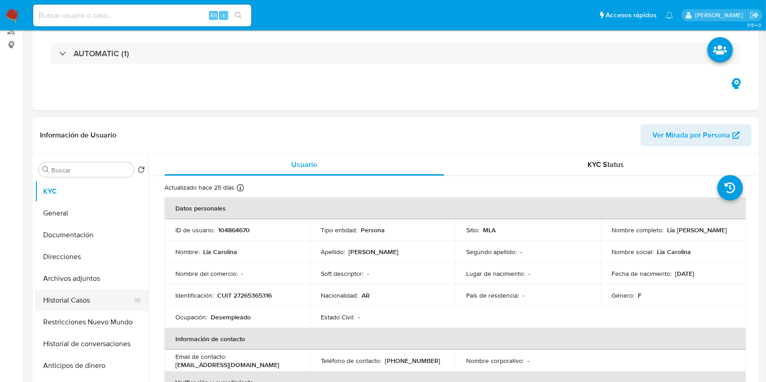
scroll to position [182, 0]
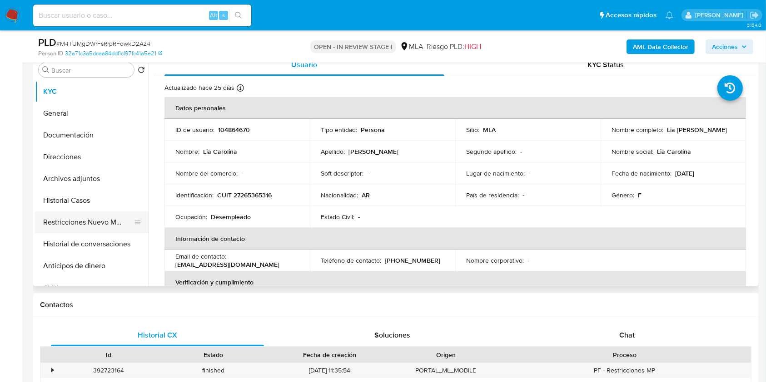
click at [70, 230] on button "Restricciones Nuevo Mundo" at bounding box center [88, 223] width 106 height 22
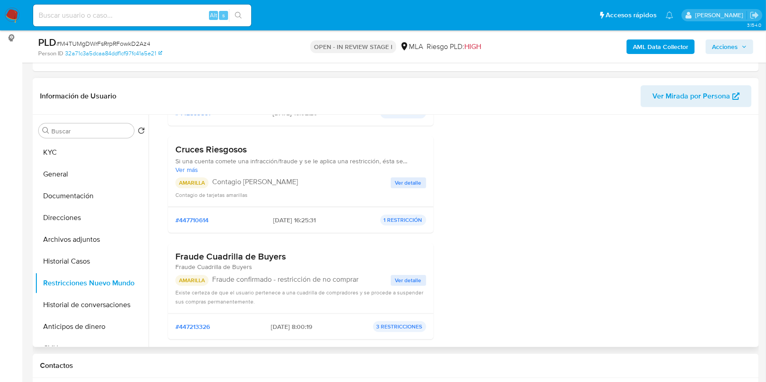
scroll to position [88, 0]
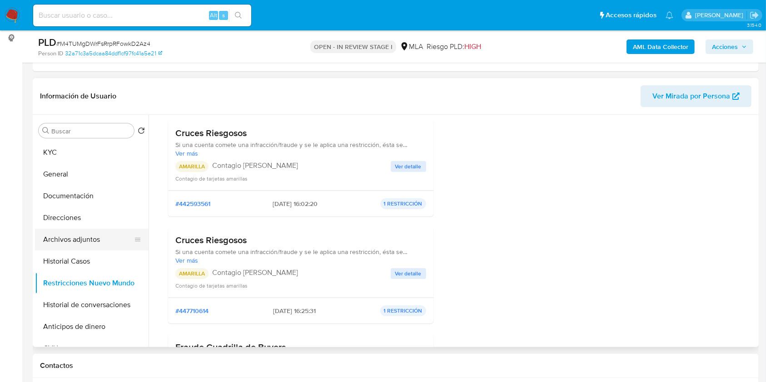
click at [94, 238] on button "Archivos adjuntos" at bounding box center [88, 240] width 106 height 22
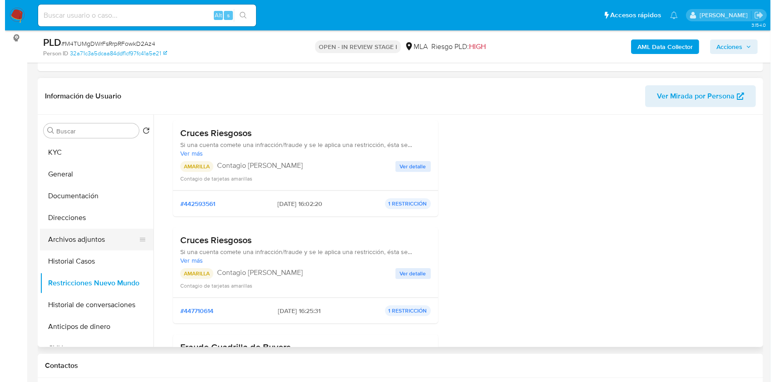
scroll to position [0, 0]
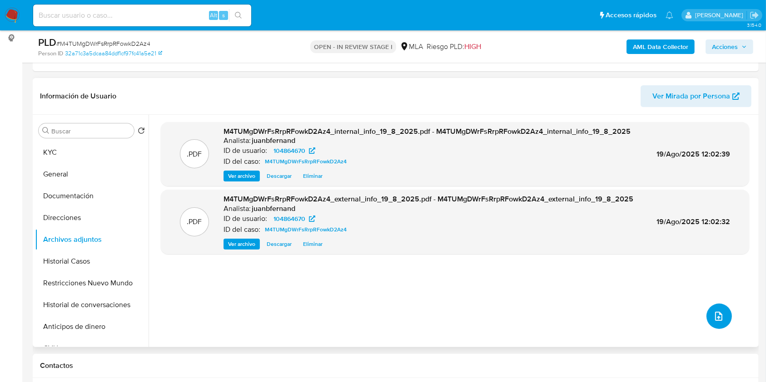
click at [713, 315] on icon "upload-file" at bounding box center [718, 316] width 11 height 11
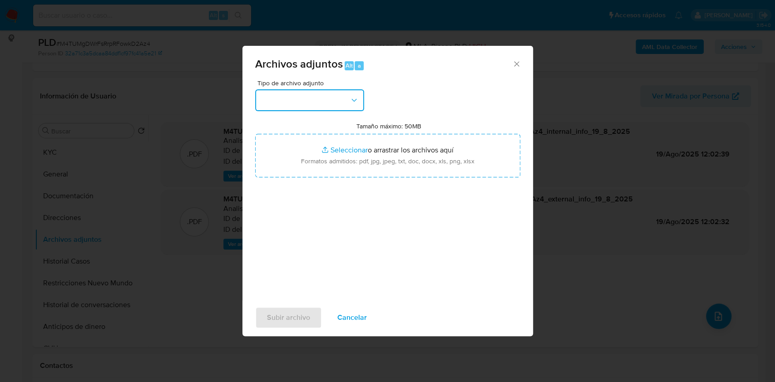
click at [298, 96] on button "button" at bounding box center [309, 100] width 109 height 22
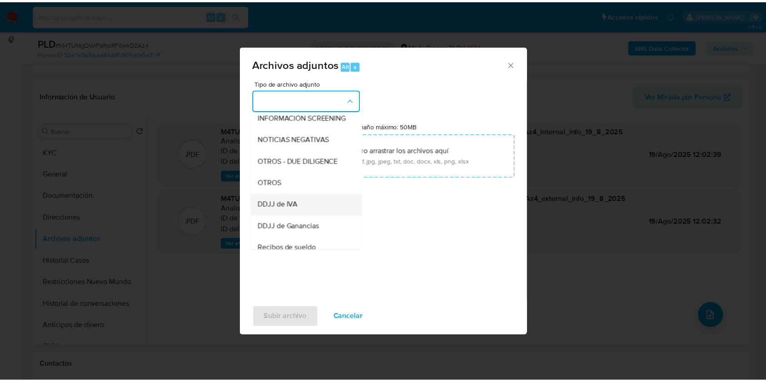
scroll to position [182, 0]
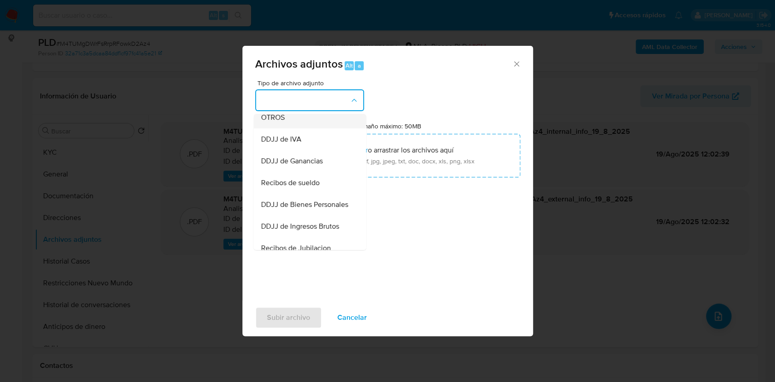
click at [309, 127] on div "OTROS" at bounding box center [307, 118] width 93 height 22
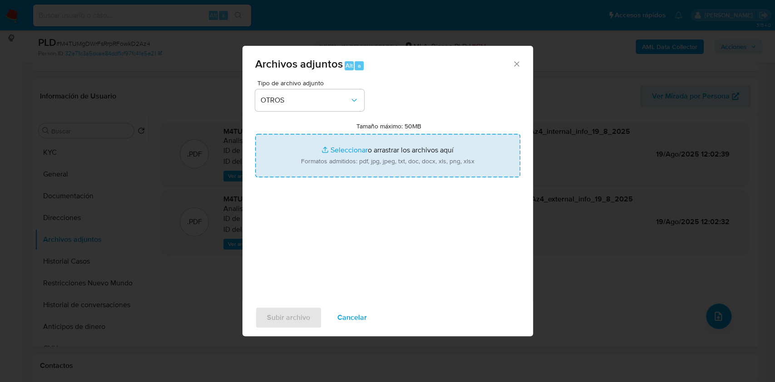
type input "C:\fakepath\Caselog M4TUMgDWrFsRrpRFowkD2Az4_2025_07_17_19_06_06.docx"
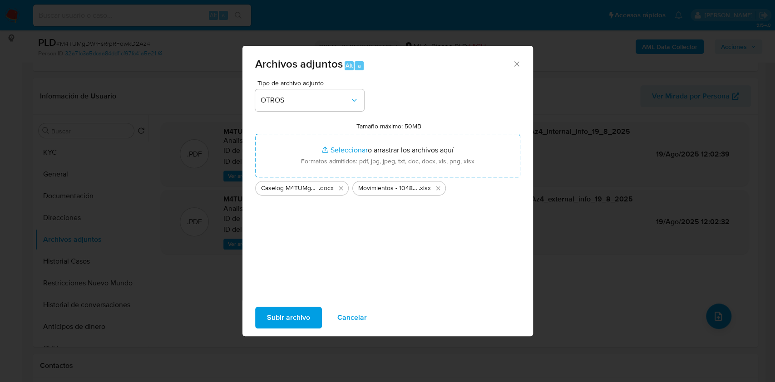
click at [295, 318] on span "Subir archivo" at bounding box center [288, 318] width 43 height 20
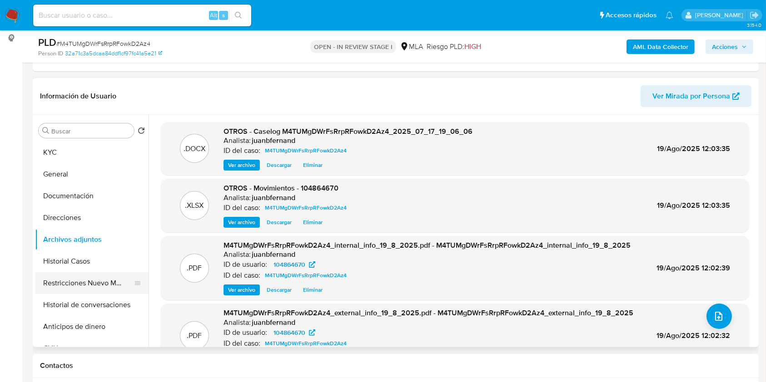
click at [87, 283] on button "Restricciones Nuevo Mundo" at bounding box center [88, 284] width 106 height 22
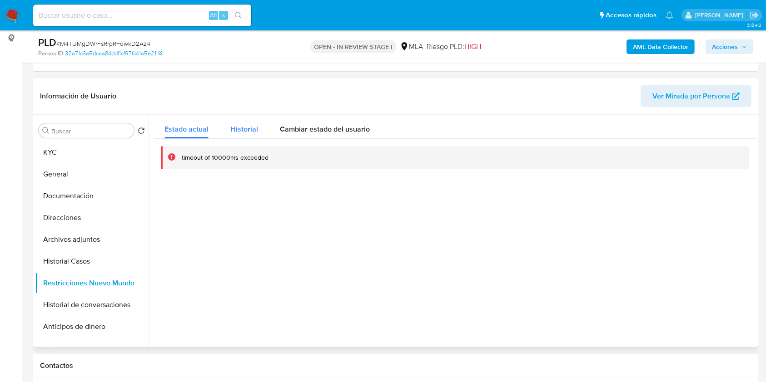
click at [239, 128] on span "Historial" at bounding box center [244, 129] width 28 height 10
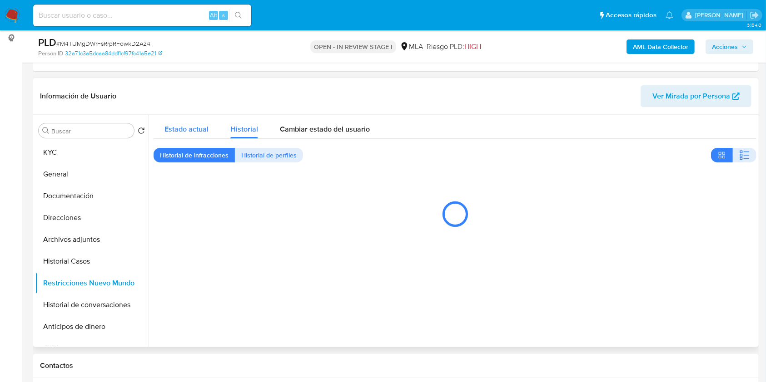
click at [200, 129] on span "Estado actual" at bounding box center [186, 129] width 44 height 10
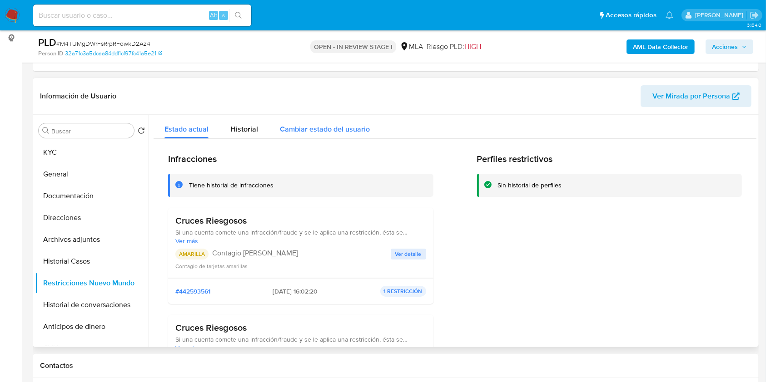
click at [274, 134] on button "Cambiar estado del usuario" at bounding box center [325, 127] width 112 height 24
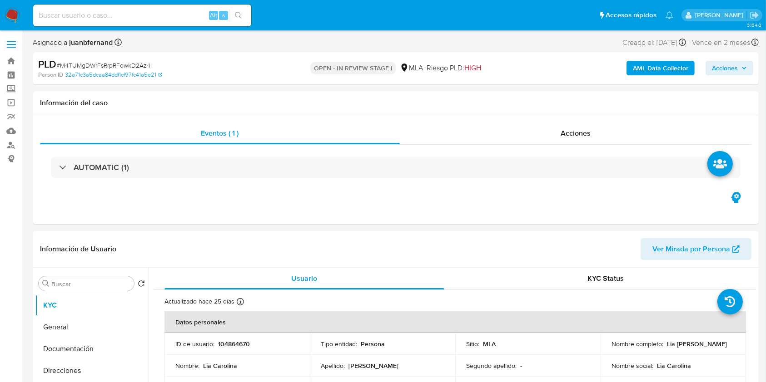
select select "10"
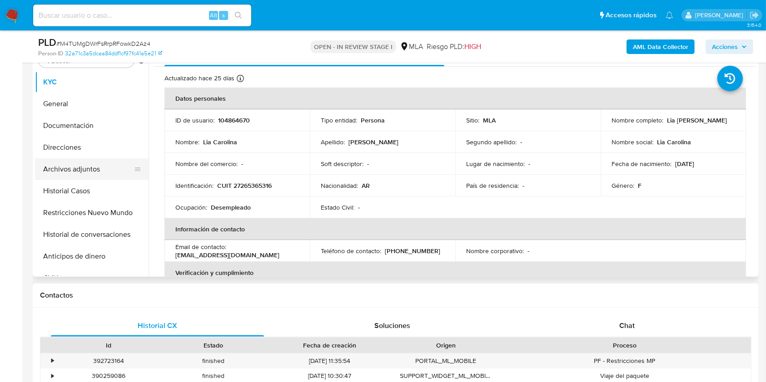
scroll to position [121, 0]
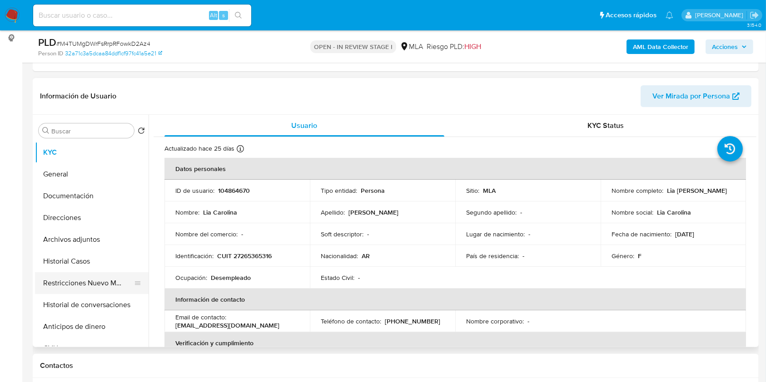
click at [85, 276] on button "Restricciones Nuevo Mundo" at bounding box center [88, 284] width 106 height 22
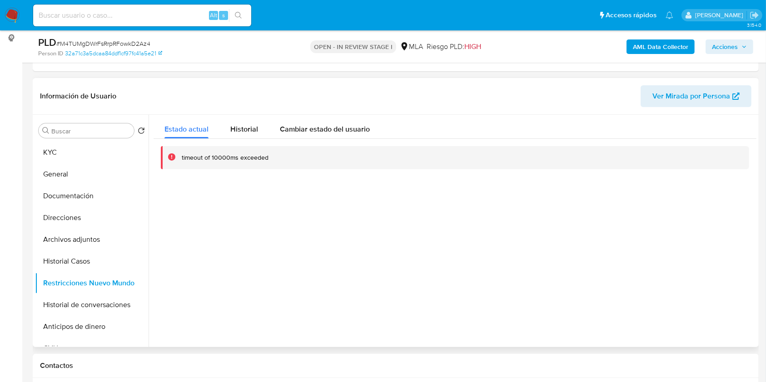
click at [262, 184] on div at bounding box center [453, 231] width 608 height 233
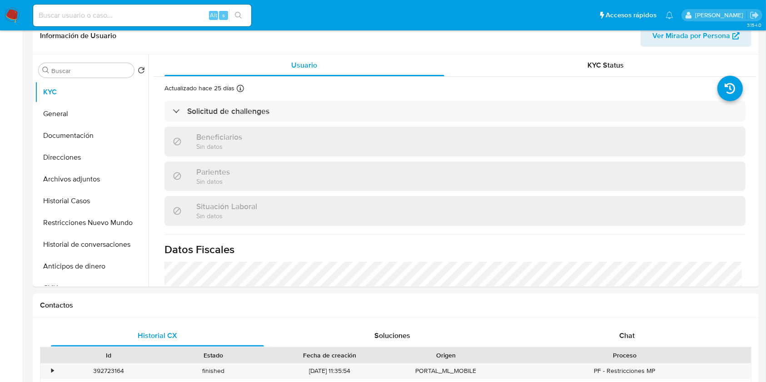
select select "10"
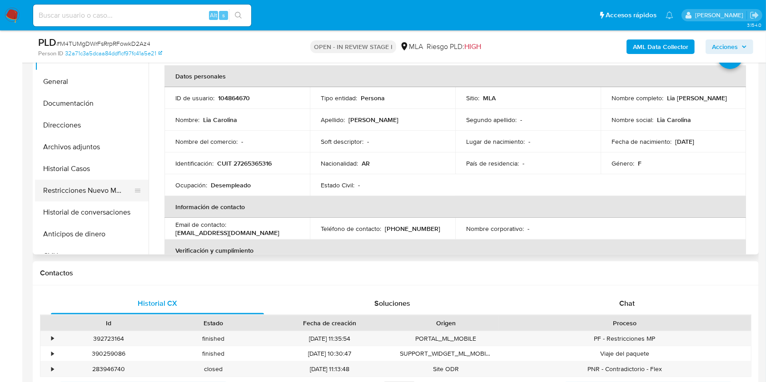
scroll to position [242, 0]
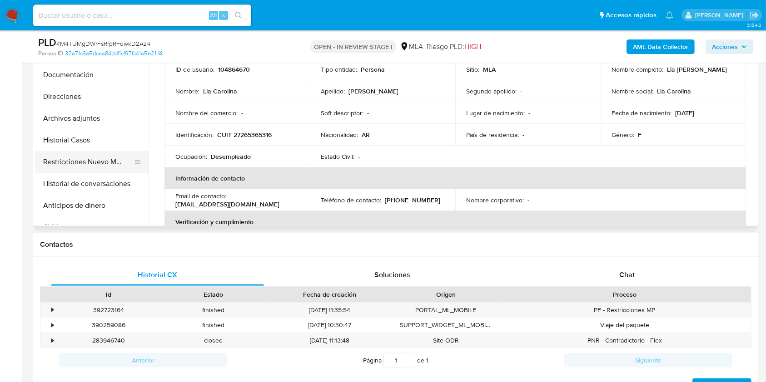
click at [104, 165] on button "Restricciones Nuevo Mundo" at bounding box center [88, 162] width 106 height 22
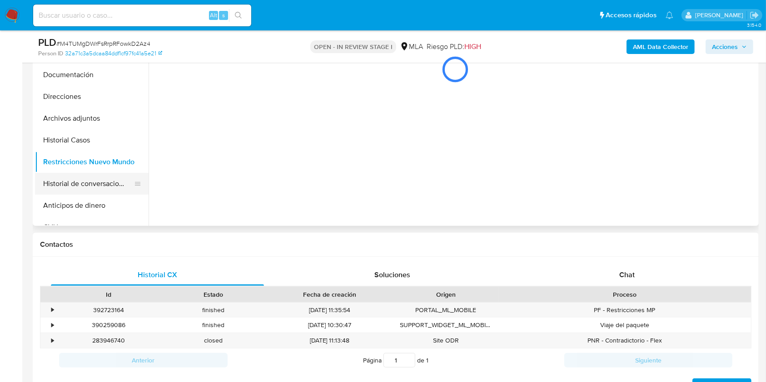
click at [83, 178] on button "Historial de conversaciones" at bounding box center [88, 184] width 106 height 22
click at [83, 158] on button "Restricciones Nuevo Mundo" at bounding box center [88, 162] width 106 height 22
click at [80, 191] on button "Historial de conversaciones" at bounding box center [88, 184] width 106 height 22
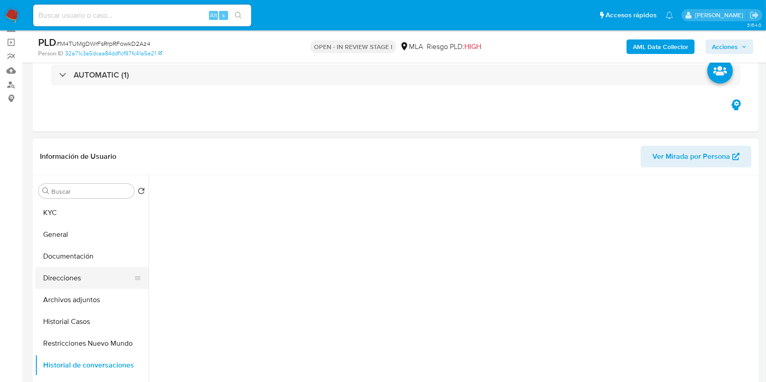
scroll to position [60, 0]
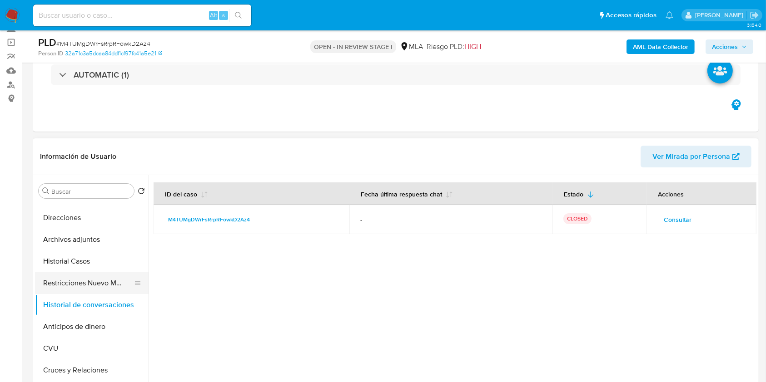
click at [76, 281] on button "Restricciones Nuevo Mundo" at bounding box center [88, 284] width 106 height 22
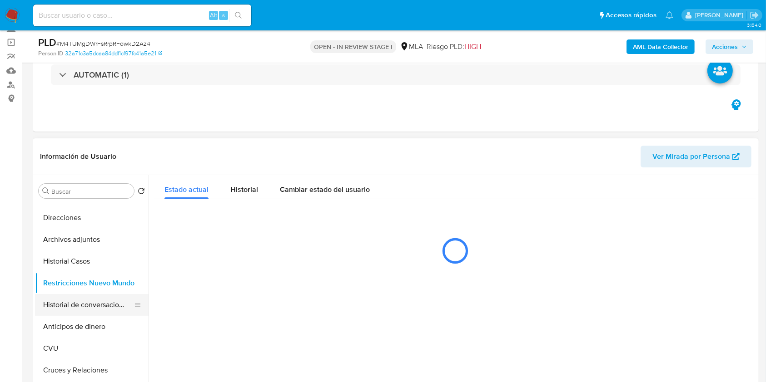
click at [73, 297] on button "Historial de conversaciones" at bounding box center [88, 305] width 106 height 22
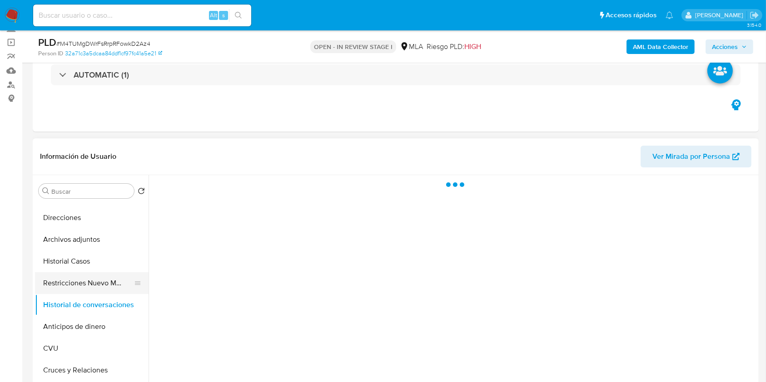
click at [80, 279] on button "Restricciones Nuevo Mundo" at bounding box center [88, 284] width 106 height 22
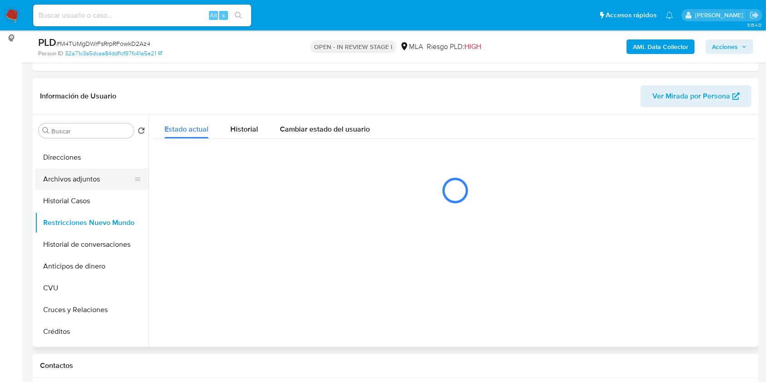
scroll to position [0, 0]
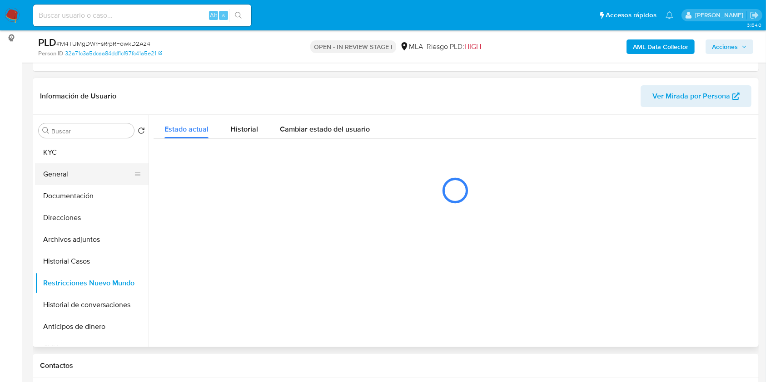
click at [90, 179] on button "General" at bounding box center [88, 175] width 106 height 22
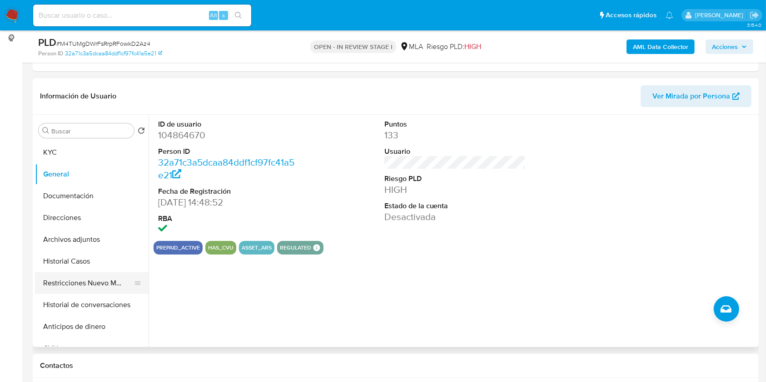
click at [76, 275] on button "Restricciones Nuevo Mundo" at bounding box center [88, 284] width 106 height 22
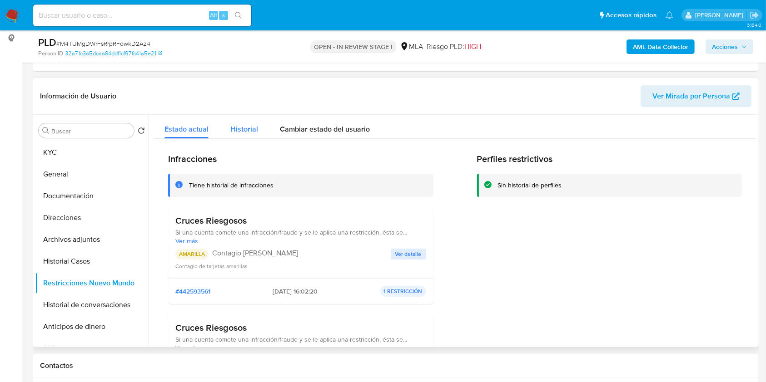
click at [250, 130] on span "Historial" at bounding box center [244, 129] width 28 height 10
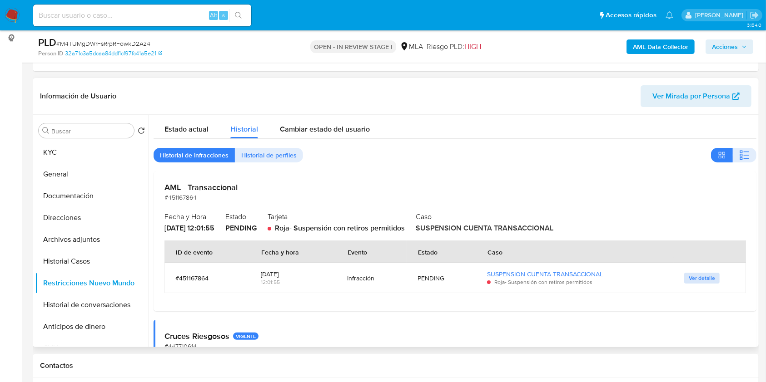
click at [707, 274] on span "Ver detalle" at bounding box center [702, 278] width 26 height 9
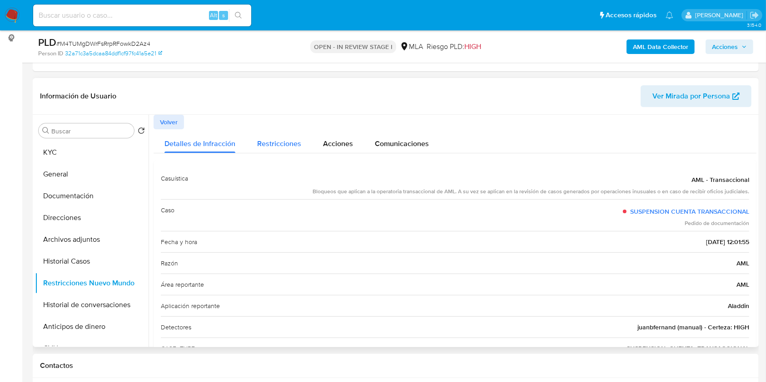
click at [283, 147] on span "Restricciones" at bounding box center [279, 144] width 44 height 10
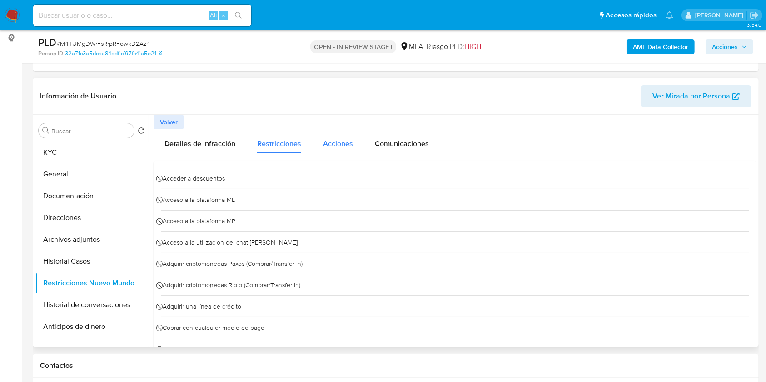
click at [338, 151] on div "Acciones" at bounding box center [338, 141] width 30 height 24
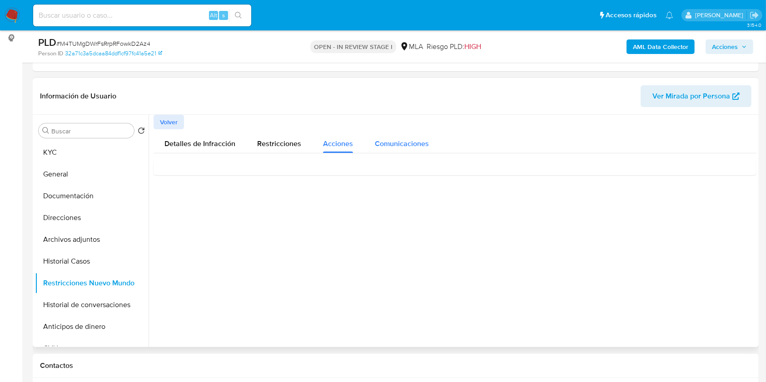
click at [411, 147] on span "Comunicaciones" at bounding box center [402, 144] width 54 height 10
click at [170, 122] on span "Volver" at bounding box center [169, 122] width 18 height 13
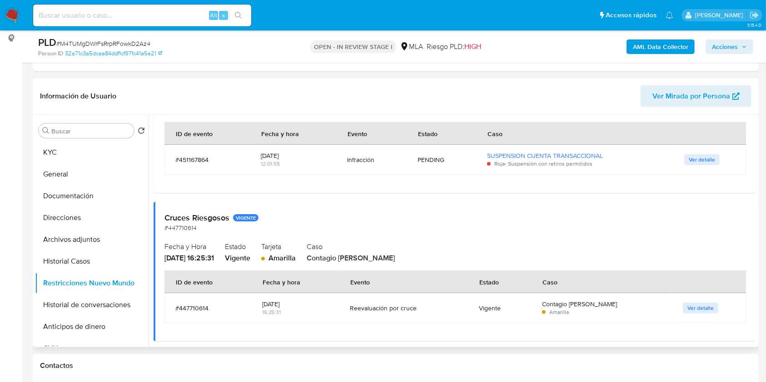
scroll to position [121, 0]
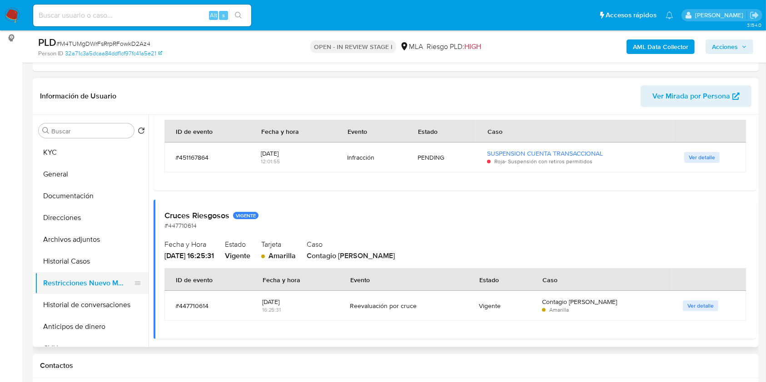
click at [112, 278] on button "Restricciones Nuevo Mundo" at bounding box center [88, 284] width 106 height 22
click at [84, 258] on button "Historial Casos" at bounding box center [88, 262] width 106 height 22
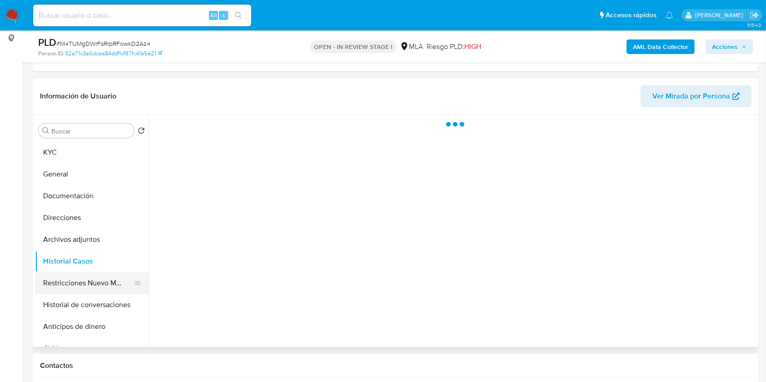
scroll to position [0, 0]
click at [89, 277] on button "Restricciones Nuevo Mundo" at bounding box center [88, 284] width 106 height 22
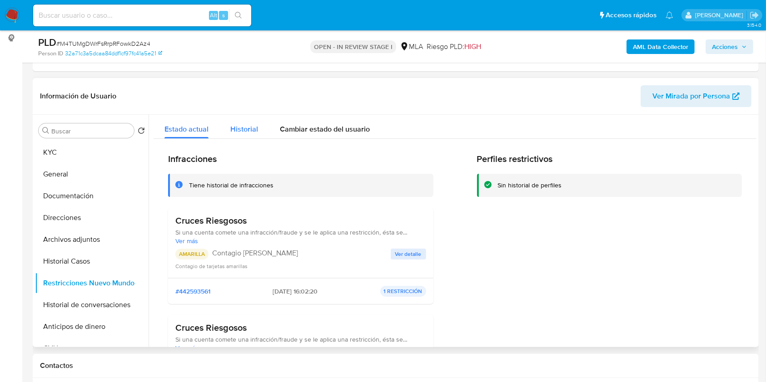
click at [248, 133] on span "Historial" at bounding box center [244, 129] width 28 height 10
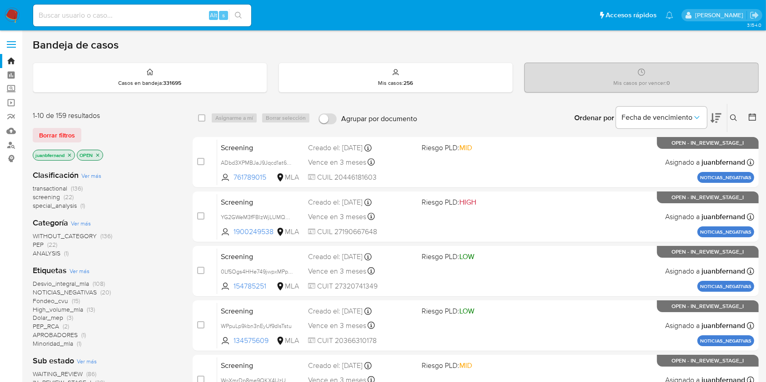
click at [178, 21] on div "Alt s" at bounding box center [142, 16] width 218 height 22
click at [181, 13] on input at bounding box center [142, 16] width 218 height 12
paste input "RNqJtoyFyrOenD3Zxja0XKnL"
type input "RNqJtoyFyrOenD3Zxja0XKnL"
click at [238, 7] on div "RNqJtoyFyrOenD3Zxja0XKnL Alt s" at bounding box center [142, 16] width 218 height 22
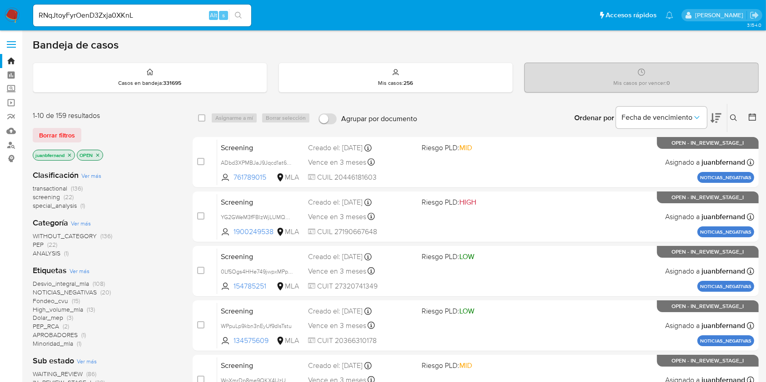
click at [245, 14] on button "search-icon" at bounding box center [238, 15] width 19 height 13
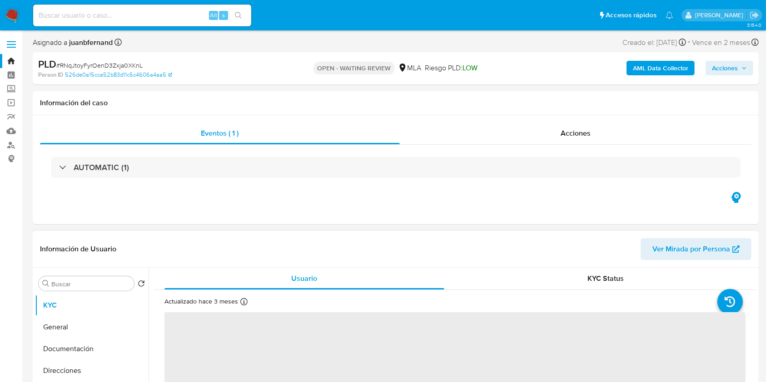
scroll to position [182, 0]
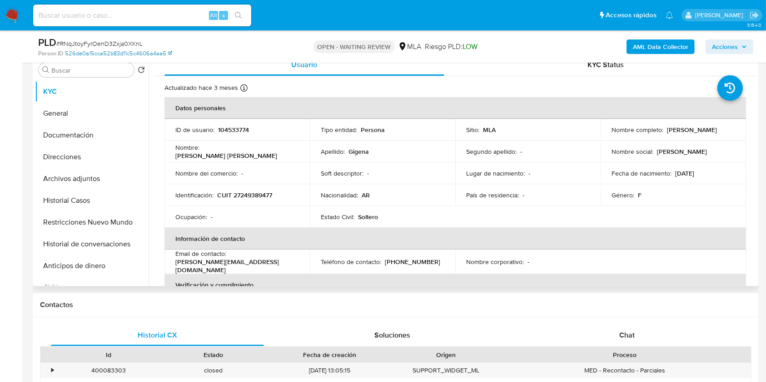
select select "10"
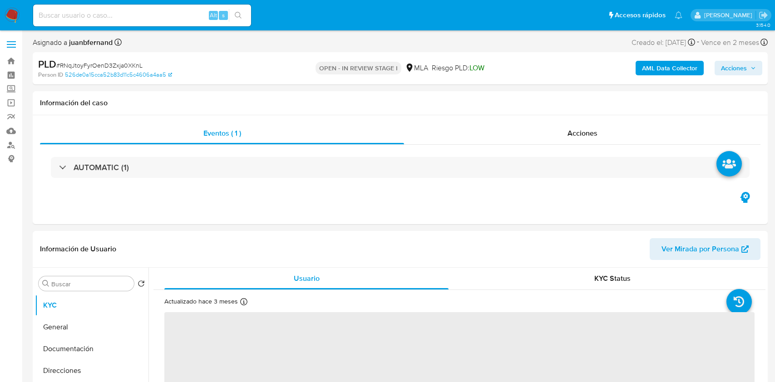
select select "10"
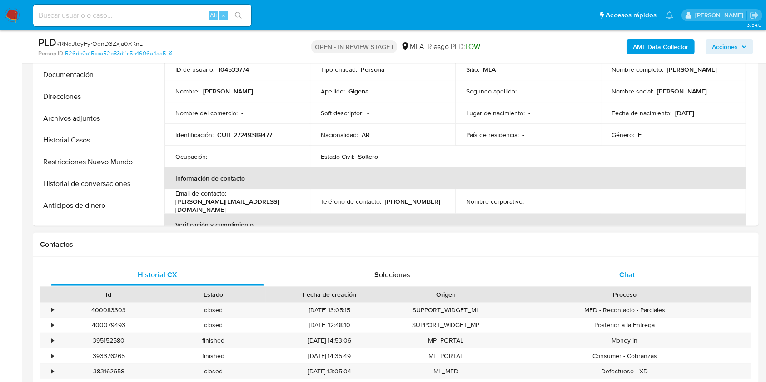
click at [653, 273] on div "Chat" at bounding box center [627, 275] width 213 height 22
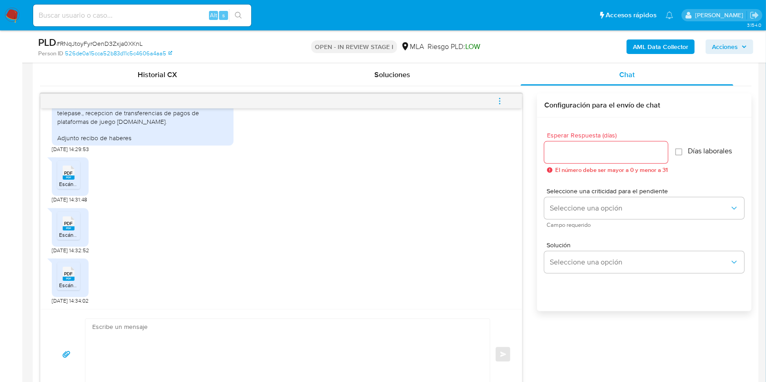
scroll to position [424, 0]
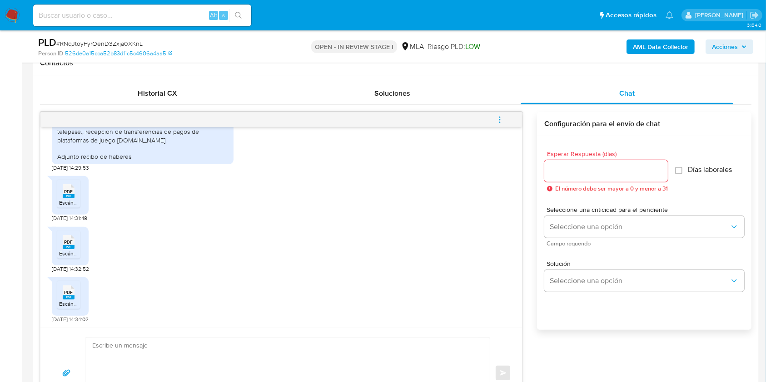
click at [235, 348] on textarea at bounding box center [285, 373] width 386 height 71
paste textarea "Hola. ¡Muchas gracias por tu respuesta! Confirmamos la recepción de la document…"
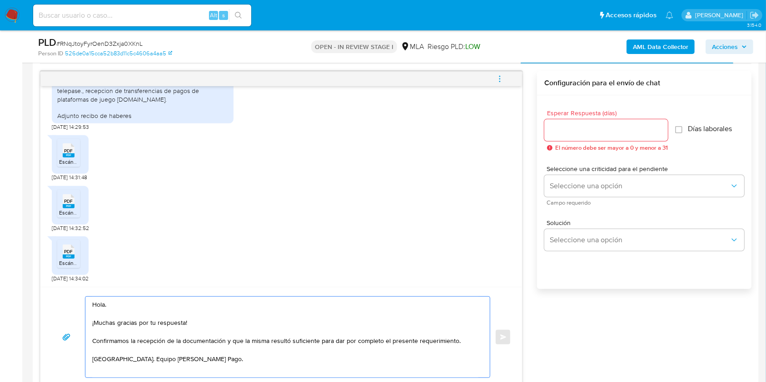
scroll to position [516, 0]
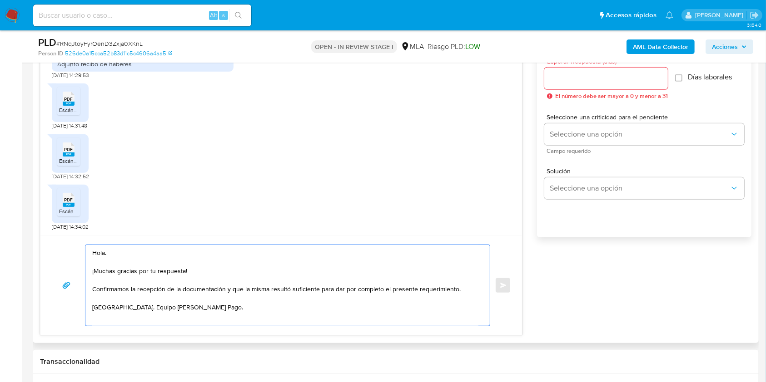
type textarea "Hola. ¡Muchas gracias por tu respuesta! Confirmamos la recepción de la document…"
click at [621, 85] on div at bounding box center [606, 79] width 124 height 22
click at [621, 82] on input "Esperar Respuesta (días)" at bounding box center [606, 79] width 124 height 12
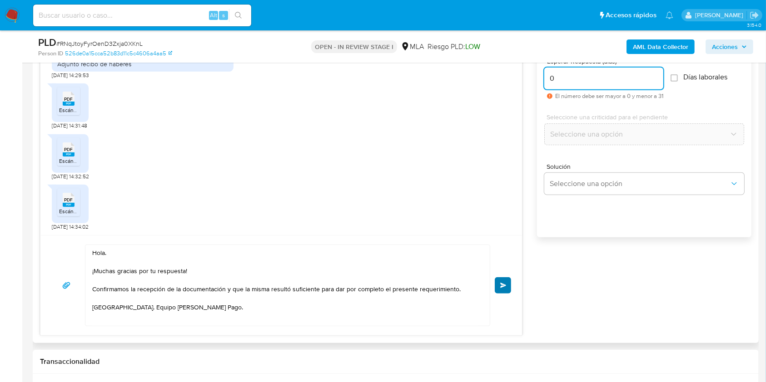
type input "0"
click at [502, 283] on span "Enviar" at bounding box center [503, 285] width 6 height 5
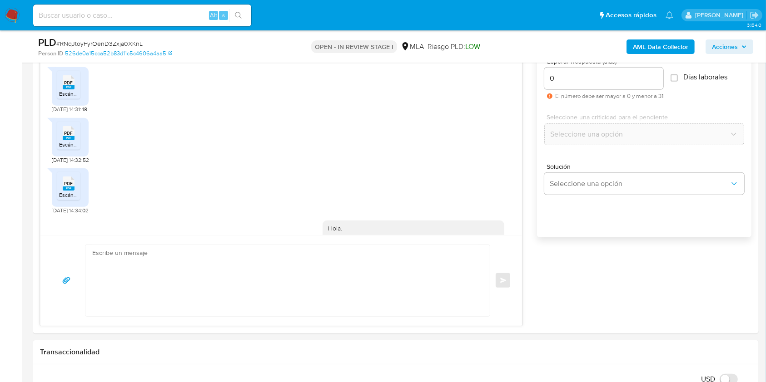
scroll to position [668, 0]
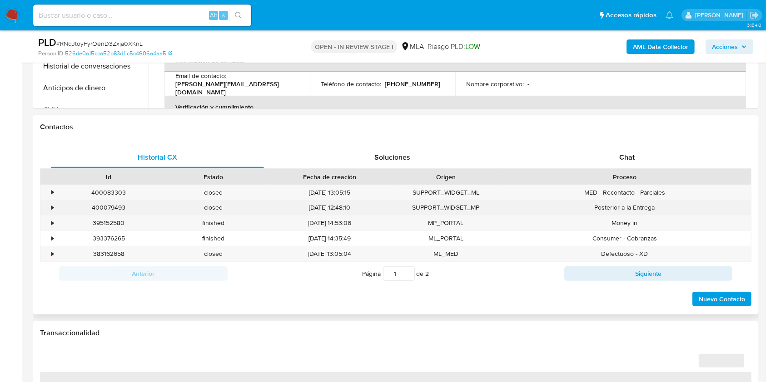
scroll to position [363, 0]
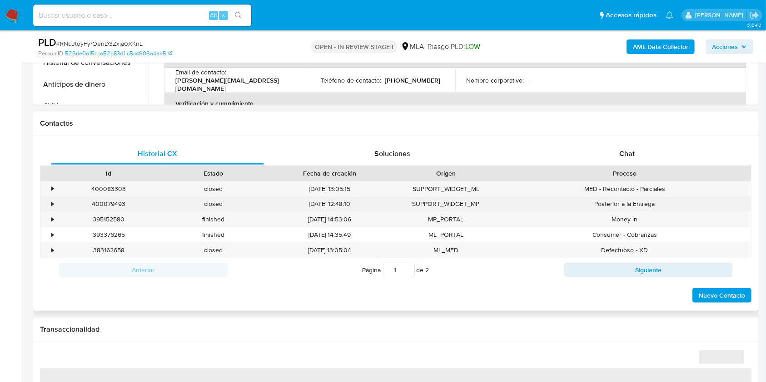
select select "10"
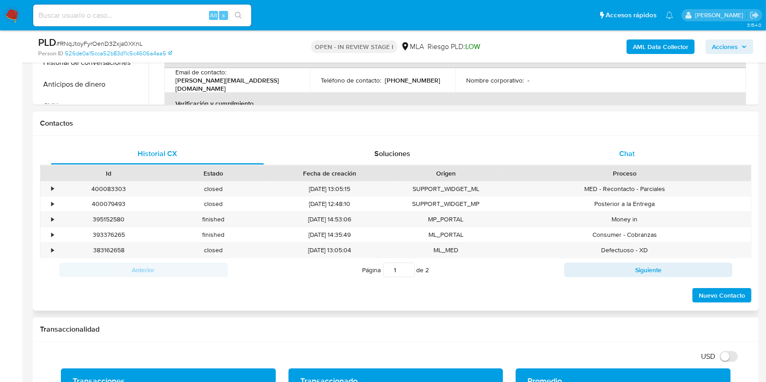
click at [647, 160] on div "Chat" at bounding box center [627, 154] width 213 height 22
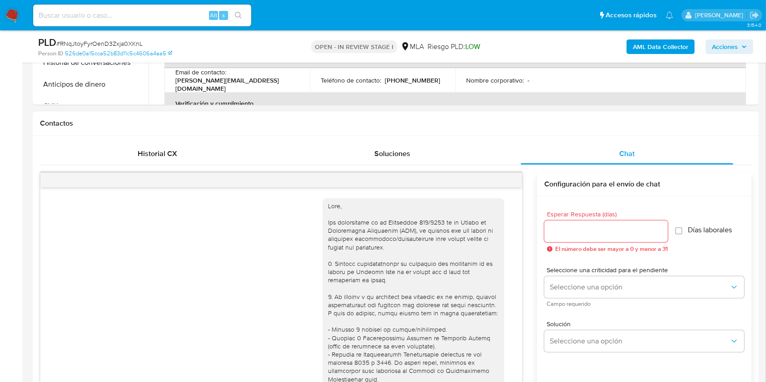
scroll to position [668, 0]
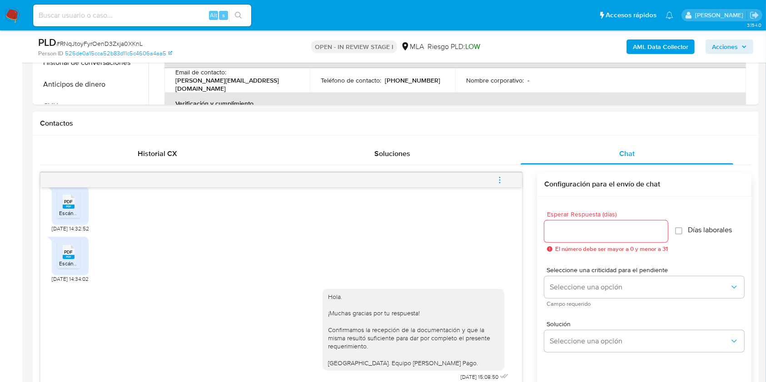
click at [505, 180] on button "menu-action" at bounding box center [500, 180] width 30 height 22
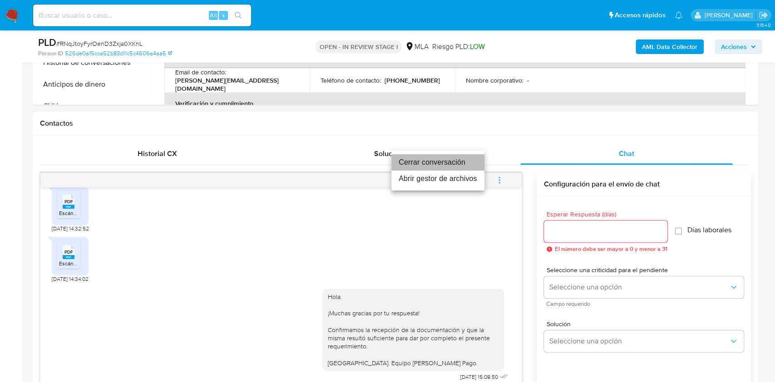
click at [451, 158] on li "Cerrar conversación" at bounding box center [438, 162] width 93 height 16
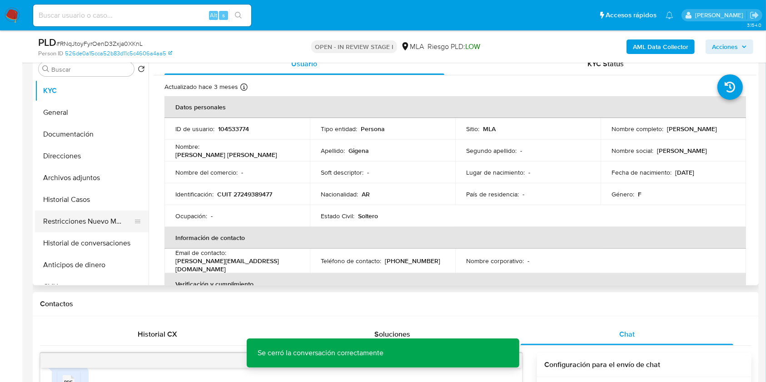
scroll to position [182, 0]
click at [89, 226] on button "Restricciones Nuevo Mundo" at bounding box center [88, 223] width 106 height 22
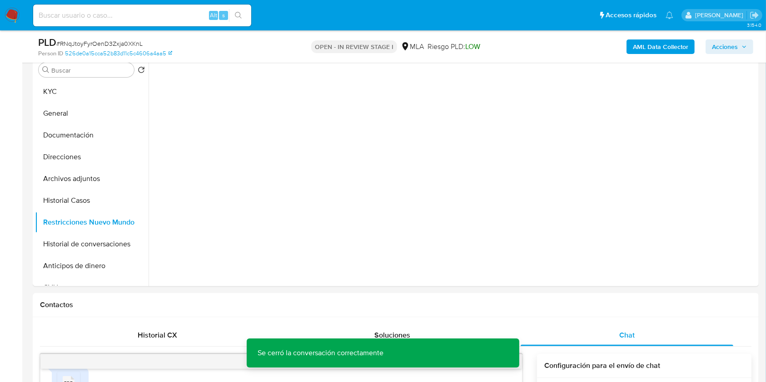
scroll to position [121, 0]
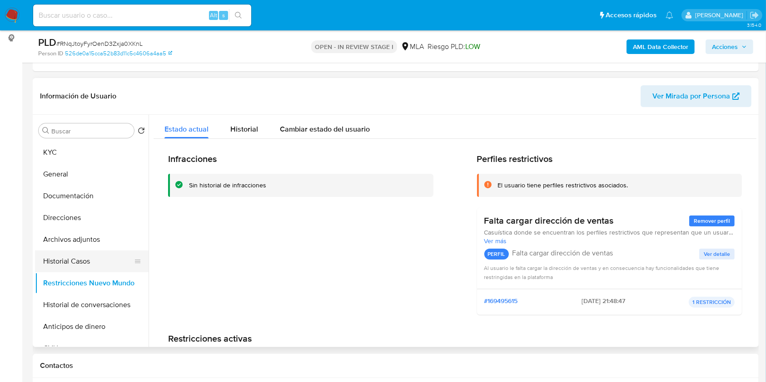
click at [86, 262] on button "Historial Casos" at bounding box center [88, 262] width 106 height 22
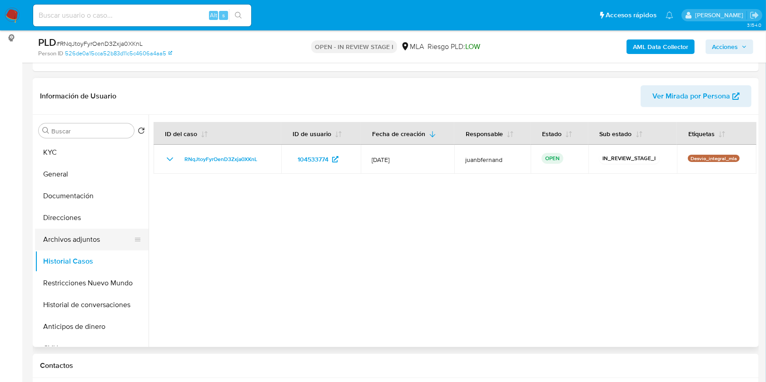
click at [88, 237] on button "Archivos adjuntos" at bounding box center [88, 240] width 106 height 22
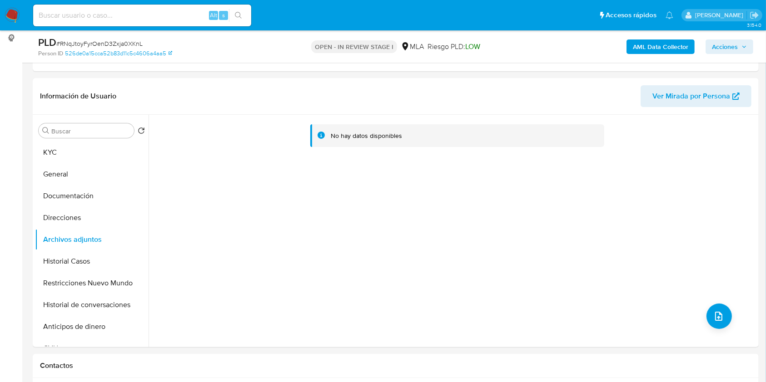
click at [676, 46] on b "AML Data Collector" at bounding box center [660, 47] width 55 height 15
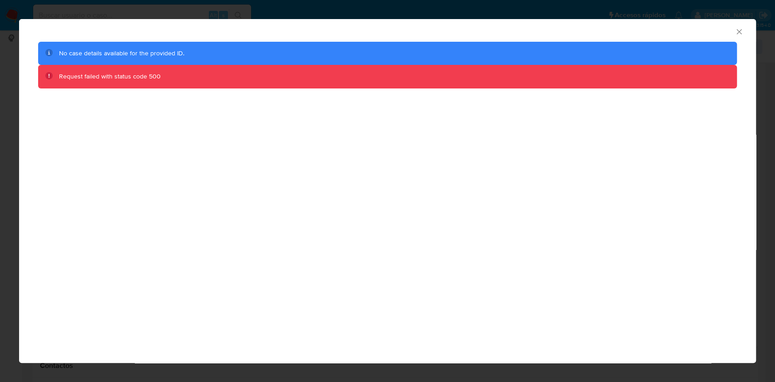
click at [737, 32] on icon "Cerrar ventana" at bounding box center [739, 31] width 9 height 9
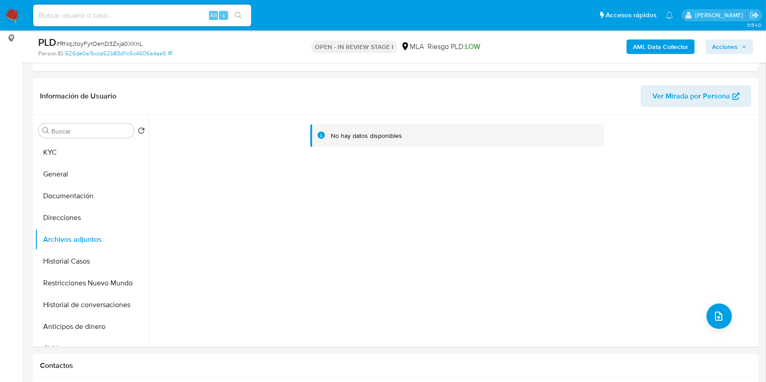
click at [653, 47] on b "AML Data Collector" at bounding box center [660, 47] width 55 height 15
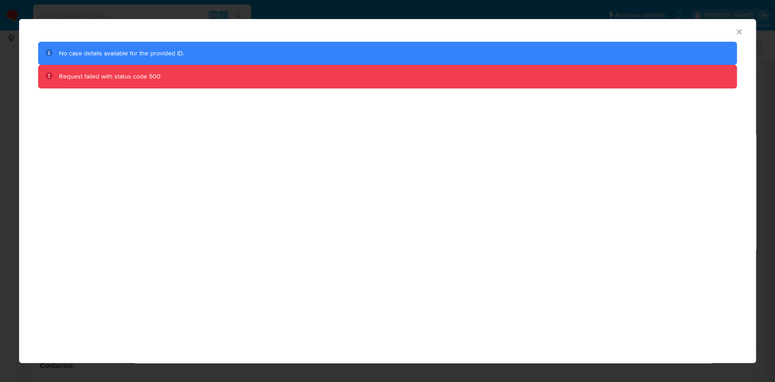
click at [740, 33] on icon "Cerrar ventana" at bounding box center [739, 31] width 9 height 9
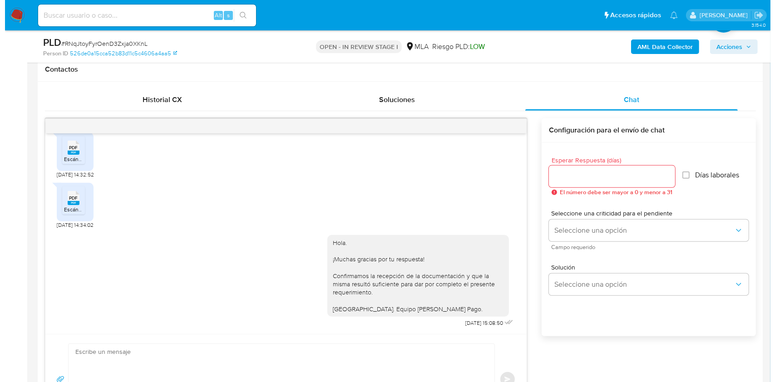
scroll to position [424, 0]
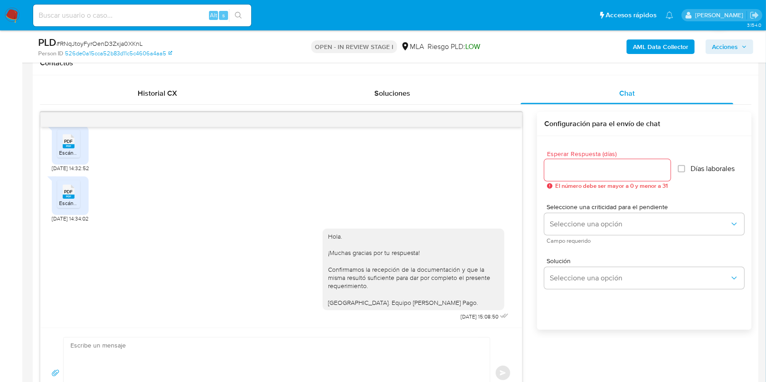
click at [679, 43] on b "AML Data Collector" at bounding box center [660, 47] width 55 height 15
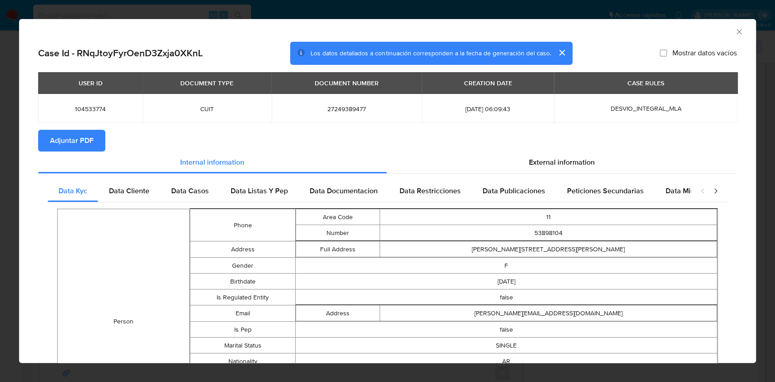
click at [86, 150] on span "Adjuntar PDF" at bounding box center [72, 141] width 44 height 20
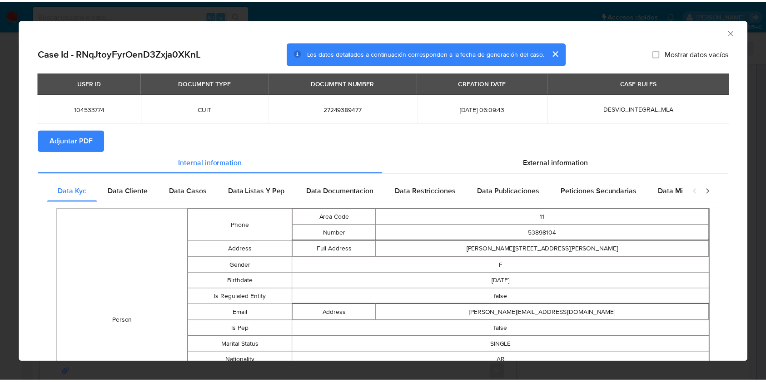
scroll to position [0, 0]
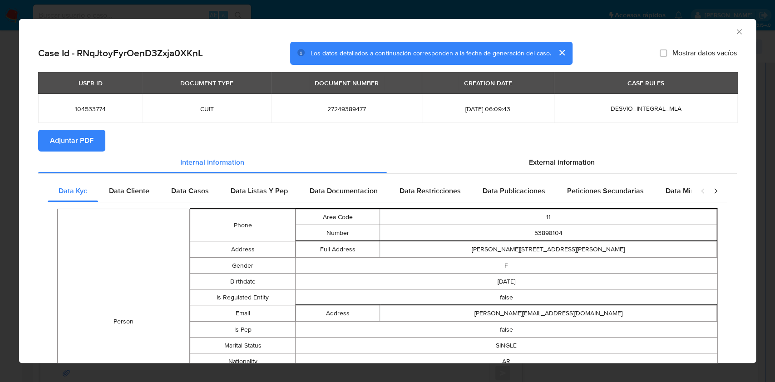
click at [735, 32] on icon "Cerrar ventana" at bounding box center [739, 31] width 9 height 9
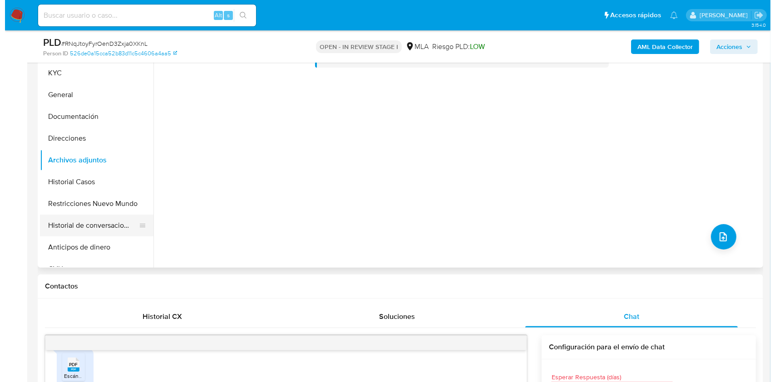
scroll to position [182, 0]
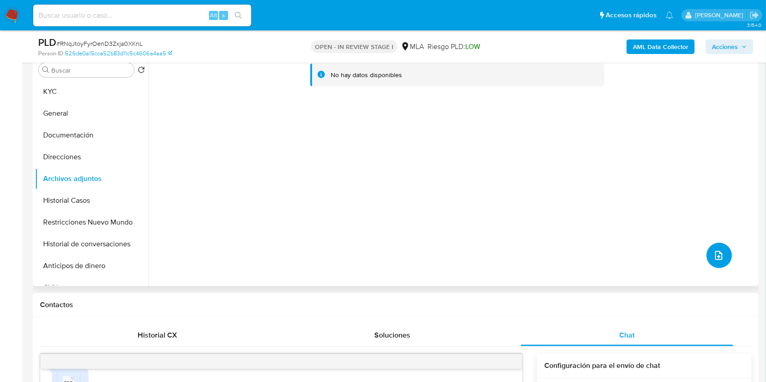
click at [716, 251] on icon "upload-file" at bounding box center [718, 255] width 11 height 11
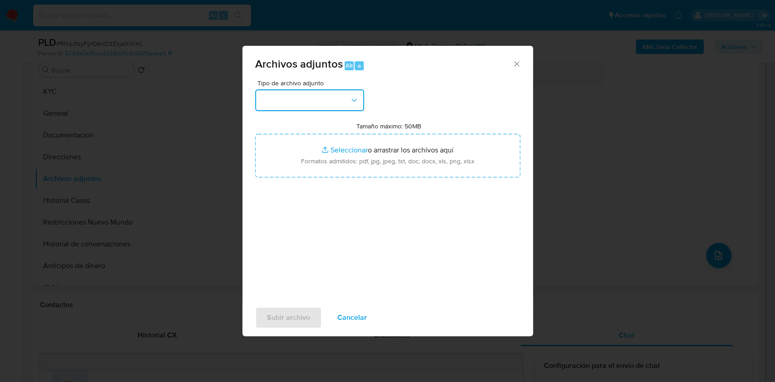
click at [324, 101] on button "button" at bounding box center [309, 100] width 109 height 22
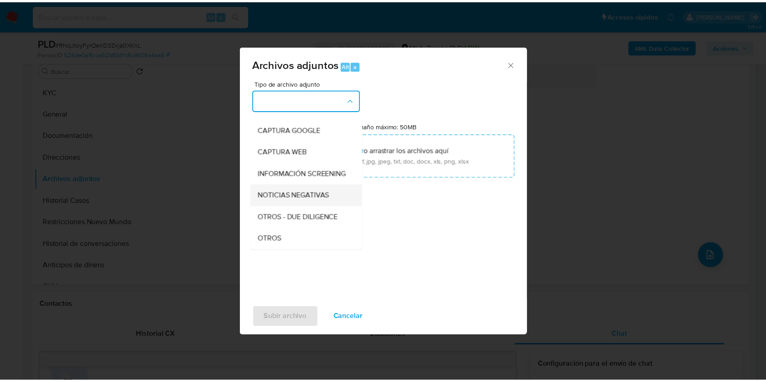
scroll to position [121, 0]
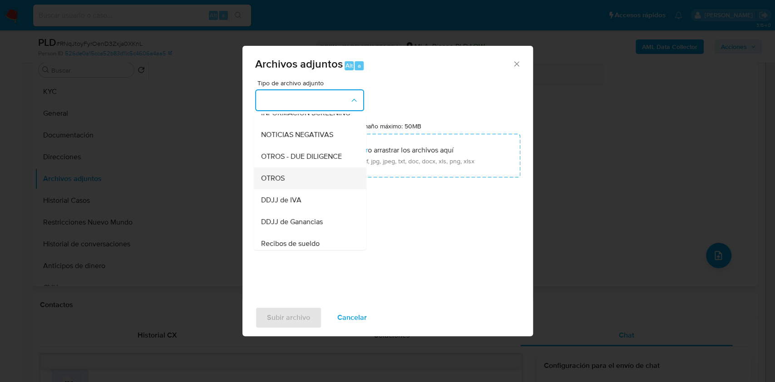
click at [290, 187] on div "OTROS" at bounding box center [307, 179] width 93 height 22
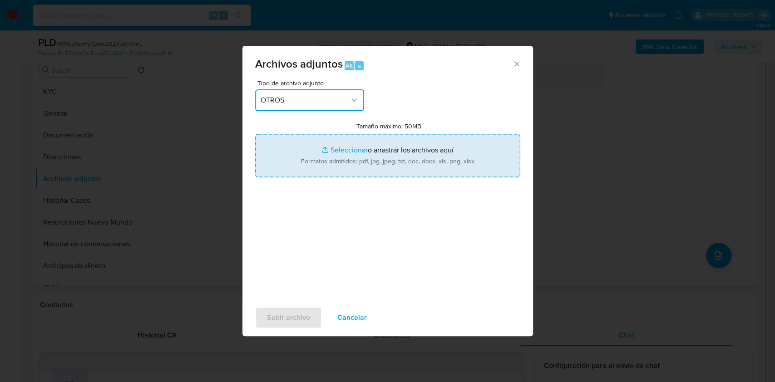
type input "C:\fakepath\Calculador de ingresos.xlsx"
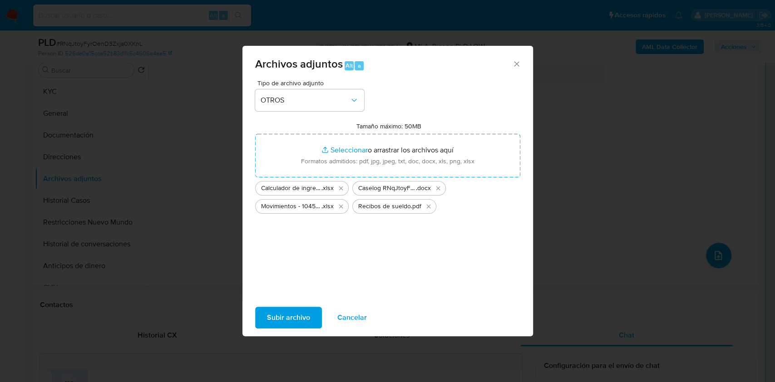
click at [301, 316] on span "Subir archivo" at bounding box center [288, 318] width 43 height 20
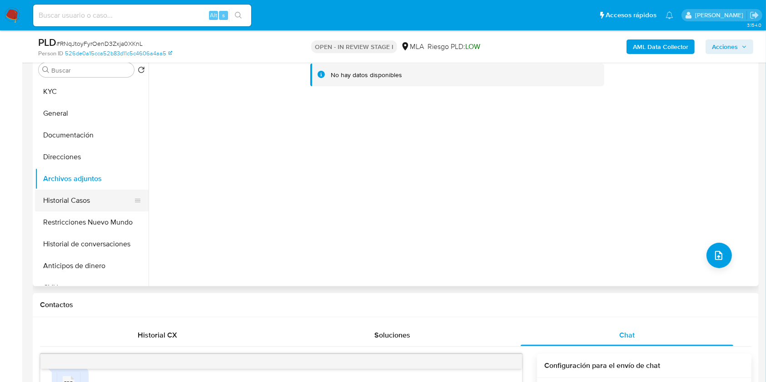
click at [74, 199] on button "Historial Casos" at bounding box center [88, 201] width 106 height 22
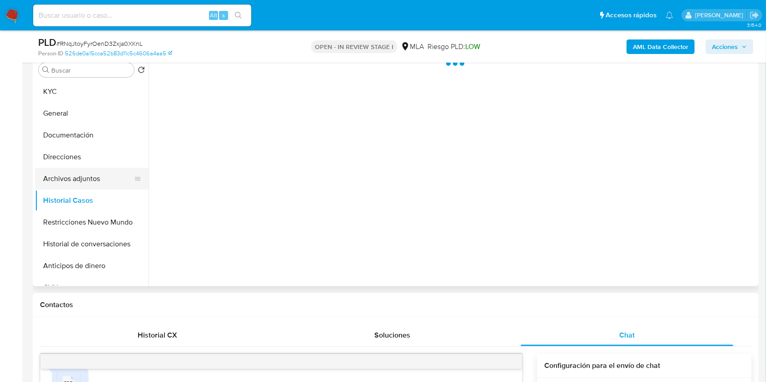
click at [80, 179] on button "Archivos adjuntos" at bounding box center [88, 179] width 106 height 22
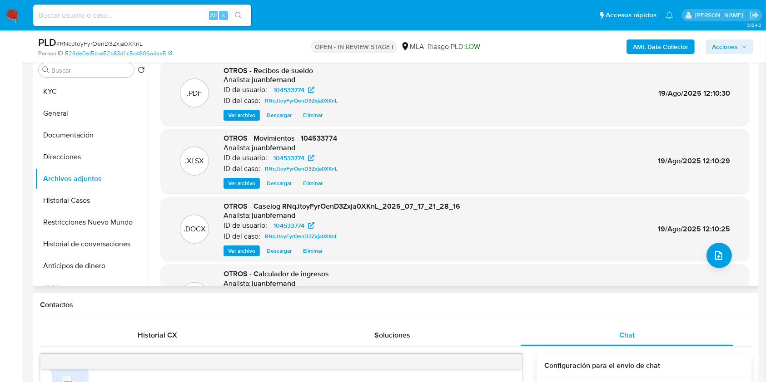
scroll to position [76, 0]
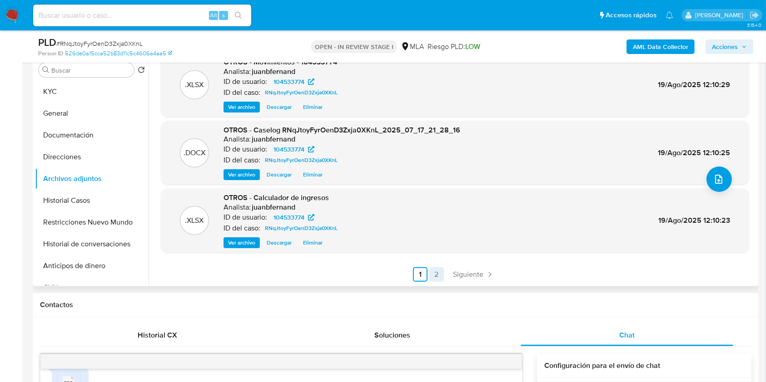
click at [432, 269] on link "2" at bounding box center [436, 275] width 15 height 15
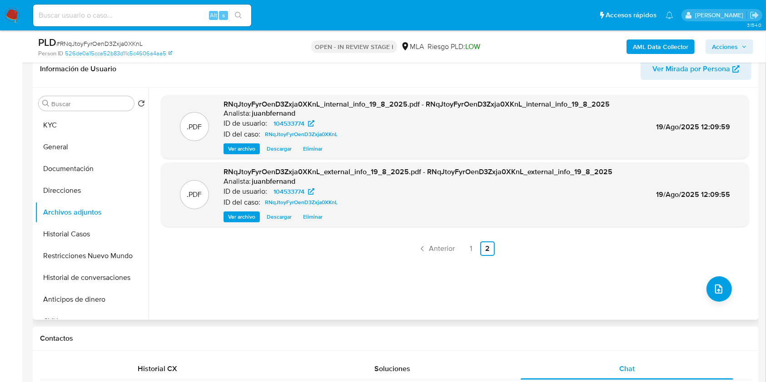
scroll to position [121, 0]
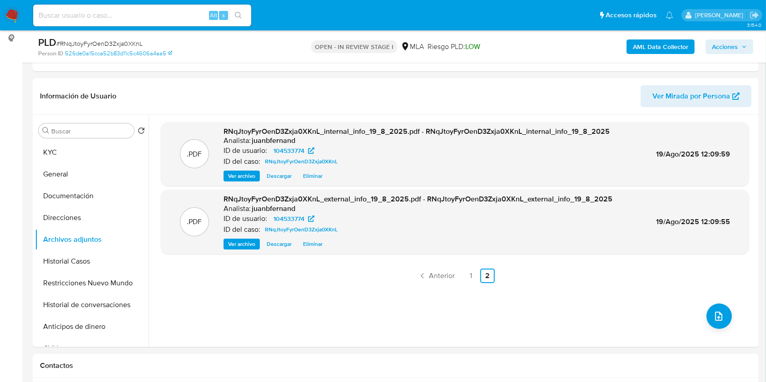
click at [725, 48] on span "Acciones" at bounding box center [725, 47] width 26 height 15
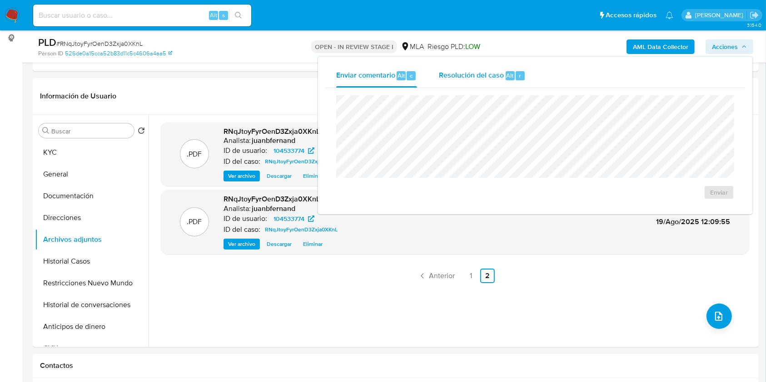
click at [482, 73] on span "Resolución del caso" at bounding box center [471, 75] width 65 height 10
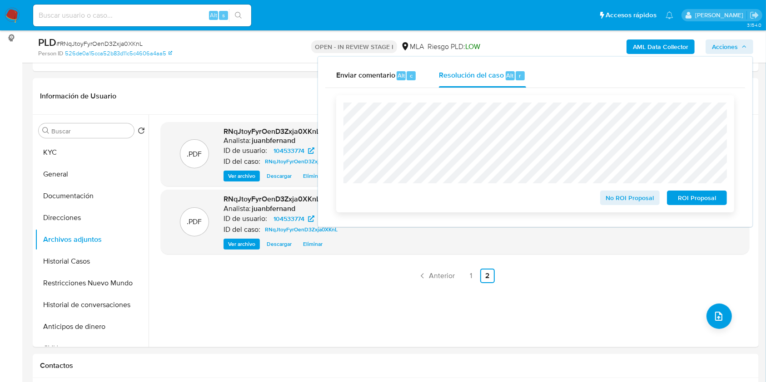
click at [625, 197] on span "No ROI Proposal" at bounding box center [629, 198] width 47 height 13
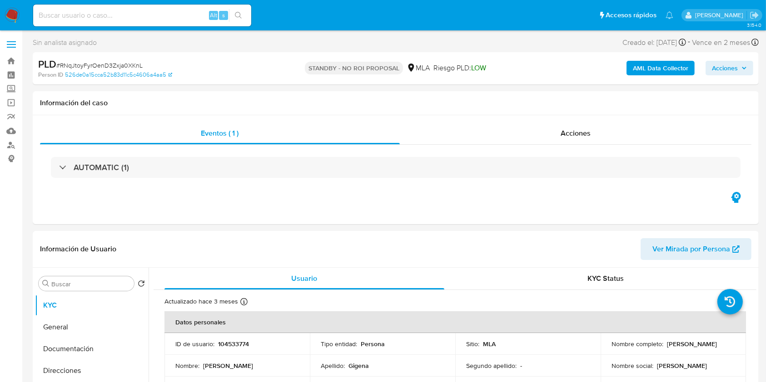
select select "10"
click at [161, 11] on input at bounding box center [142, 16] width 218 height 12
paste input "SnmcdrvaXxe4JgfEXC2CJfEp"
type input "SnmcdrvaXxe4JgfEXC2CJfEp"
click at [244, 14] on button "search-icon" at bounding box center [238, 15] width 19 height 13
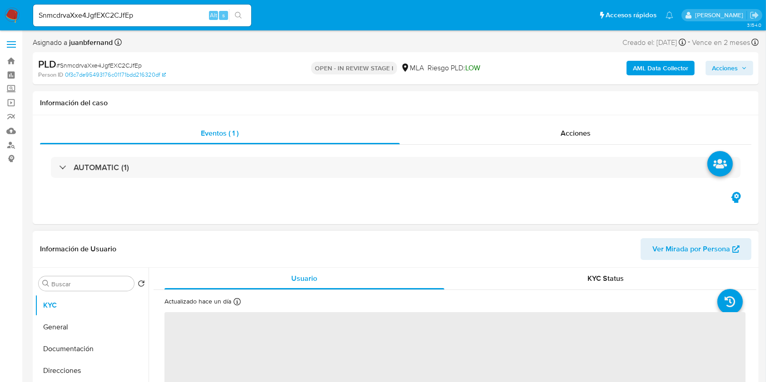
scroll to position [242, 0]
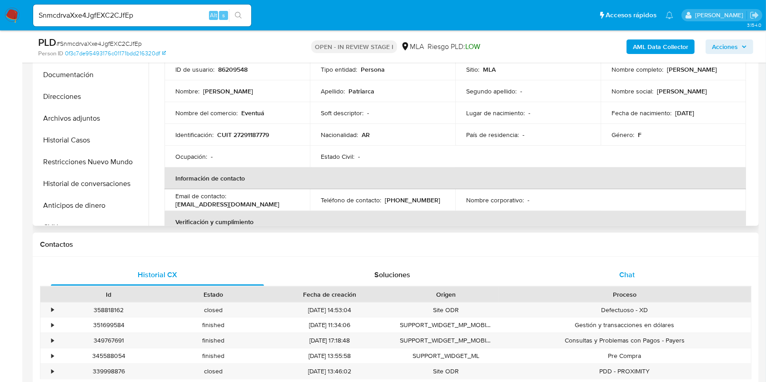
select select "10"
click at [643, 282] on div "Chat" at bounding box center [627, 275] width 213 height 22
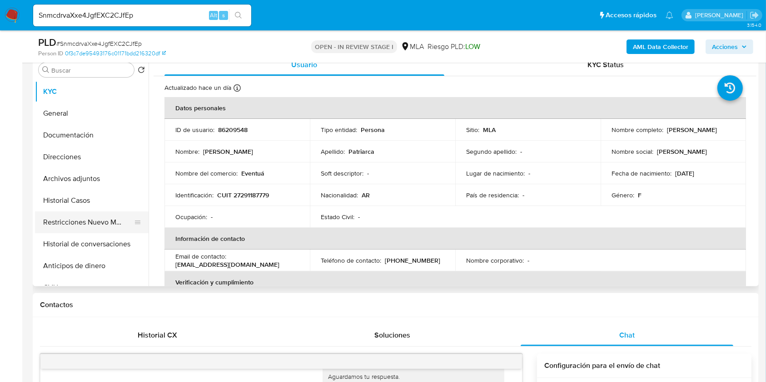
scroll to position [182, 0]
click at [55, 228] on button "Restricciones Nuevo Mundo" at bounding box center [88, 223] width 106 height 22
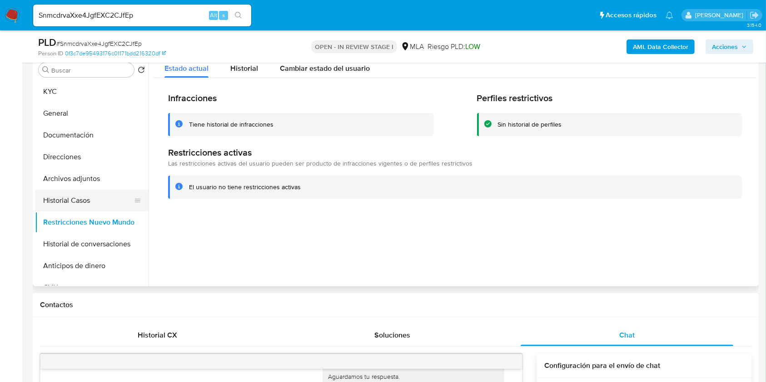
click at [90, 200] on button "Historial Casos" at bounding box center [88, 201] width 106 height 22
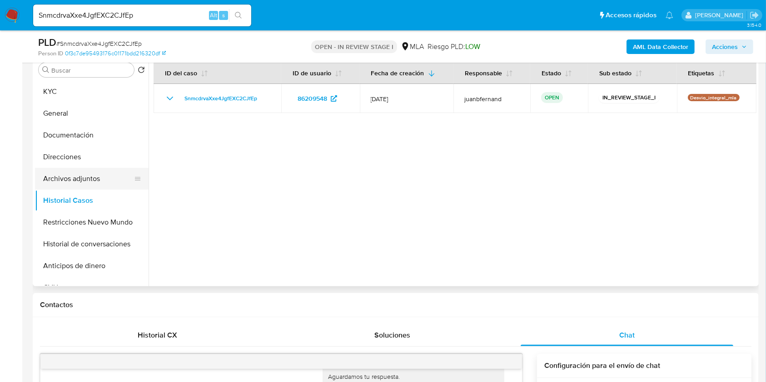
click at [99, 180] on button "Archivos adjuntos" at bounding box center [88, 179] width 106 height 22
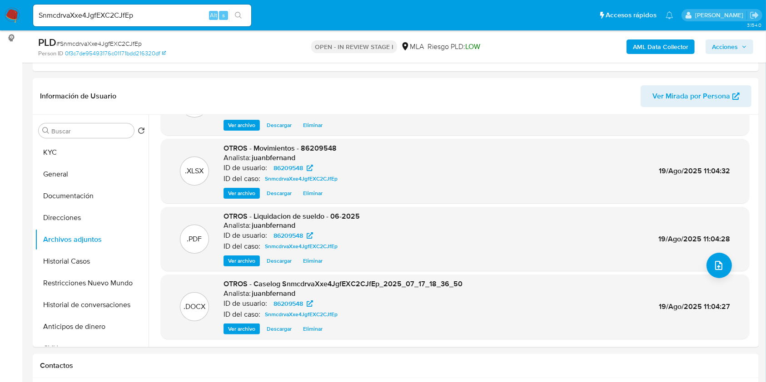
scroll to position [0, 0]
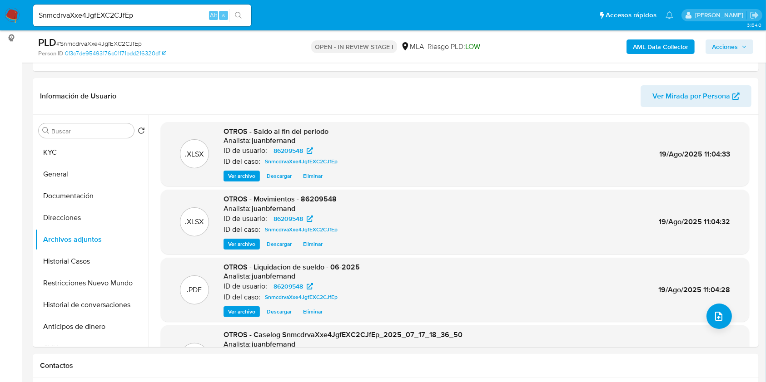
click at [661, 42] on b "AML Data Collector" at bounding box center [660, 47] width 55 height 15
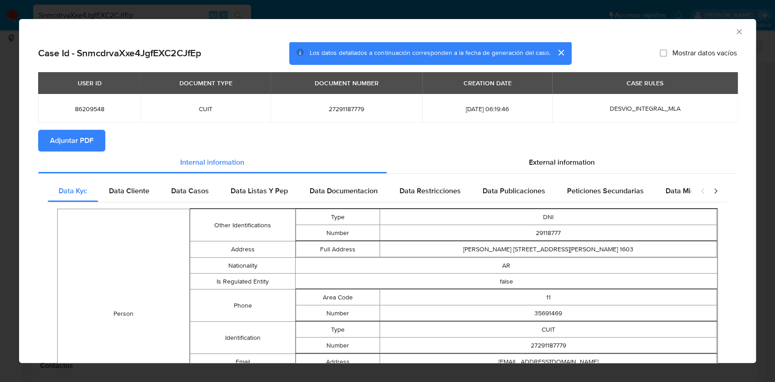
click at [101, 146] on button "Adjuntar PDF" at bounding box center [71, 141] width 67 height 22
click at [737, 32] on icon "Cerrar ventana" at bounding box center [739, 31] width 5 height 5
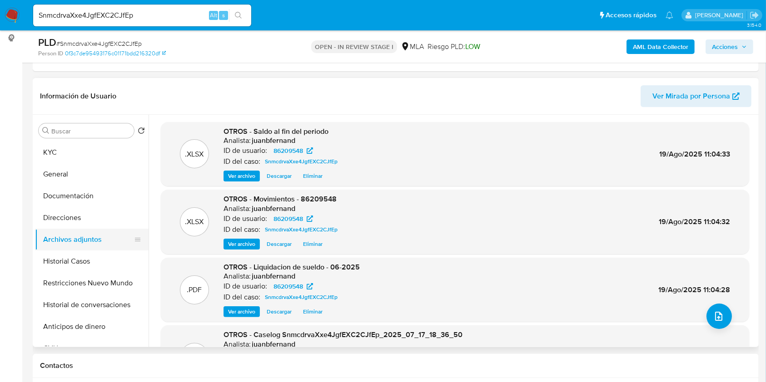
click at [71, 257] on button "Historial Casos" at bounding box center [92, 262] width 114 height 22
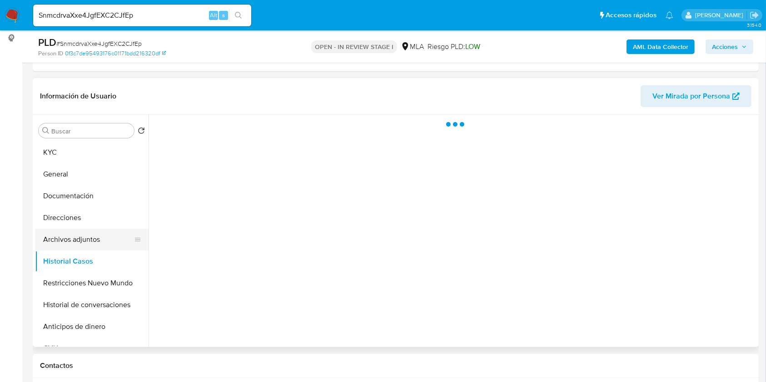
click at [85, 237] on button "Archivos adjuntos" at bounding box center [88, 240] width 106 height 22
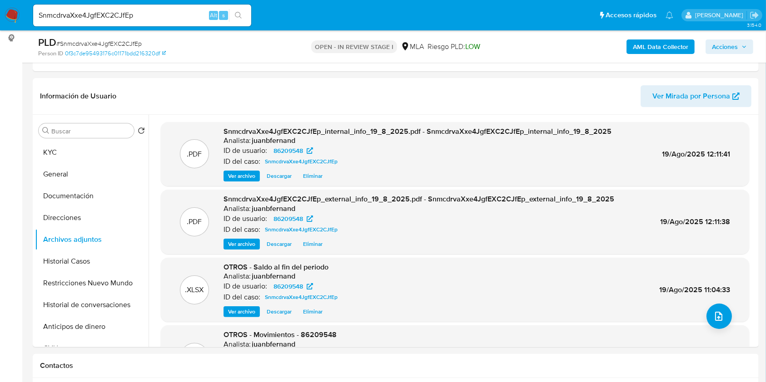
click at [734, 46] on span "Acciones" at bounding box center [725, 47] width 26 height 15
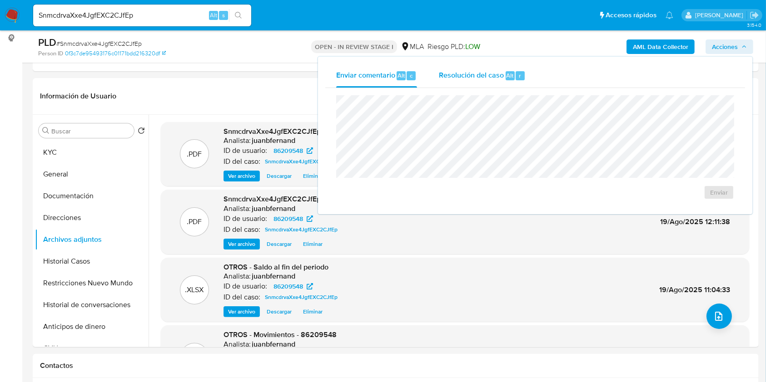
click at [503, 80] on div "Resolución del caso Alt r" at bounding box center [482, 76] width 87 height 24
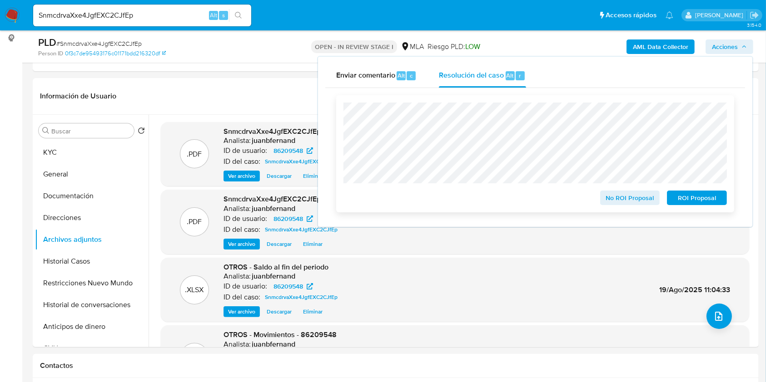
click at [630, 199] on span "No ROI Proposal" at bounding box center [629, 198] width 47 height 13
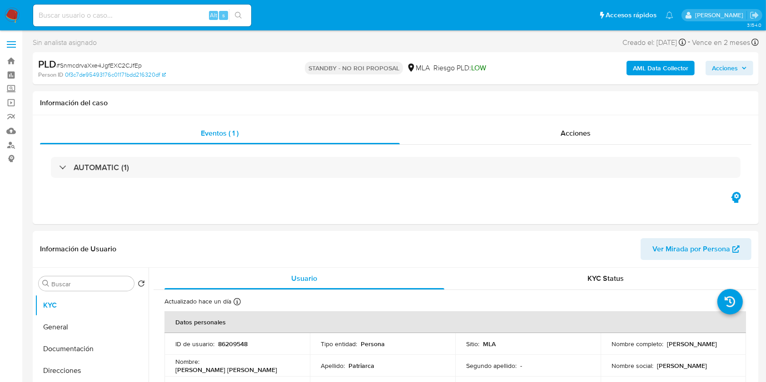
select select "10"
click at [141, 11] on input at bounding box center [142, 16] width 218 height 12
paste input "52KqGHR6XepQ7jWHr74UGh9V"
type input "52KqGHR6XepQ7jWHr74UGh9V"
click at [233, 12] on button "search-icon" at bounding box center [238, 15] width 19 height 13
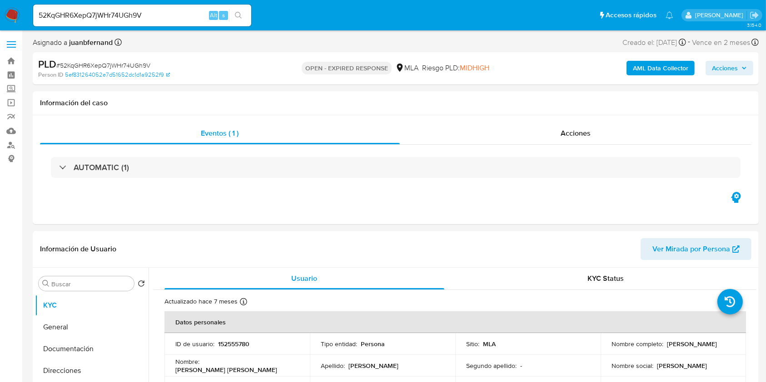
select select "10"
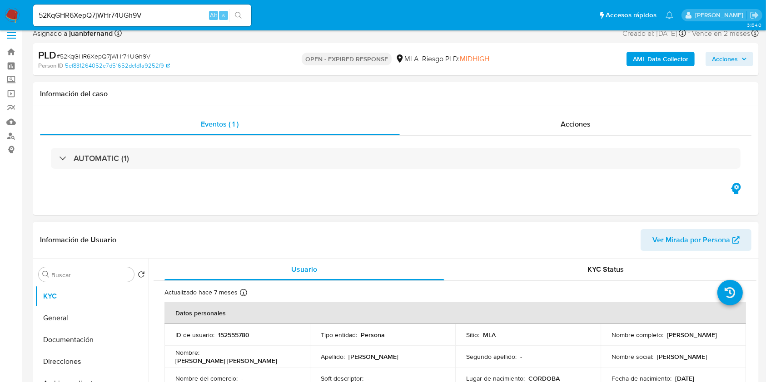
scroll to position [242, 0]
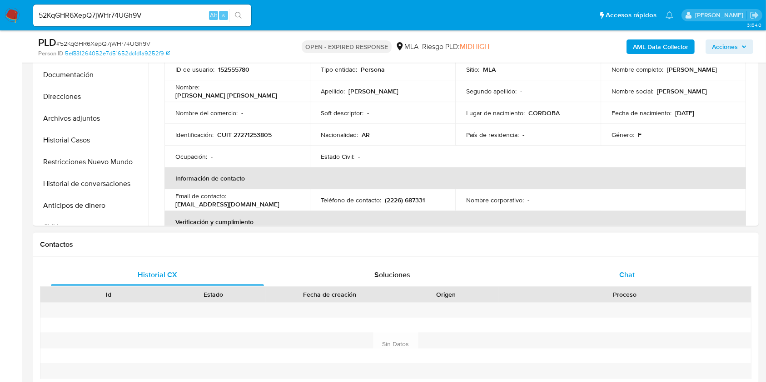
click at [644, 271] on div "Chat" at bounding box center [627, 275] width 213 height 22
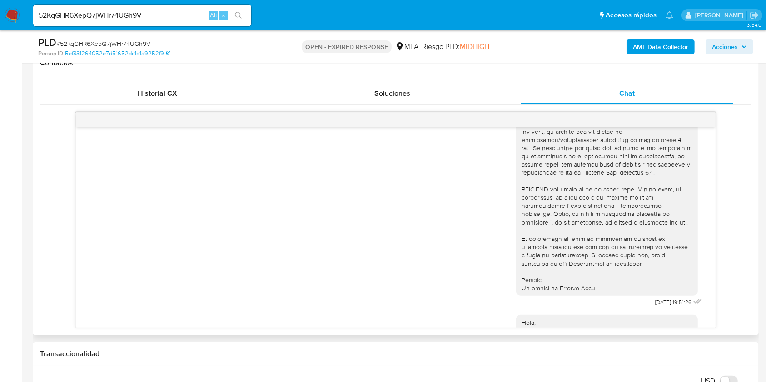
scroll to position [513, 0]
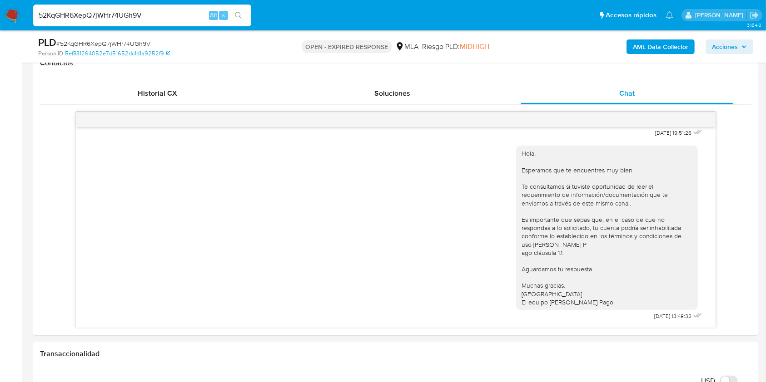
click at [191, 12] on input "52KqGHR6XepQ7jWHr74UGh9V" at bounding box center [142, 16] width 218 height 12
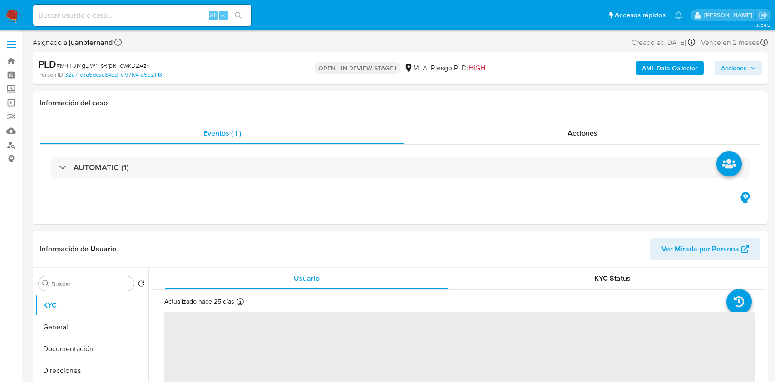
select select "10"
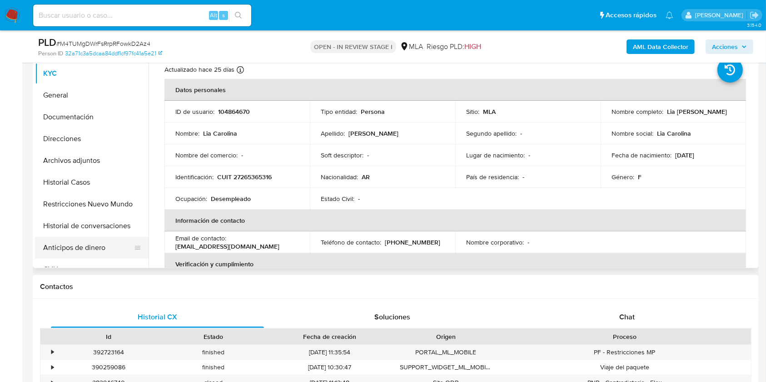
scroll to position [182, 0]
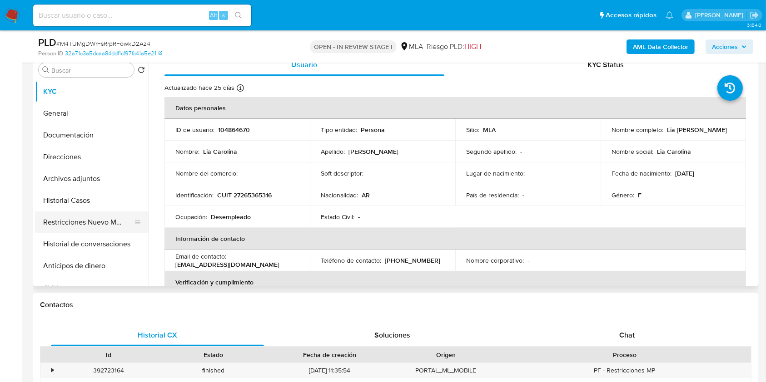
click at [96, 222] on button "Restricciones Nuevo Mundo" at bounding box center [88, 223] width 106 height 22
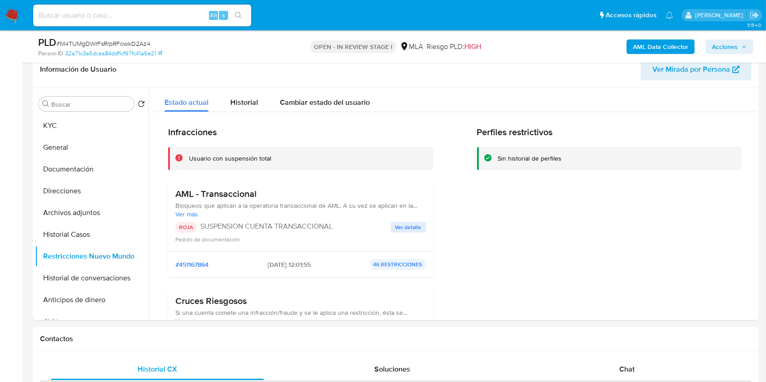
scroll to position [121, 0]
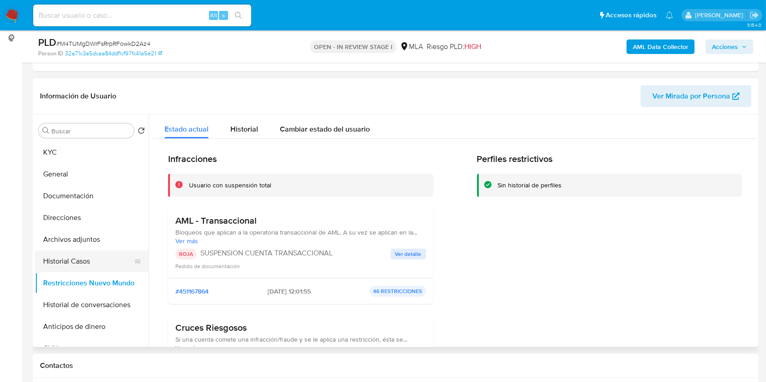
click at [85, 257] on button "Historial Casos" at bounding box center [88, 262] width 106 height 22
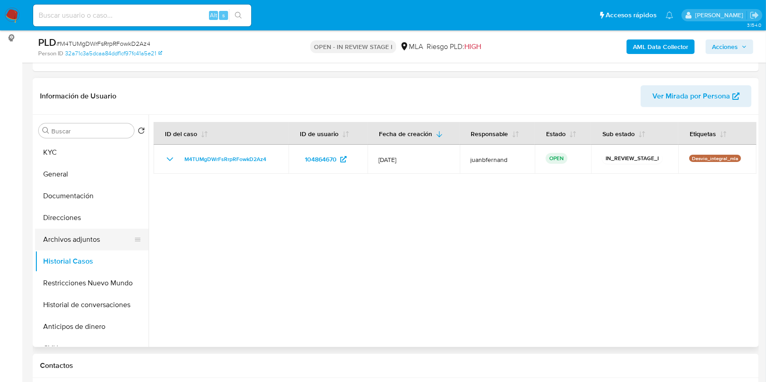
click at [96, 237] on button "Archivos adjuntos" at bounding box center [88, 240] width 106 height 22
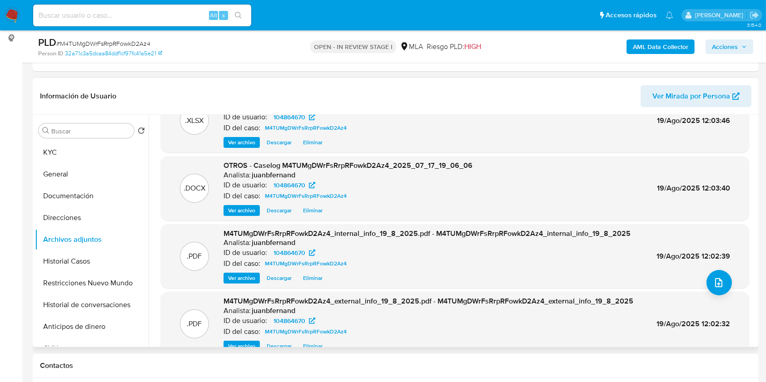
scroll to position [51, 0]
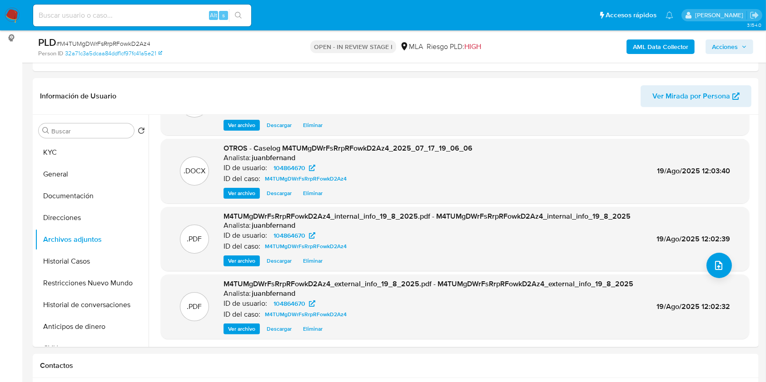
click at [723, 49] on span "Acciones" at bounding box center [725, 47] width 26 height 15
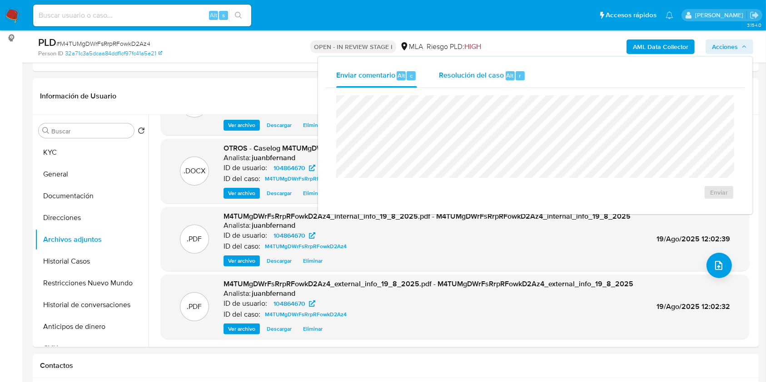
click at [429, 70] on button "Resolución del caso Alt r" at bounding box center [482, 76] width 109 height 24
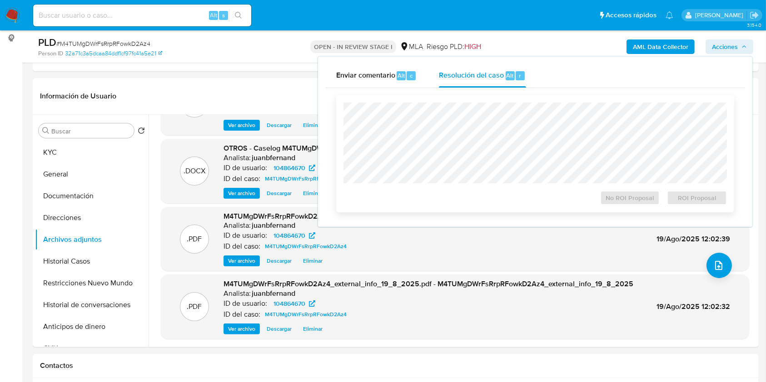
click at [525, 96] on div "No ROI Proposal ROI Proposal" at bounding box center [535, 153] width 398 height 117
click at [688, 196] on span "ROI Proposal" at bounding box center [696, 198] width 47 height 13
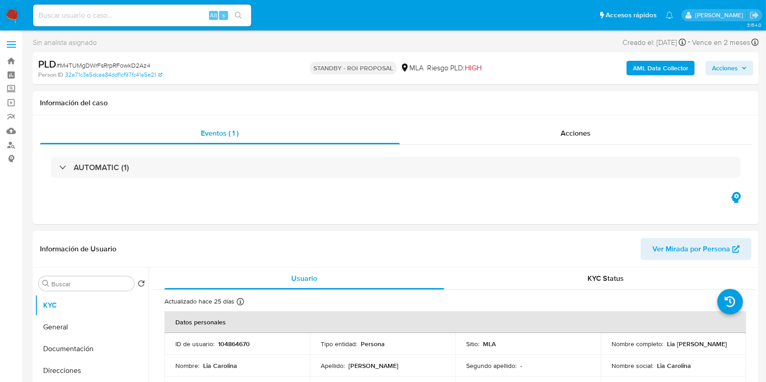
select select "10"
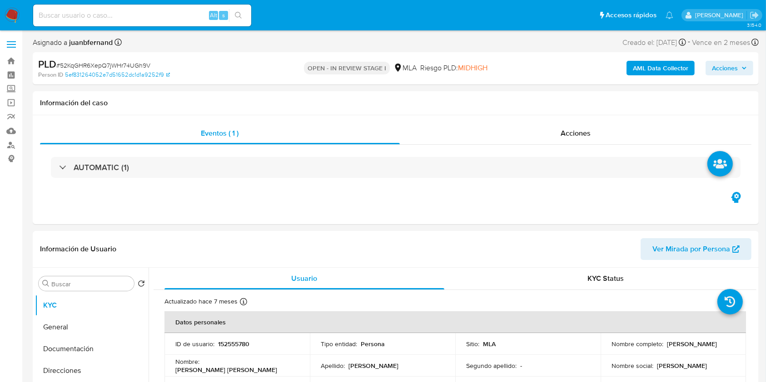
select select "10"
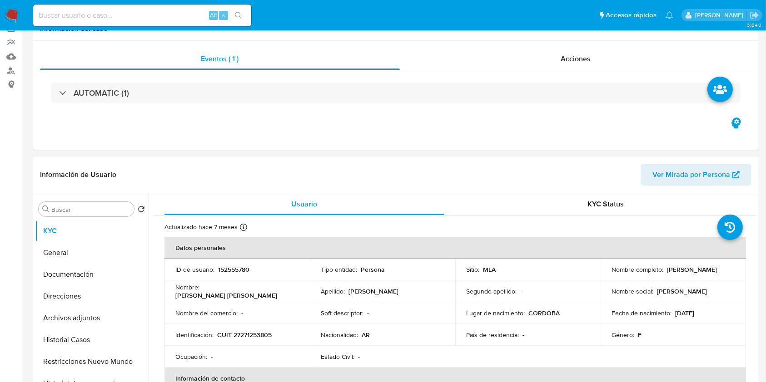
scroll to position [242, 0]
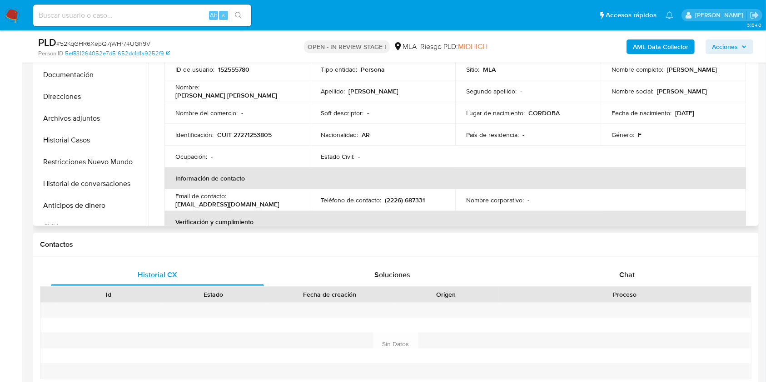
click at [239, 205] on p "[EMAIL_ADDRESS][DOMAIN_NAME]" at bounding box center [227, 204] width 104 height 8
drag, startPoint x: 238, startPoint y: 205, endPoint x: 187, endPoint y: 205, distance: 51.8
click at [187, 205] on p "[EMAIL_ADDRESS][DOMAIN_NAME]" at bounding box center [227, 204] width 104 height 8
copy p "[EMAIL_ADDRESS][DOMAIN_NAME]"
click at [416, 199] on p "(2226) 687331" at bounding box center [405, 200] width 40 height 8
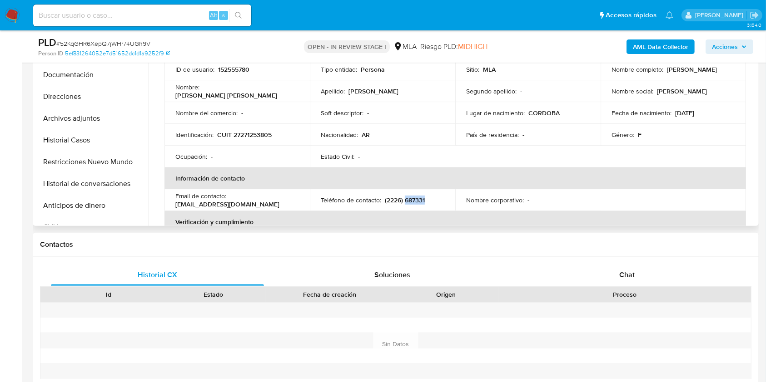
click at [416, 199] on p "(2226) 687331" at bounding box center [405, 200] width 40 height 8
copy p "687331"
click at [660, 273] on div "Chat" at bounding box center [627, 275] width 213 height 22
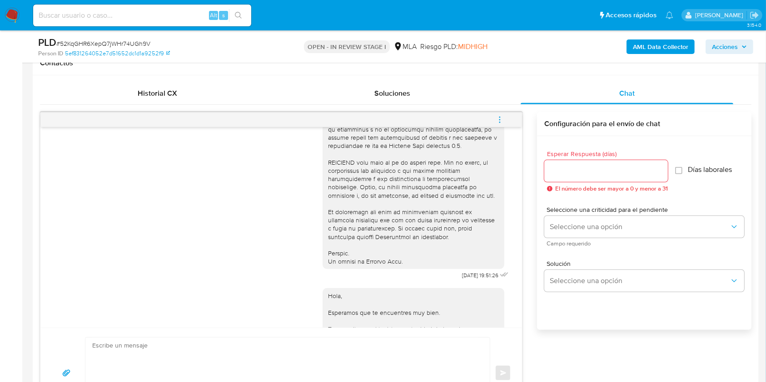
scroll to position [211, 0]
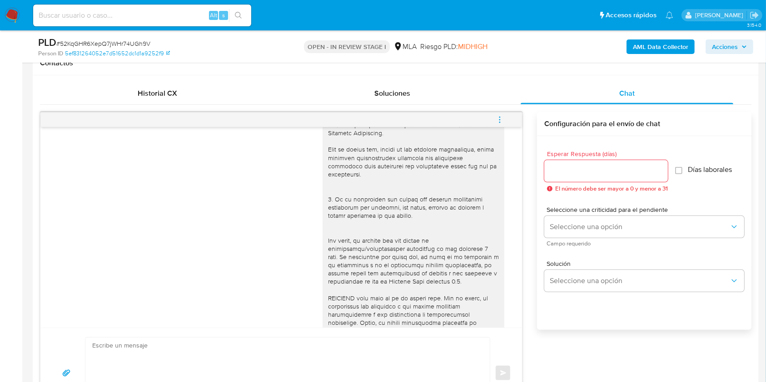
click at [498, 109] on span "menu-action" at bounding box center [500, 120] width 8 height 22
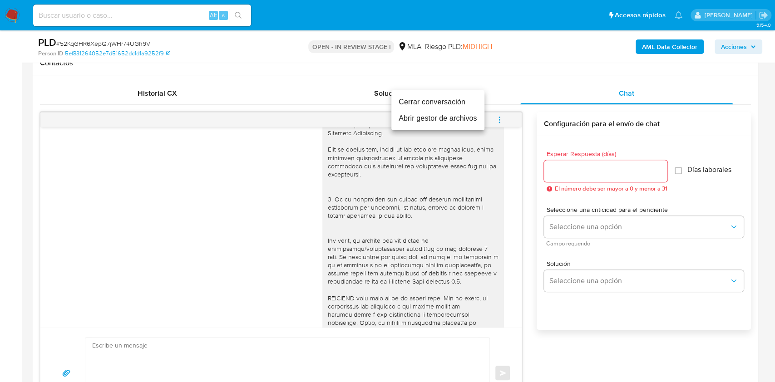
click at [432, 101] on li "Cerrar conversación" at bounding box center [438, 102] width 93 height 16
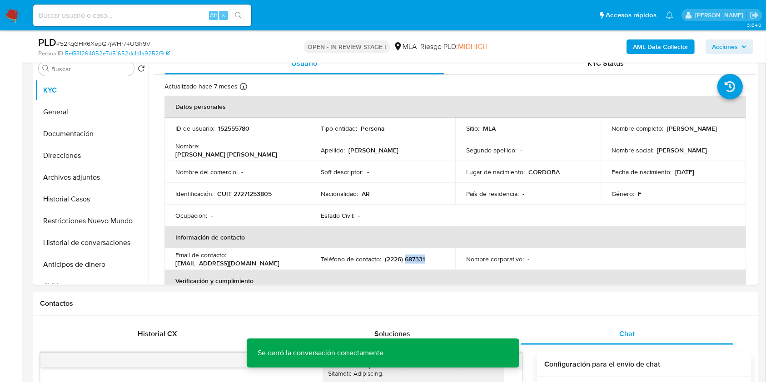
scroll to position [182, 0]
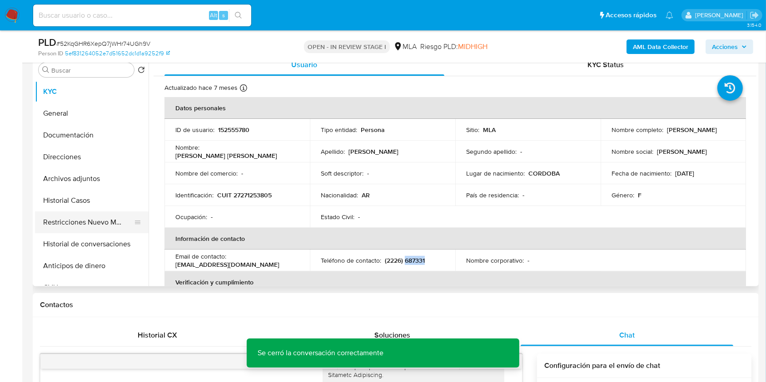
click at [69, 222] on button "Restricciones Nuevo Mundo" at bounding box center [88, 223] width 106 height 22
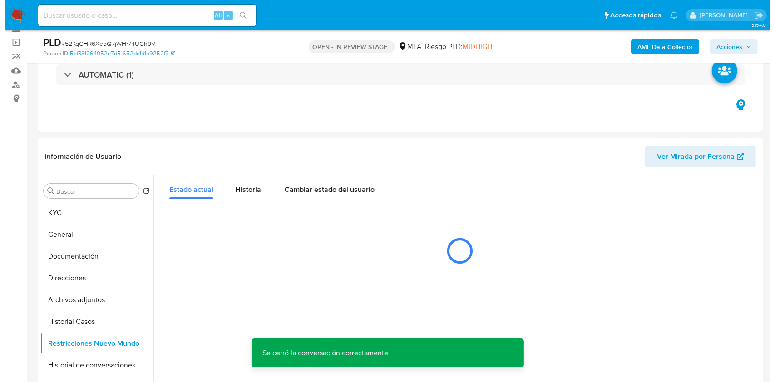
scroll to position [121, 0]
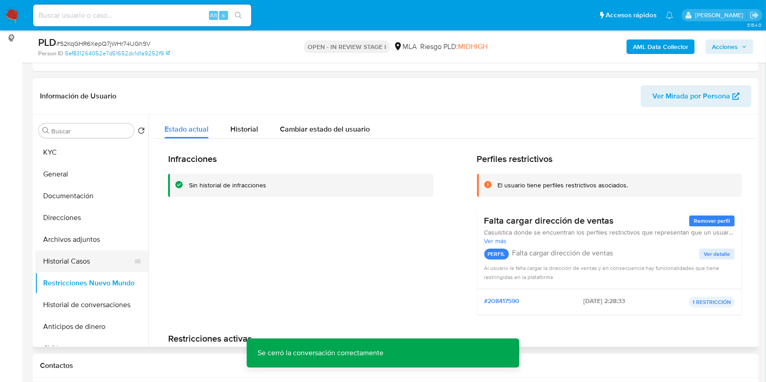
click at [87, 260] on button "Historial Casos" at bounding box center [88, 262] width 106 height 22
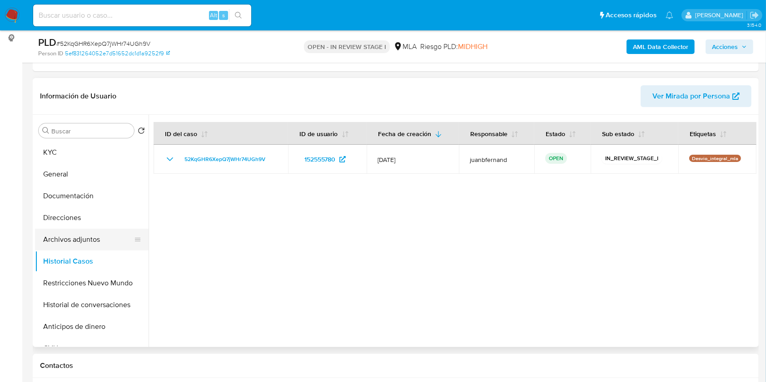
click at [89, 238] on button "Archivos adjuntos" at bounding box center [88, 240] width 106 height 22
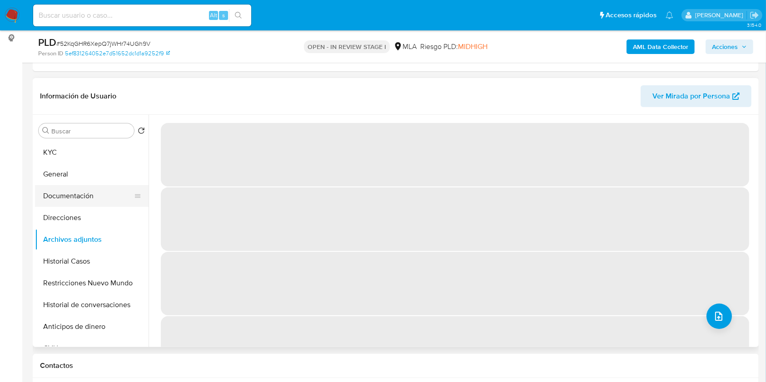
click at [95, 198] on button "Documentación" at bounding box center [88, 196] width 106 height 22
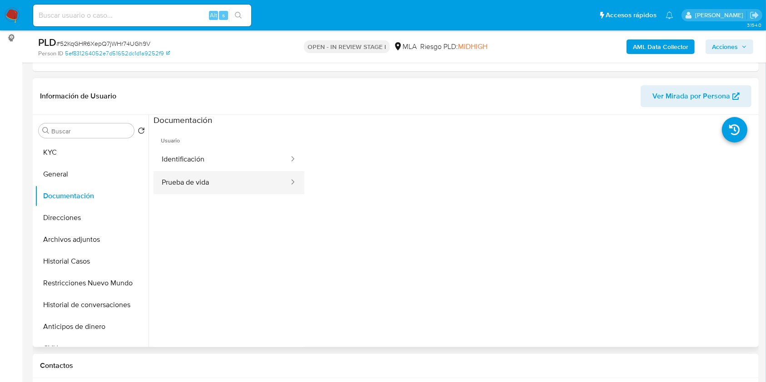
click at [235, 176] on button "Prueba de vida" at bounding box center [222, 182] width 136 height 23
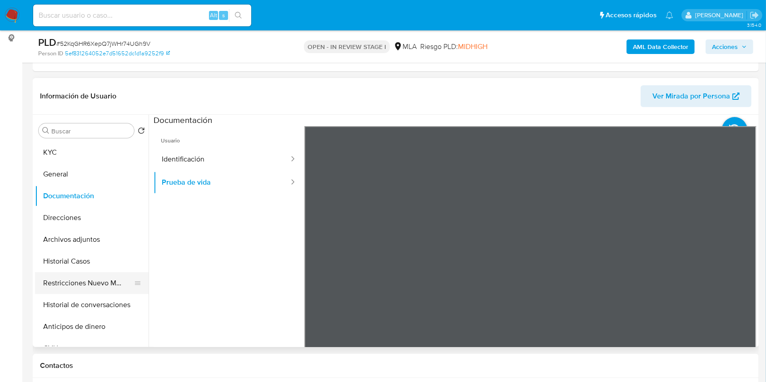
click at [104, 275] on button "Restricciones Nuevo Mundo" at bounding box center [88, 284] width 106 height 22
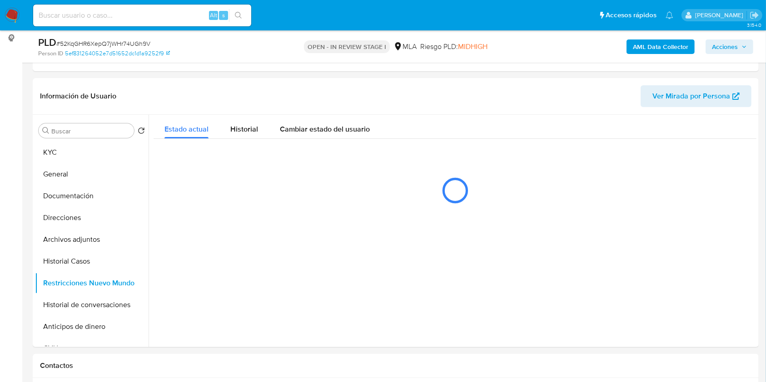
click at [650, 45] on b "AML Data Collector" at bounding box center [660, 47] width 55 height 15
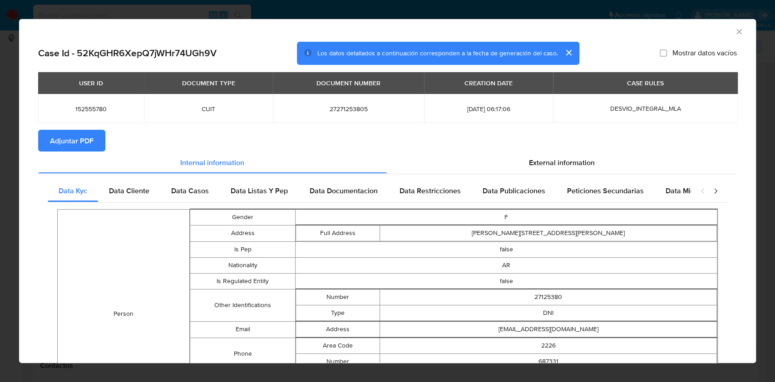
click at [78, 139] on span "Adjuntar PDF" at bounding box center [72, 141] width 44 height 20
click at [737, 32] on icon "Cerrar ventana" at bounding box center [739, 31] width 5 height 5
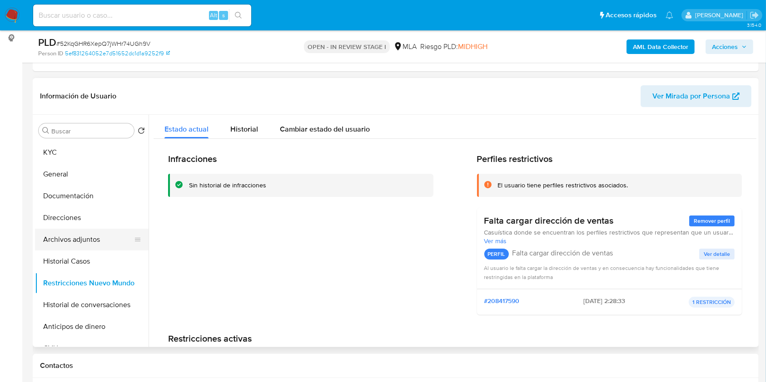
click at [82, 238] on button "Archivos adjuntos" at bounding box center [88, 240] width 106 height 22
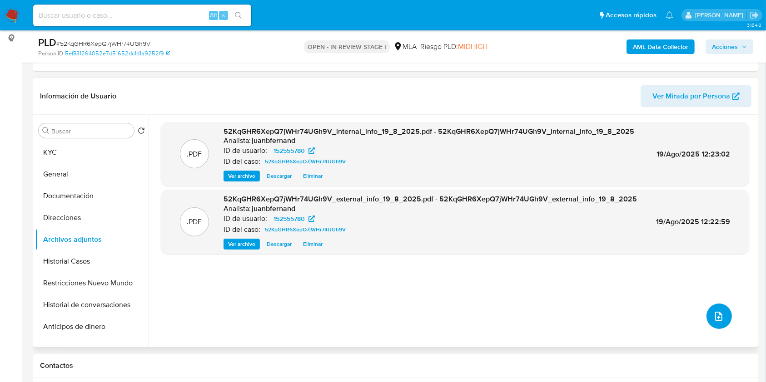
click at [712, 307] on button "upload-file" at bounding box center [718, 316] width 25 height 25
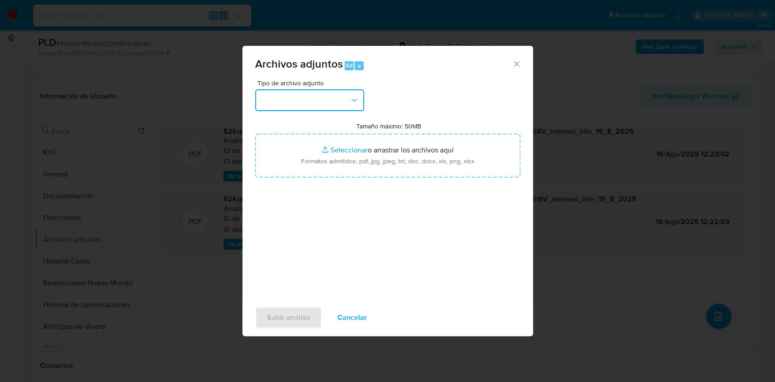
click at [353, 103] on icon "button" at bounding box center [354, 100] width 9 height 9
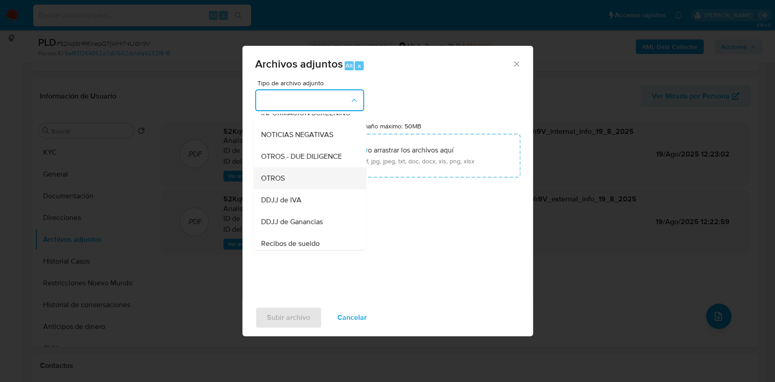
click at [307, 187] on div "OTROS" at bounding box center [307, 179] width 93 height 22
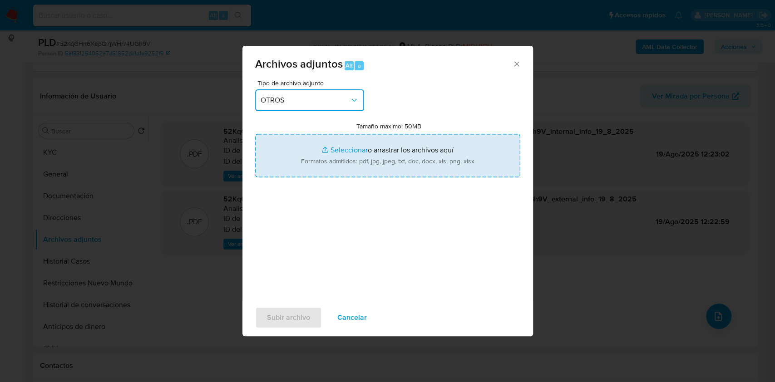
type input "C:\fakepath\Caselog 52KqGHR6XepQ7jWHr74UGh9V_2025_07_17_21_49_32.docx"
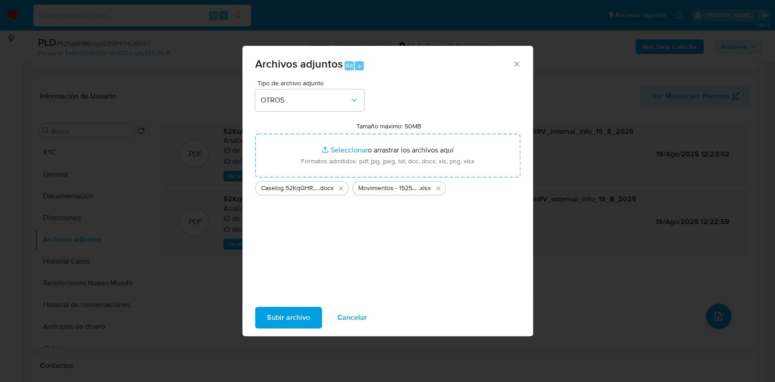
click at [289, 317] on span "Subir archivo" at bounding box center [288, 318] width 43 height 20
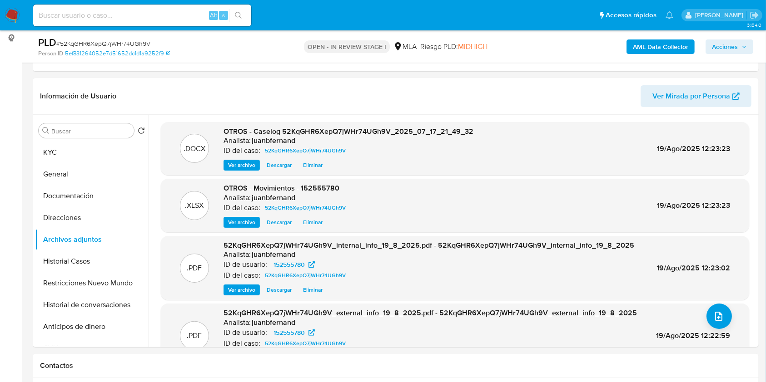
drag, startPoint x: 724, startPoint y: 47, endPoint x: 711, endPoint y: 54, distance: 14.3
click at [723, 47] on span "Acciones" at bounding box center [725, 47] width 26 height 15
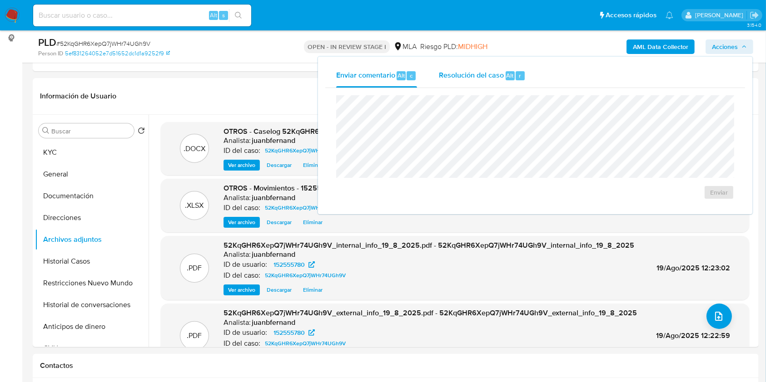
click at [491, 79] on span "Resolución del caso" at bounding box center [471, 75] width 65 height 10
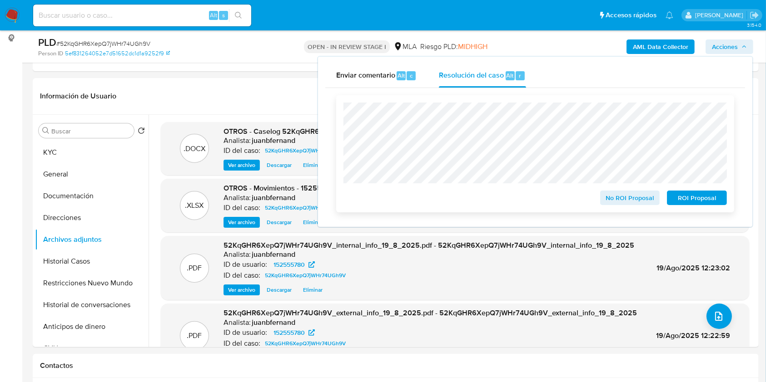
drag, startPoint x: 632, startPoint y: 199, endPoint x: 380, endPoint y: 197, distance: 251.7
click at [632, 198] on span "No ROI Proposal" at bounding box center [629, 198] width 47 height 13
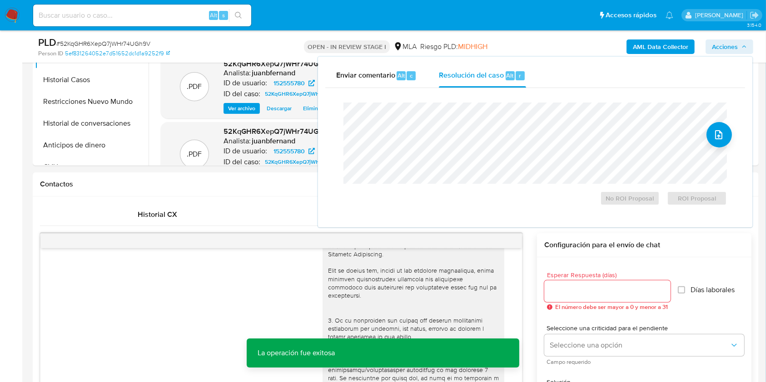
scroll to position [242, 0]
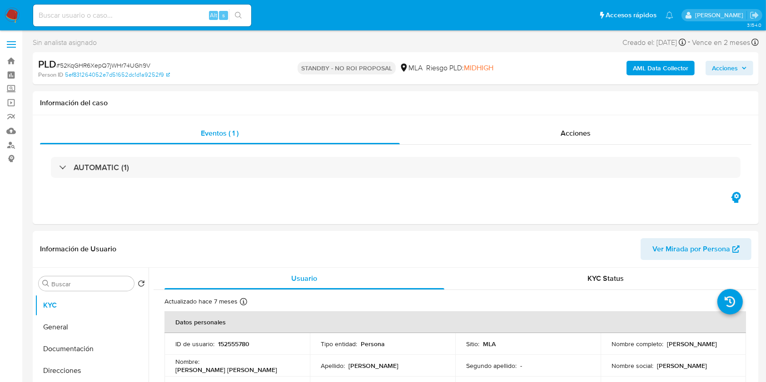
select select "10"
click at [176, 13] on input at bounding box center [142, 16] width 218 height 12
paste input "oLpiPlwMkdAfc4Z5MbRSNbAl"
type input "oLpiPlwMkdAfc4Z5MbRSNbAl"
click at [239, 21] on button "search-icon" at bounding box center [238, 15] width 19 height 13
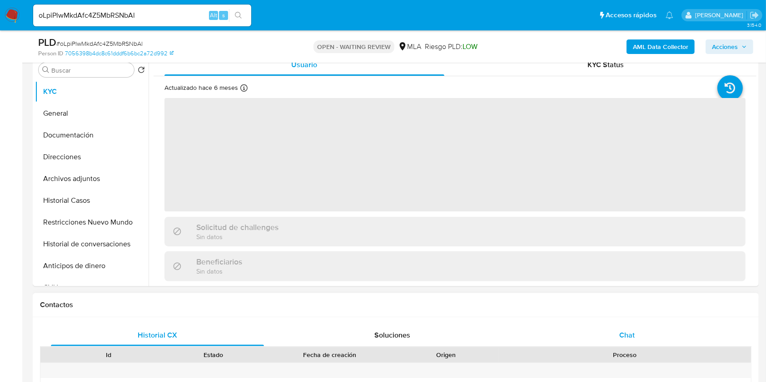
click at [620, 338] on span "Chat" at bounding box center [626, 335] width 15 height 10
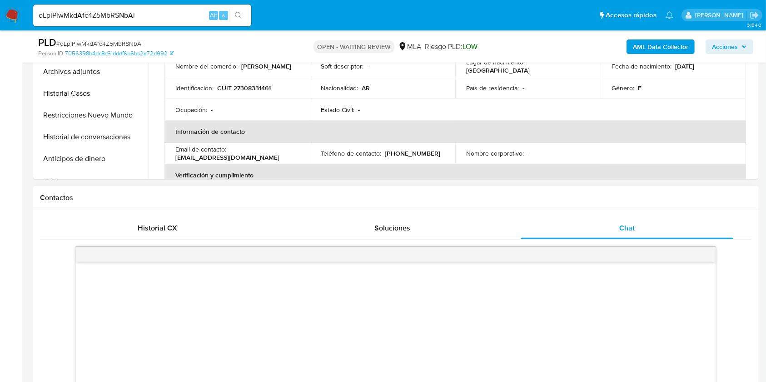
select select "10"
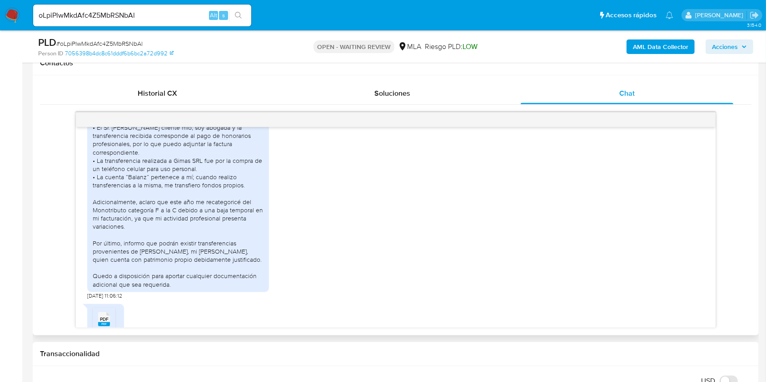
scroll to position [1357, 0]
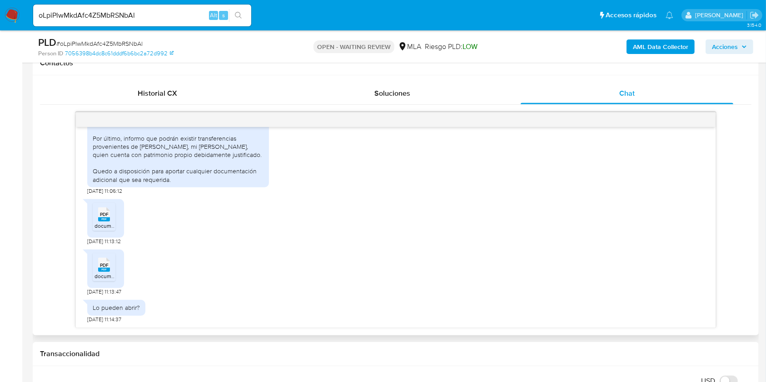
click at [101, 219] on rect at bounding box center [104, 220] width 12 height 4
click at [103, 271] on rect at bounding box center [104, 270] width 12 height 4
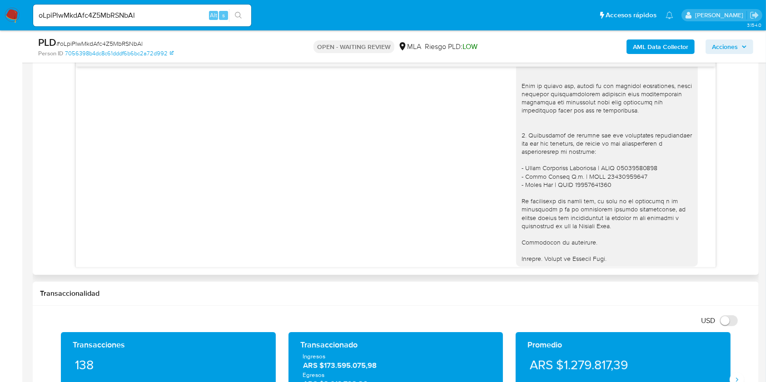
scroll to position [1236, 0]
